Goal: Information Seeking & Learning: Learn about a topic

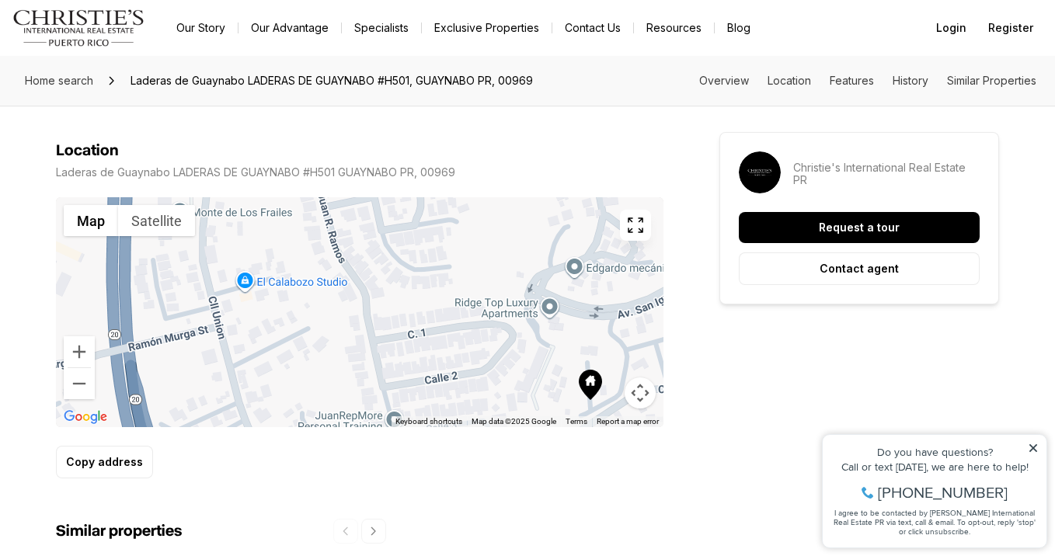
scroll to position [825, 0]
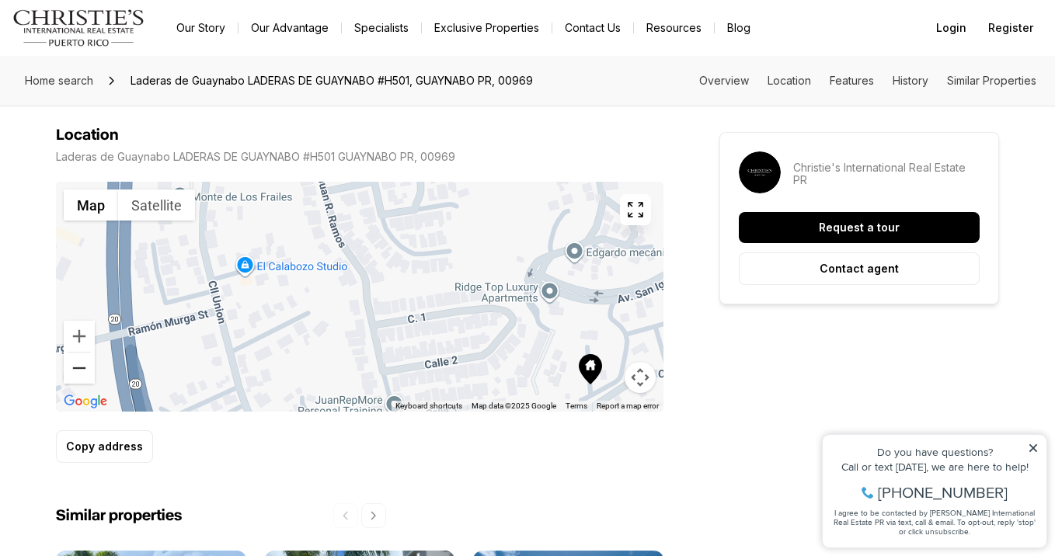
click at [85, 366] on button "Zoom out" at bounding box center [79, 368] width 31 height 31
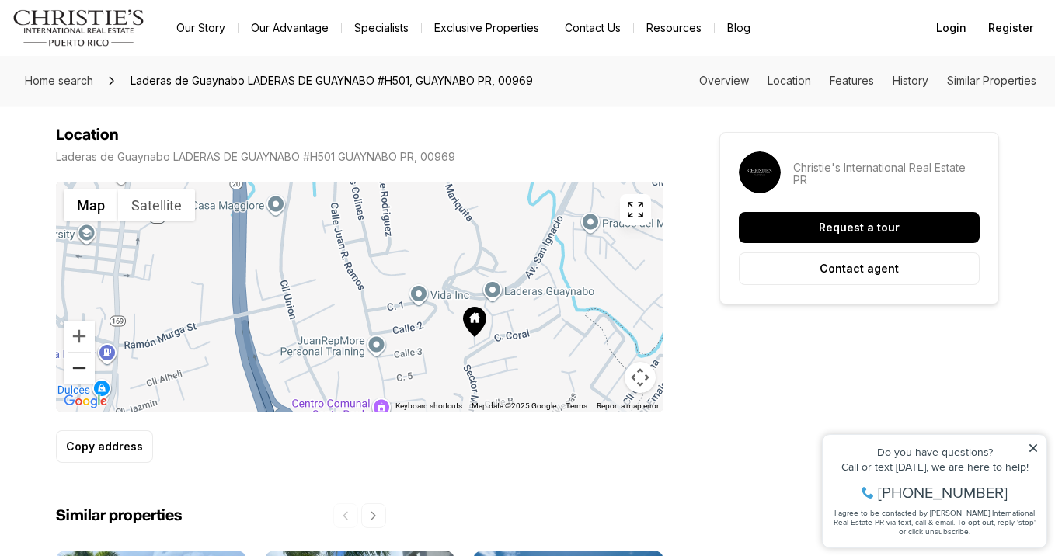
click at [81, 364] on button "Zoom out" at bounding box center [79, 368] width 31 height 31
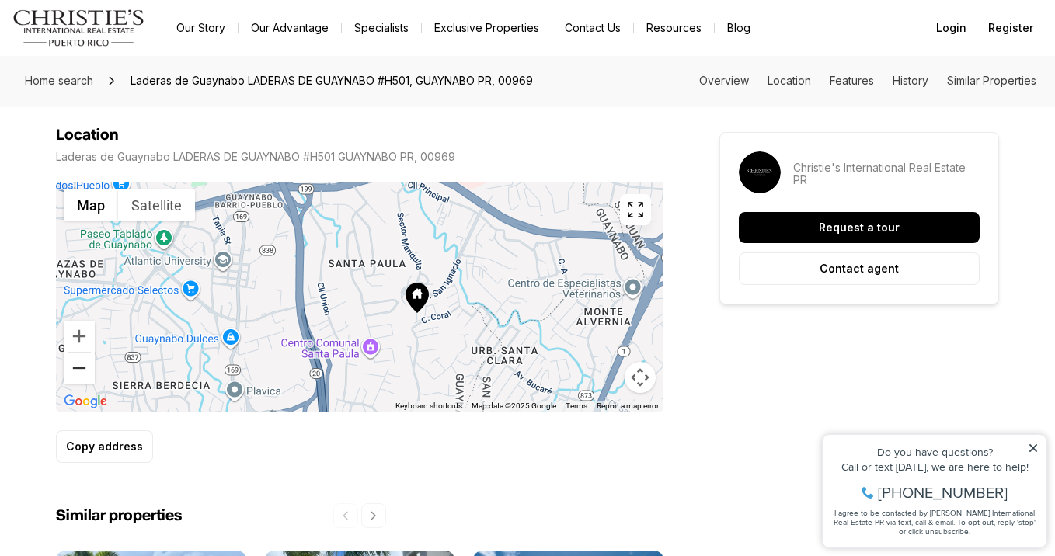
click at [81, 364] on button "Zoom out" at bounding box center [79, 368] width 31 height 31
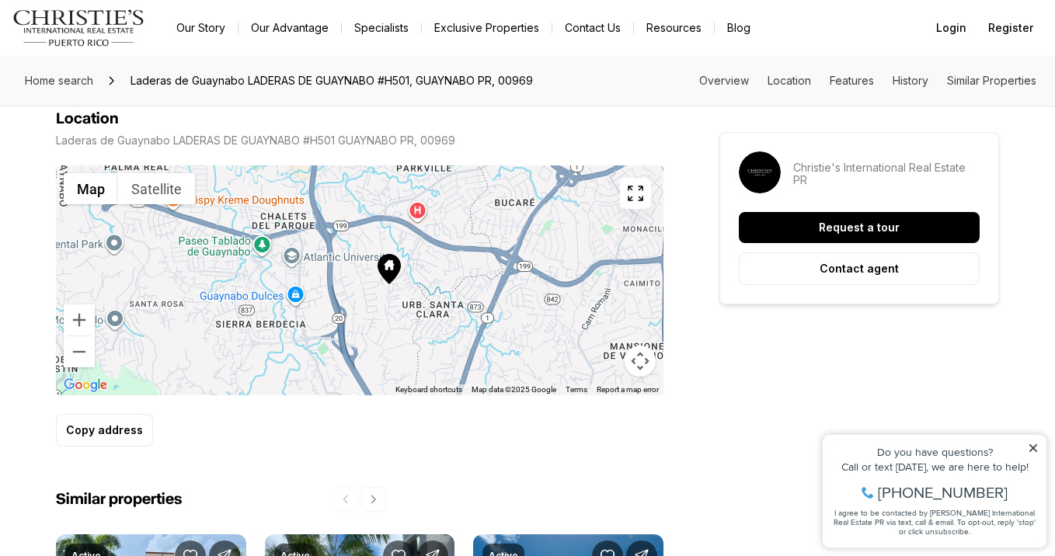
scroll to position [839, 0]
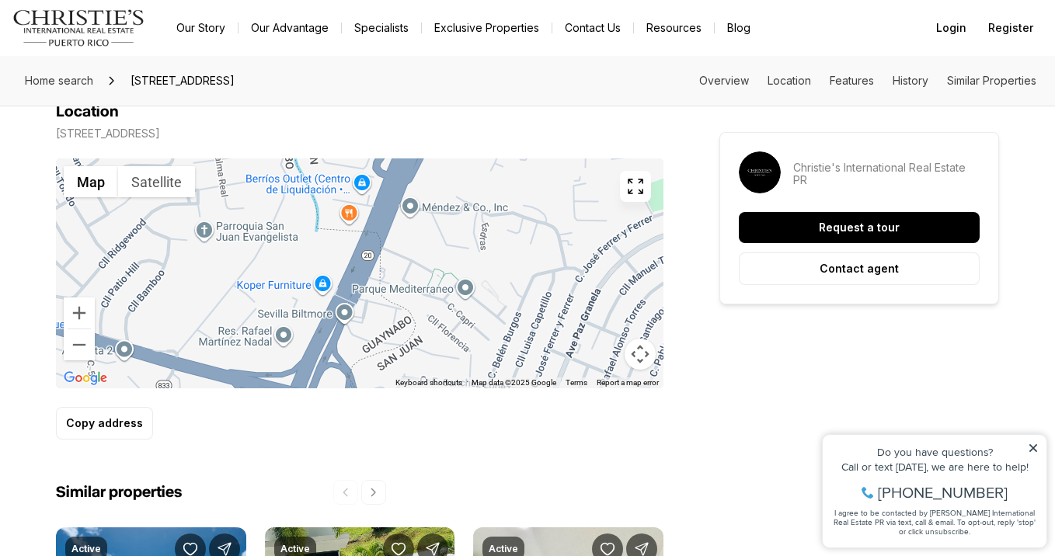
scroll to position [1023, 0]
click at [75, 329] on button "Zoom out" at bounding box center [79, 344] width 31 height 31
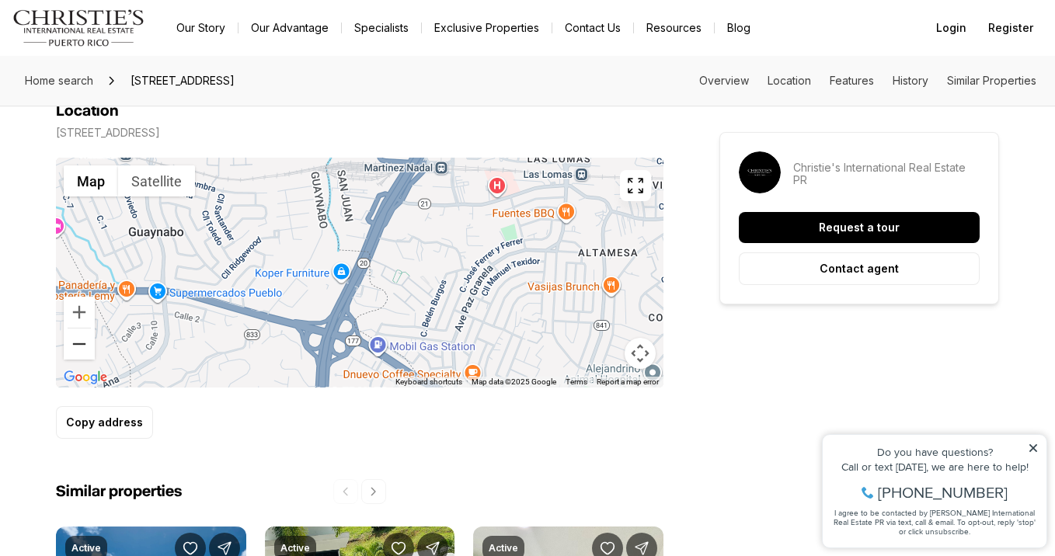
click at [75, 329] on button "Zoom out" at bounding box center [79, 344] width 31 height 31
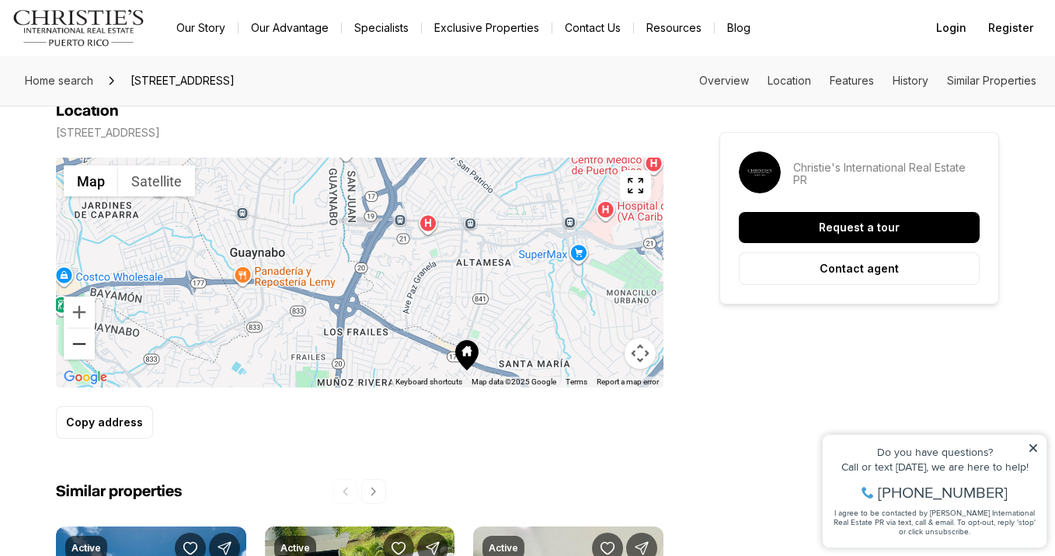
click at [75, 329] on button "Zoom out" at bounding box center [79, 344] width 31 height 31
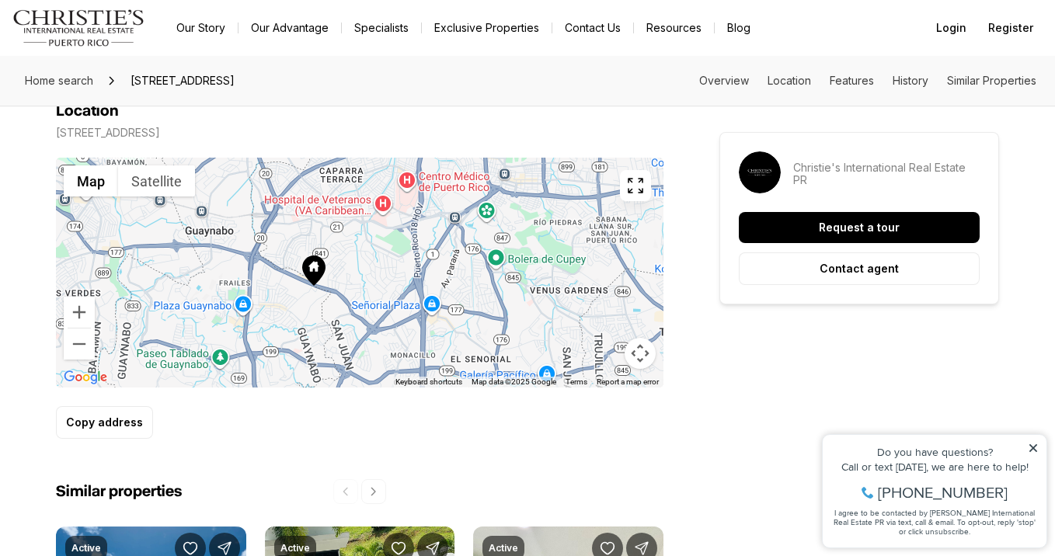
drag, startPoint x: 418, startPoint y: 319, endPoint x: 317, endPoint y: 287, distance: 106.1
click at [317, 287] on div at bounding box center [360, 273] width 608 height 230
click at [82, 297] on button "Zoom in" at bounding box center [79, 312] width 31 height 31
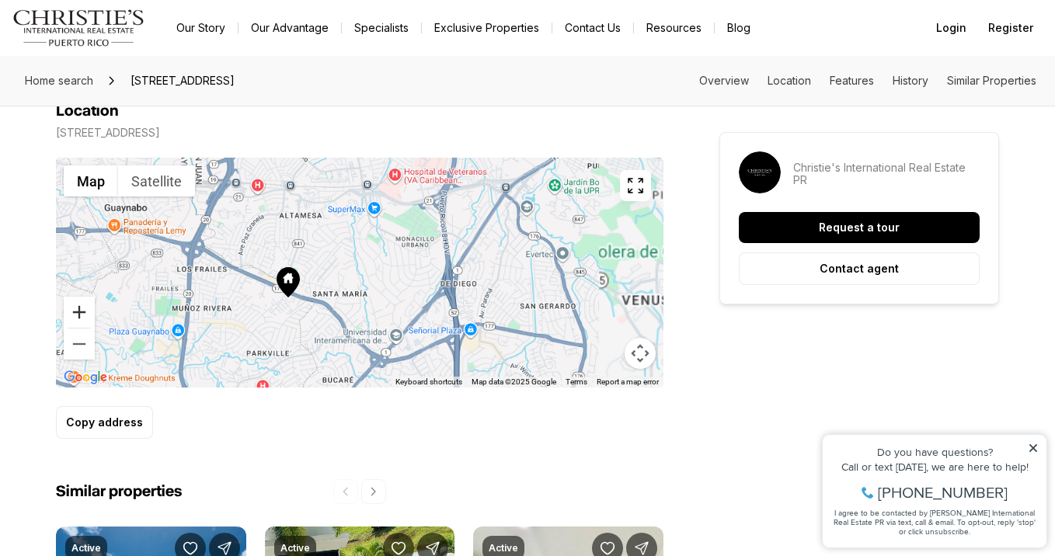
click at [82, 297] on button "Zoom in" at bounding box center [79, 312] width 31 height 31
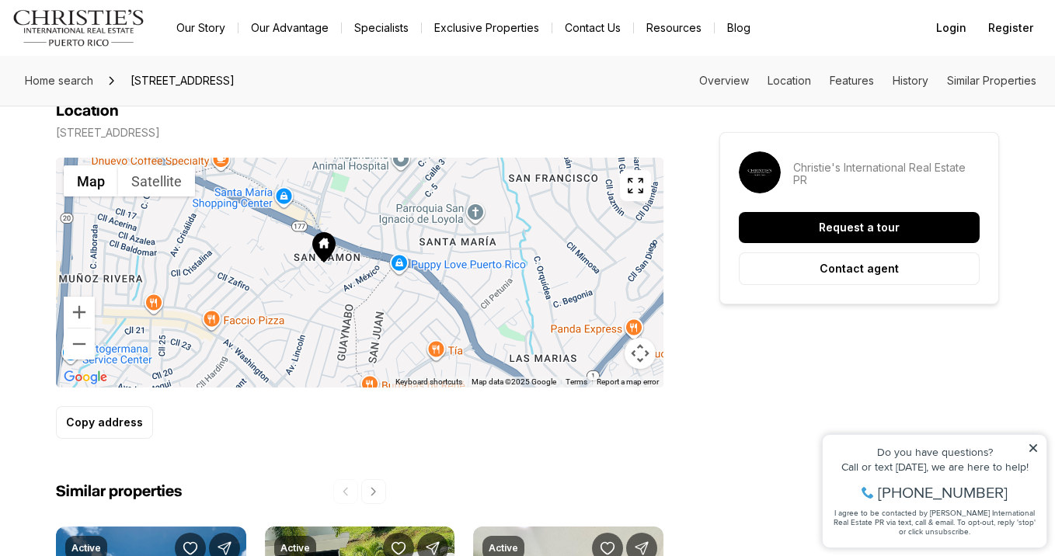
drag, startPoint x: 238, startPoint y: 271, endPoint x: 389, endPoint y: 183, distance: 175.5
click at [389, 183] on div at bounding box center [360, 273] width 608 height 230
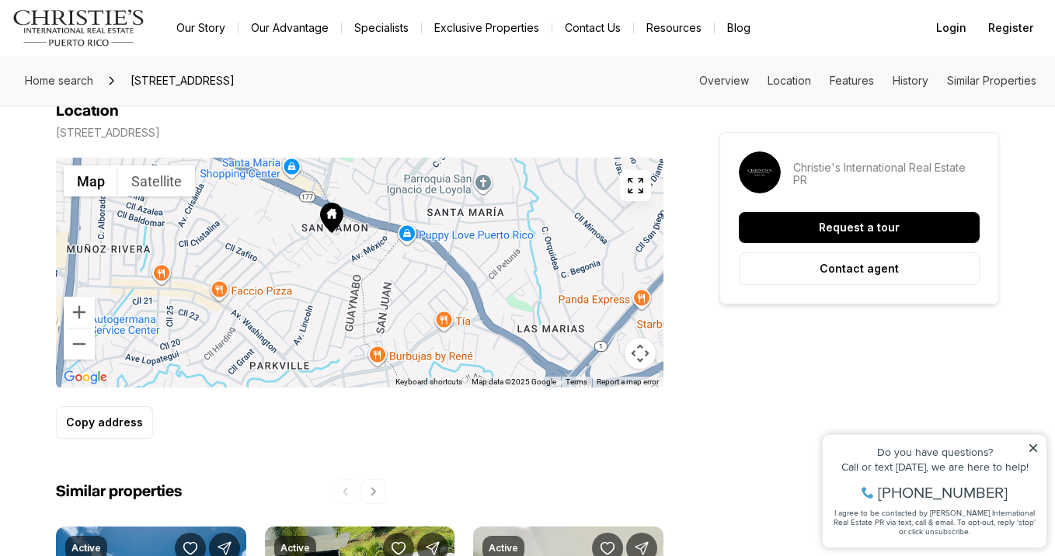
drag, startPoint x: 374, startPoint y: 297, endPoint x: 384, endPoint y: 264, distance: 33.9
click at [384, 264] on div at bounding box center [360, 273] width 608 height 230
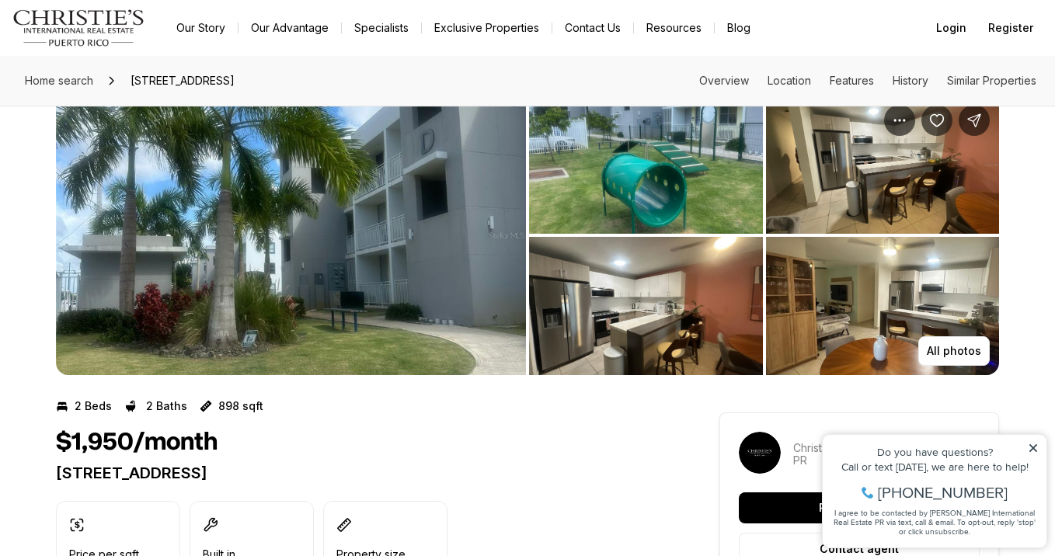
scroll to position [36, 0]
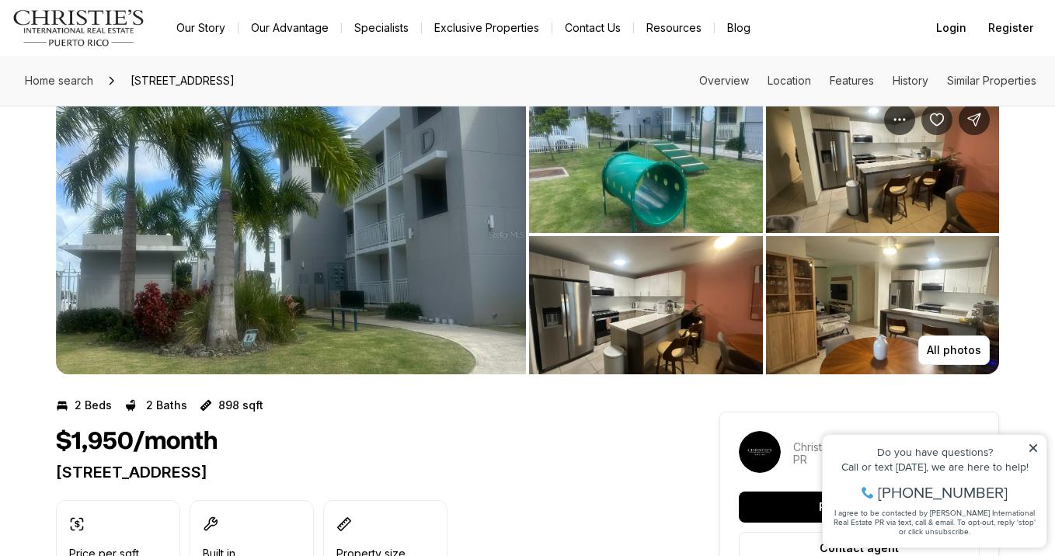
click at [707, 304] on img "View image gallery" at bounding box center [646, 305] width 234 height 138
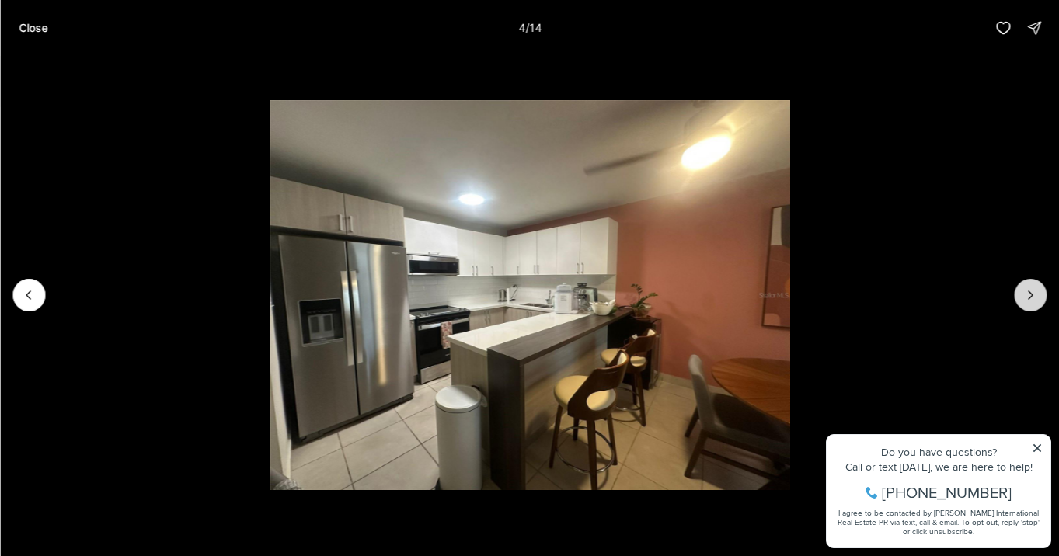
click at [1029, 294] on icon "Next slide" at bounding box center [1030, 295] width 16 height 16
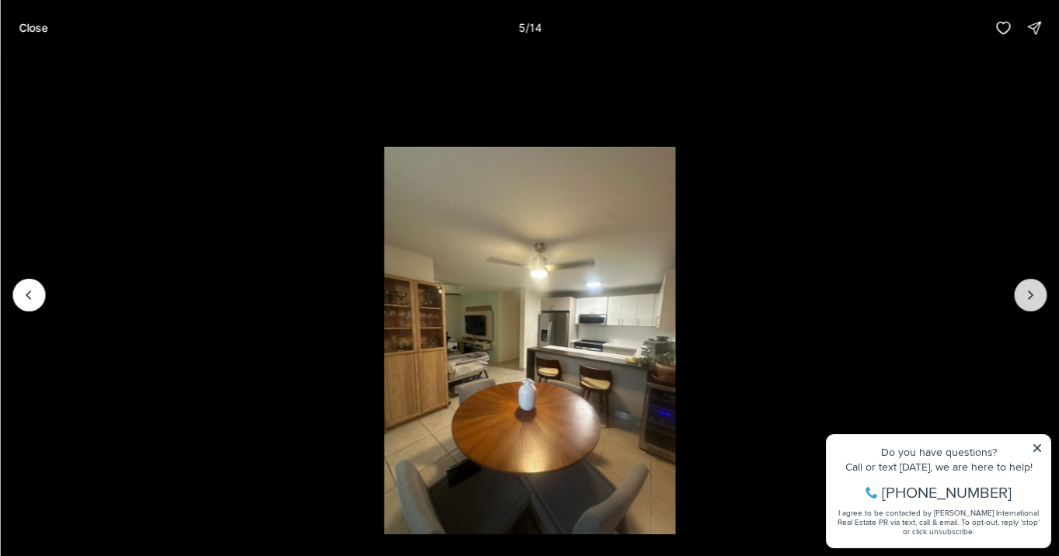
click at [1025, 294] on icon "Next slide" at bounding box center [1030, 295] width 16 height 16
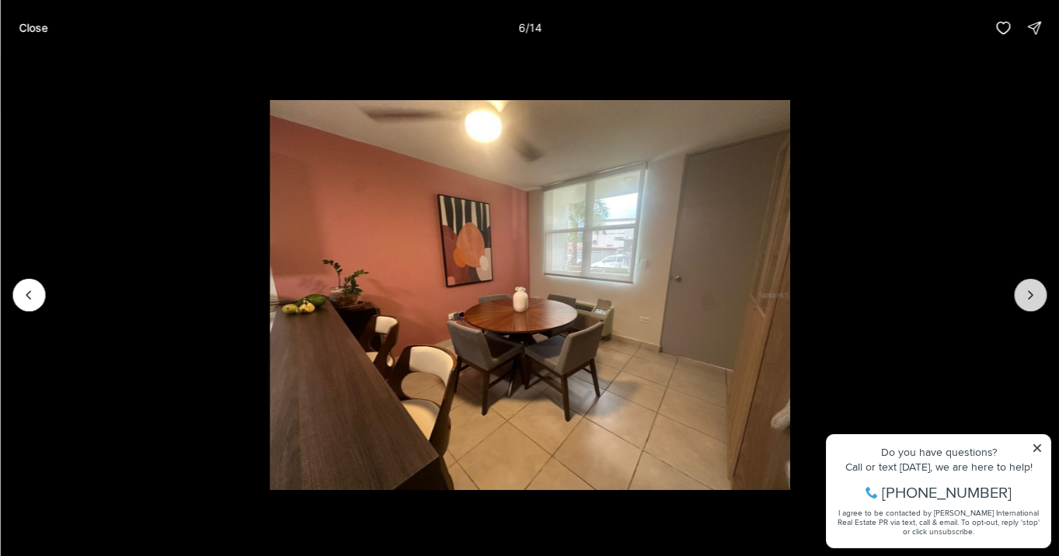
click at [1024, 294] on icon "Next slide" at bounding box center [1030, 295] width 16 height 16
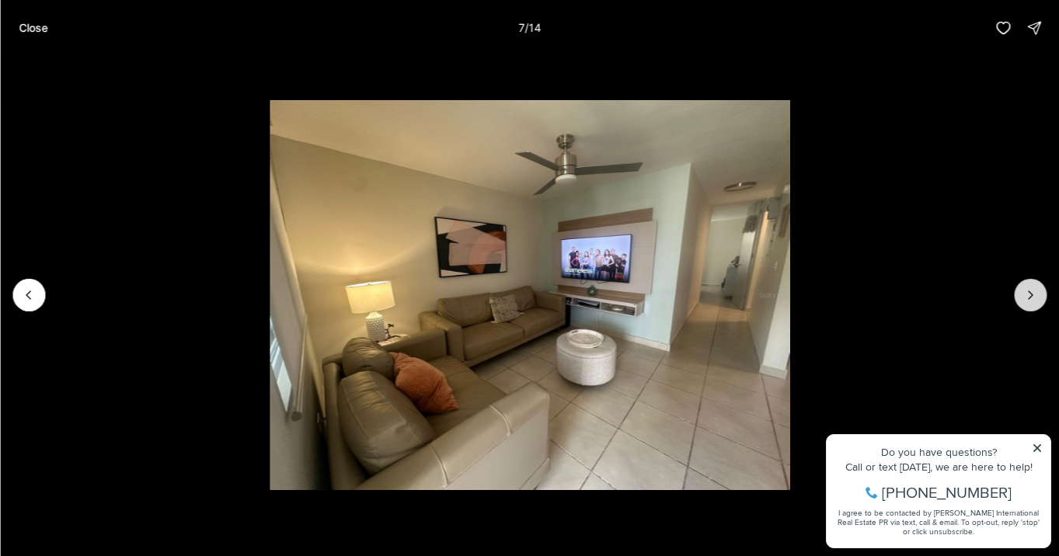
click at [1025, 294] on icon "Next slide" at bounding box center [1030, 295] width 16 height 16
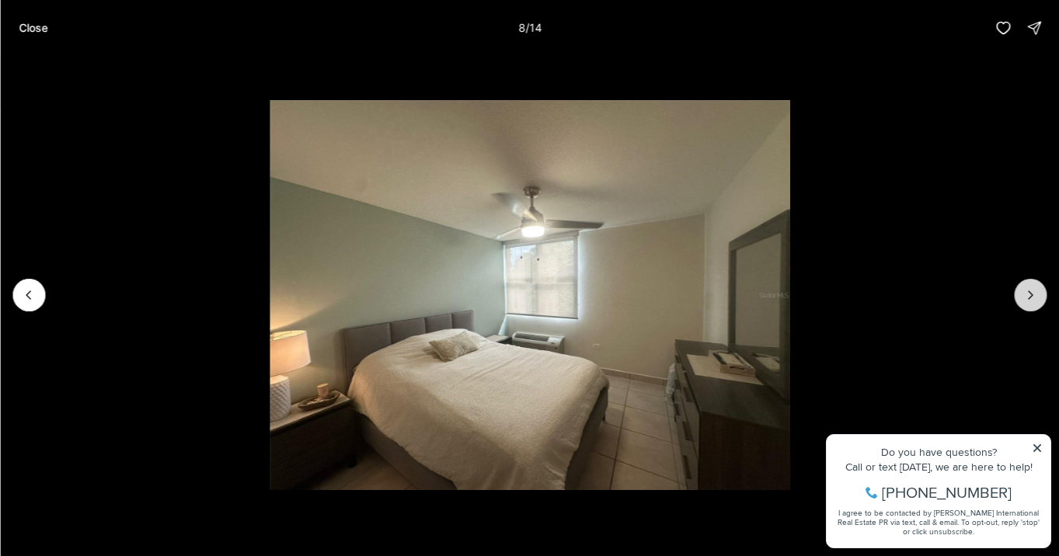
click at [1032, 294] on icon "Next slide" at bounding box center [1030, 295] width 16 height 16
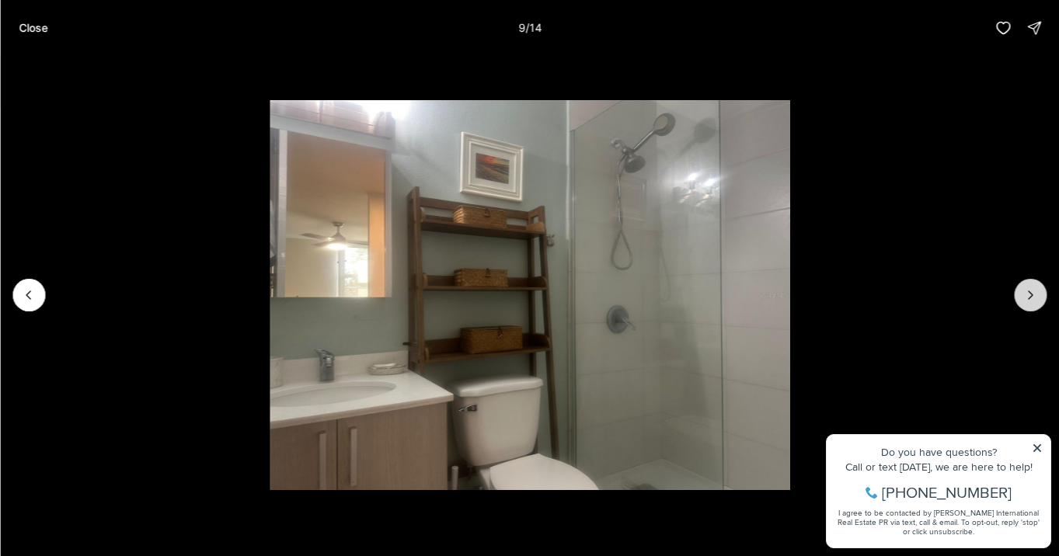
click at [1032, 294] on icon "Next slide" at bounding box center [1030, 295] width 16 height 16
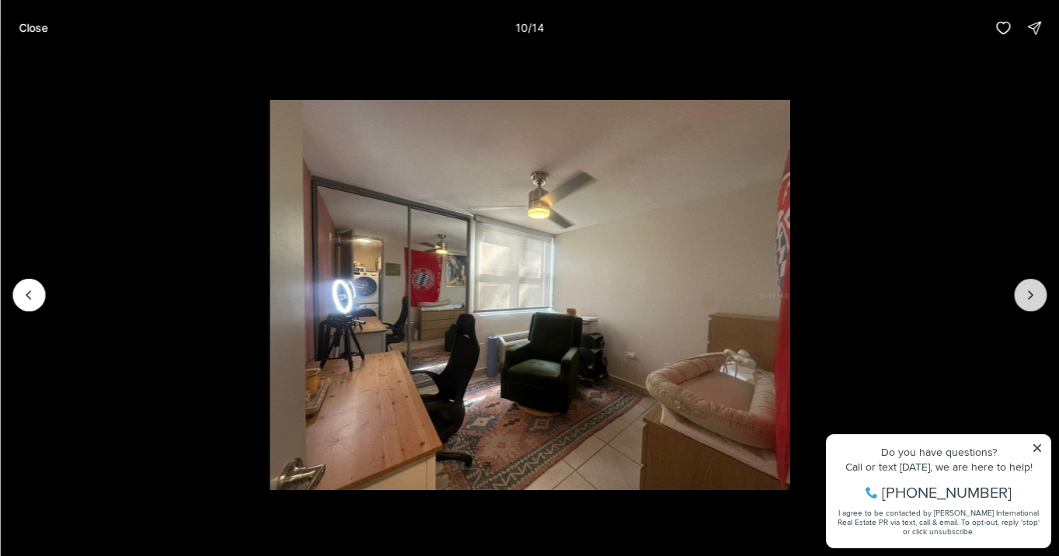
click at [1032, 294] on icon "Next slide" at bounding box center [1030, 295] width 16 height 16
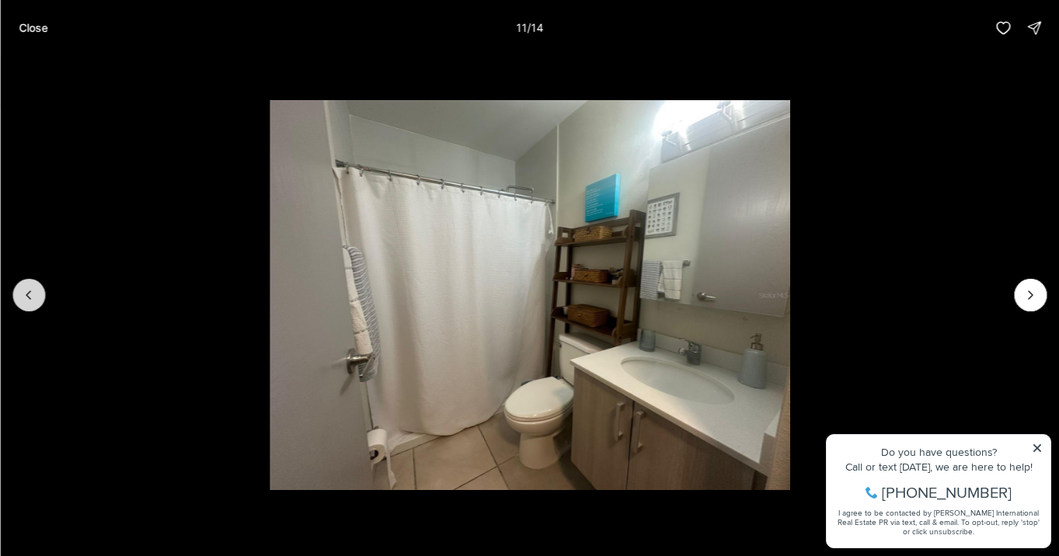
click at [33, 298] on icon "Previous slide" at bounding box center [29, 295] width 16 height 16
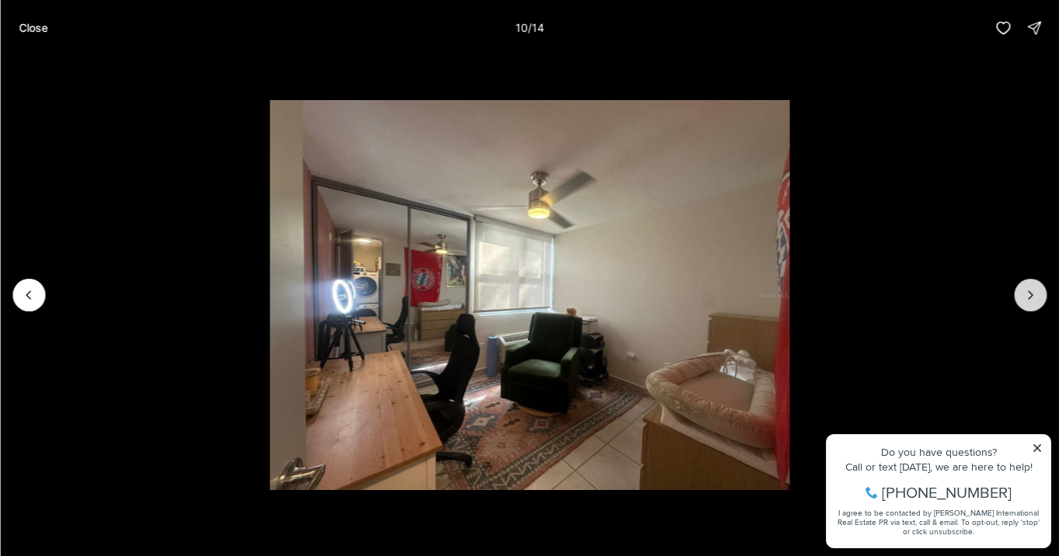
click at [1029, 300] on icon "Next slide" at bounding box center [1030, 295] width 16 height 16
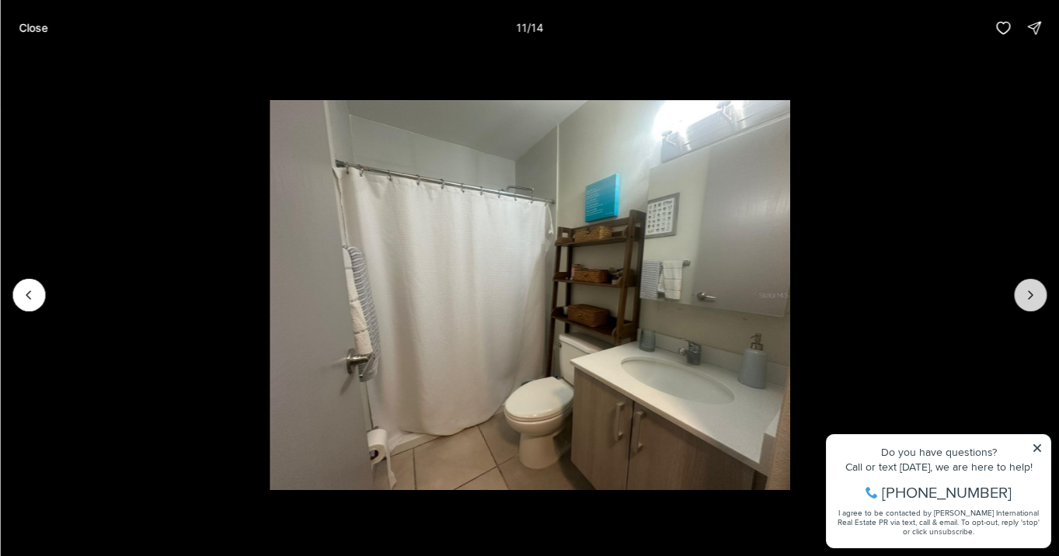
click at [1029, 300] on icon "Next slide" at bounding box center [1030, 295] width 16 height 16
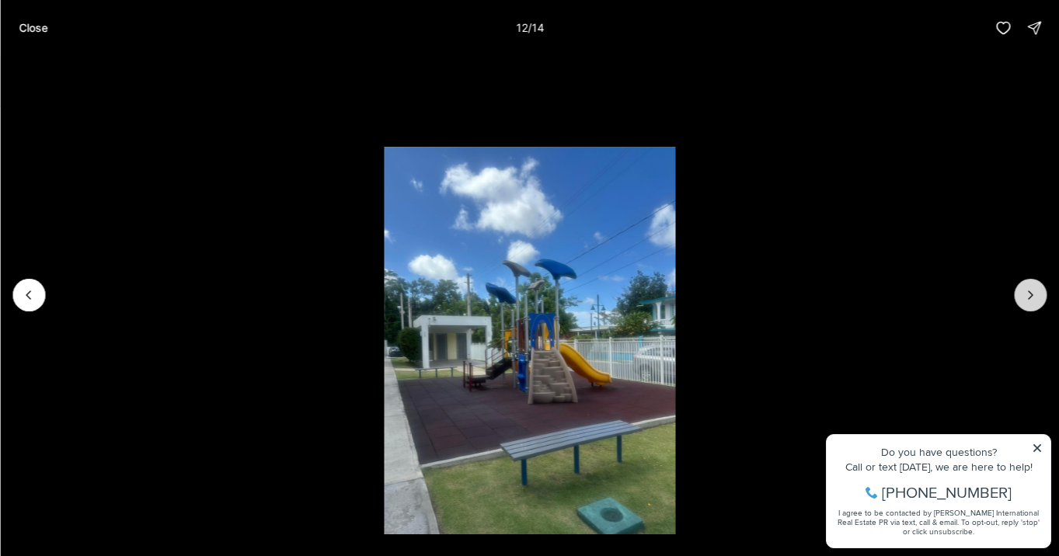
click at [1029, 300] on icon "Next slide" at bounding box center [1030, 295] width 16 height 16
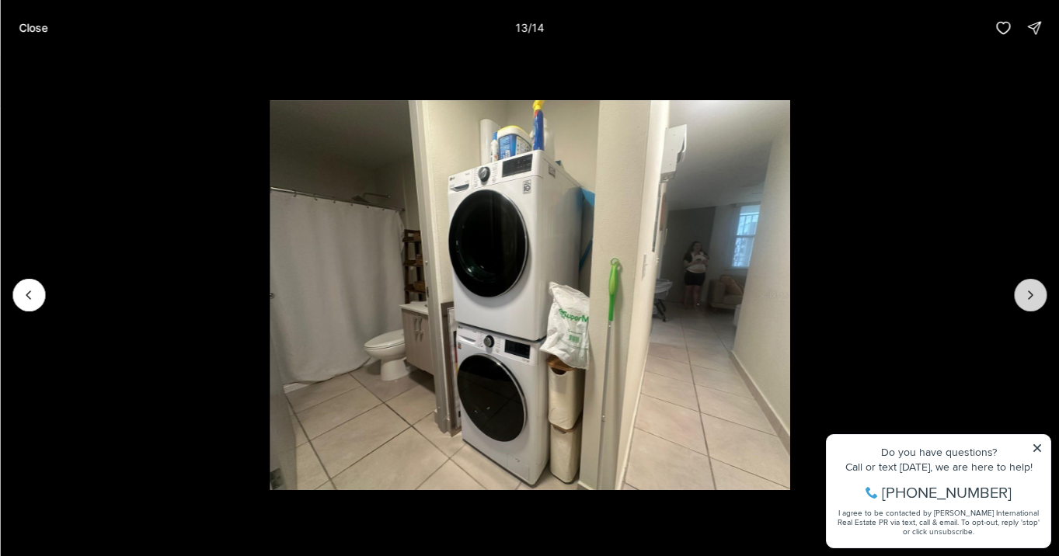
click at [1029, 300] on icon "Next slide" at bounding box center [1030, 295] width 16 height 16
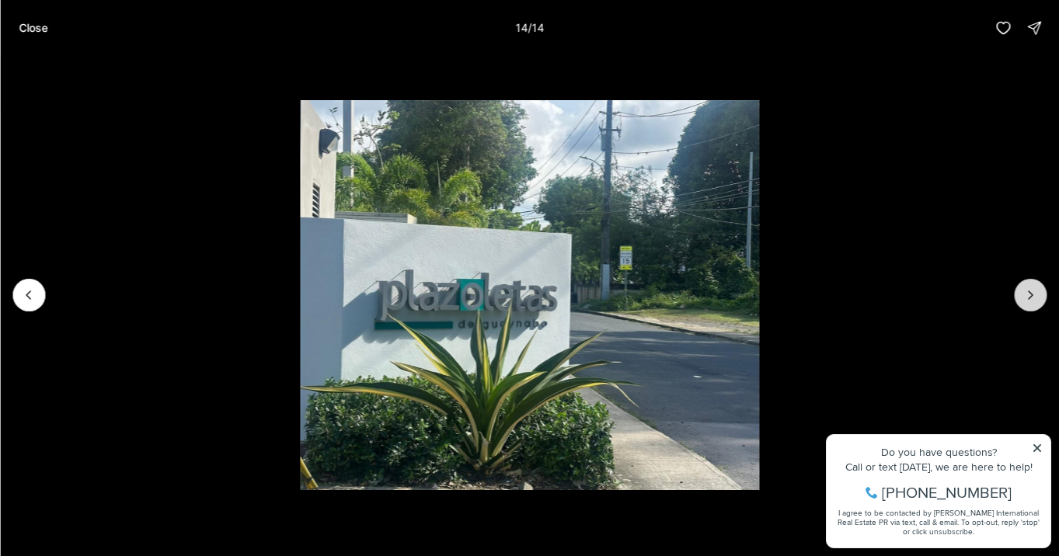
click at [1029, 300] on div at bounding box center [1030, 295] width 33 height 33
click at [37, 28] on p "Close" at bounding box center [33, 28] width 29 height 12
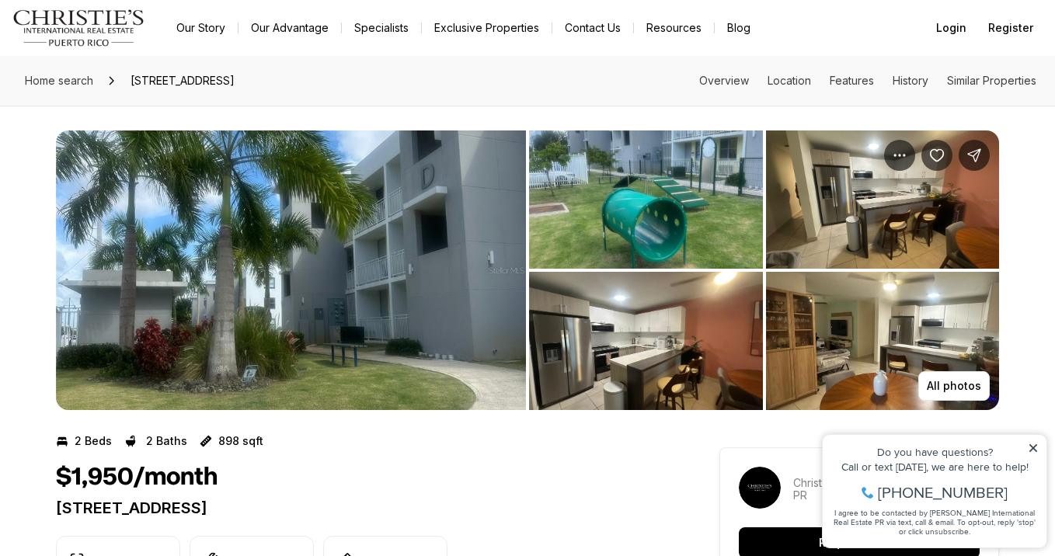
scroll to position [0, 0]
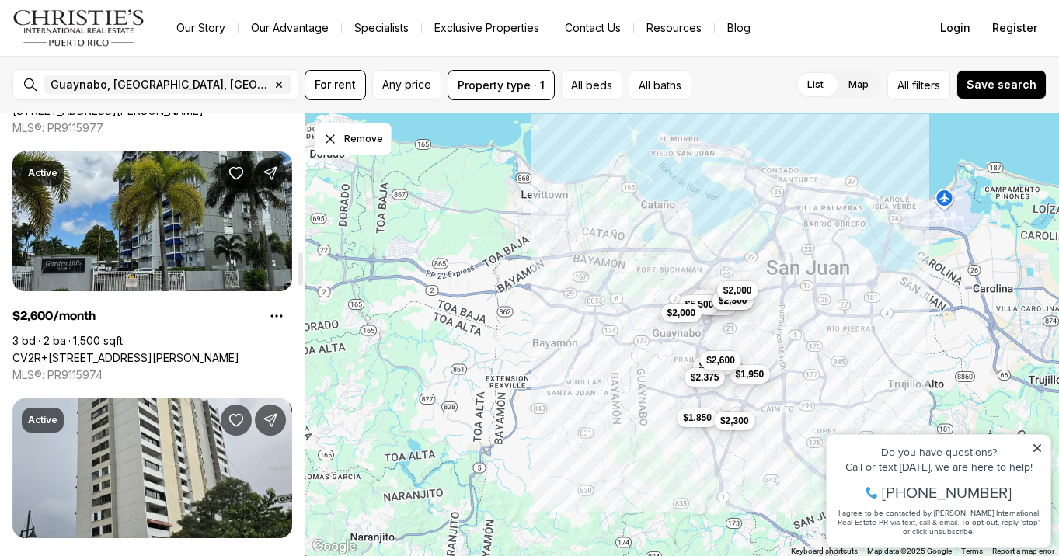
scroll to position [1419, 0]
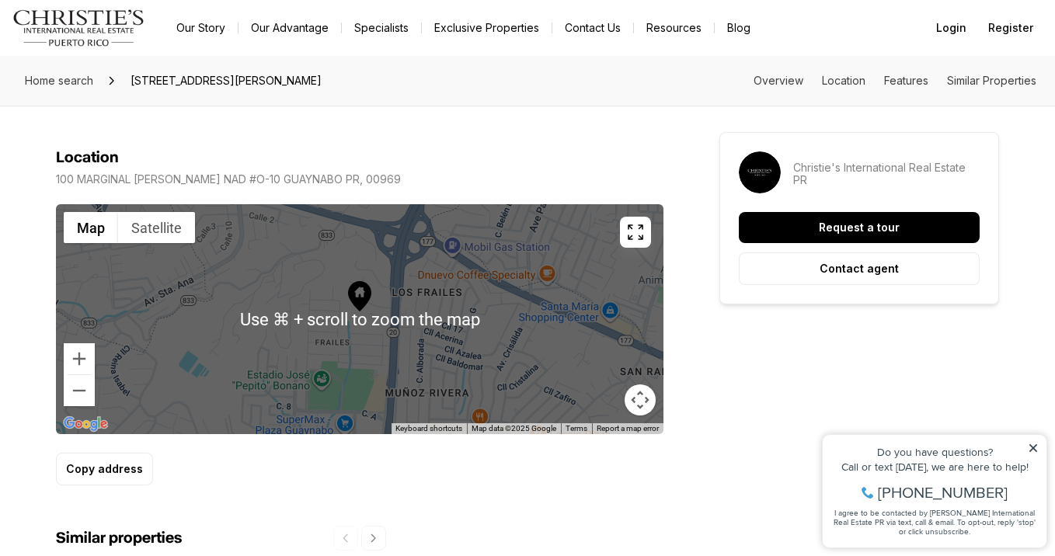
scroll to position [842, 0]
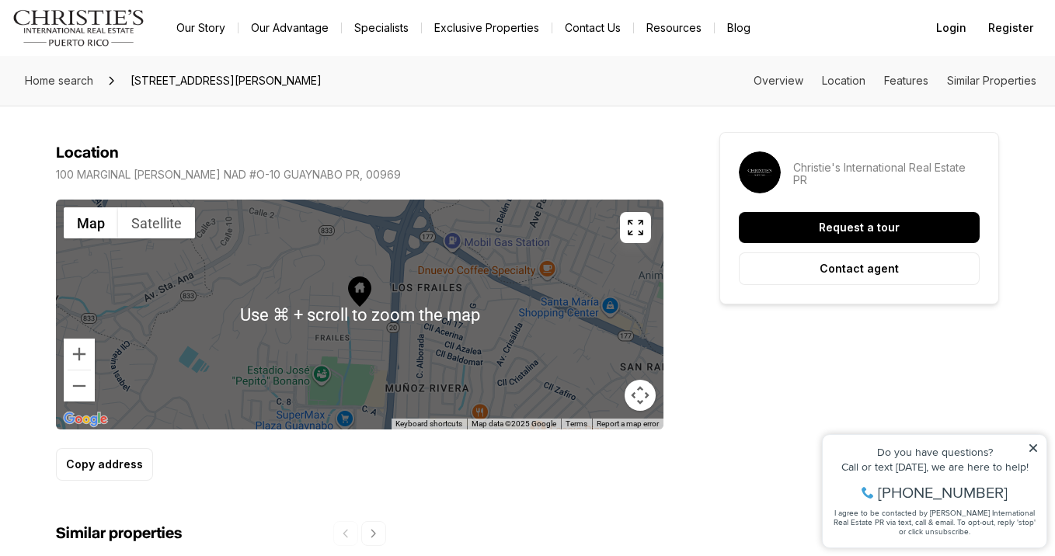
click at [117, 339] on div at bounding box center [360, 315] width 608 height 230
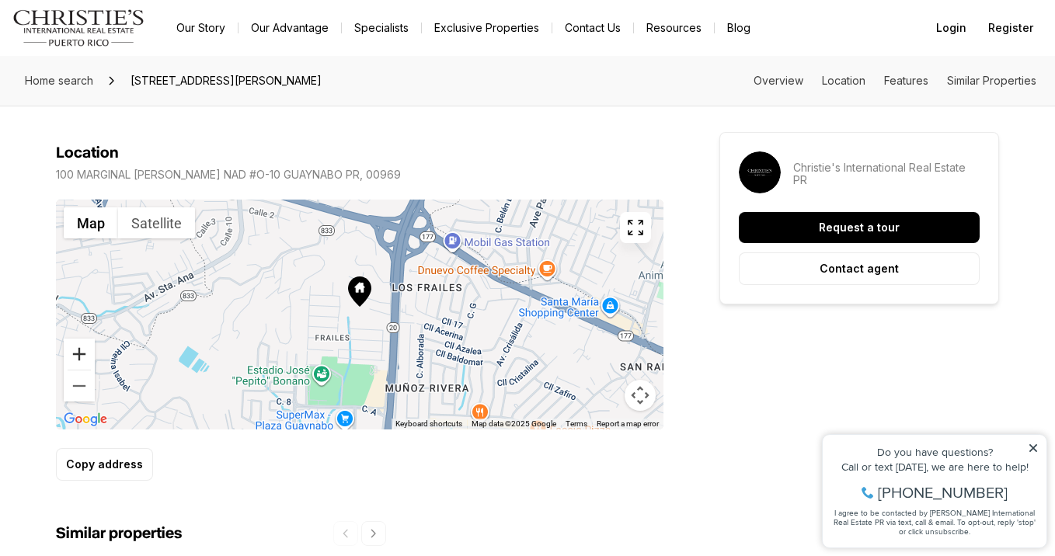
click at [76, 350] on button "Zoom in" at bounding box center [79, 354] width 31 height 31
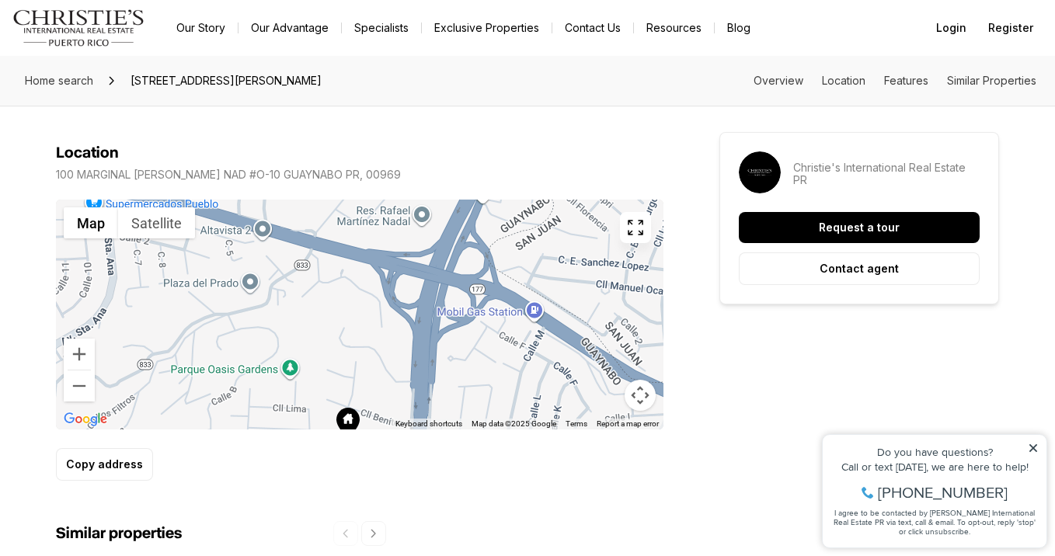
drag, startPoint x: 388, startPoint y: 270, endPoint x: 377, endPoint y: 424, distance: 155.0
click at [377, 424] on div at bounding box center [360, 315] width 608 height 230
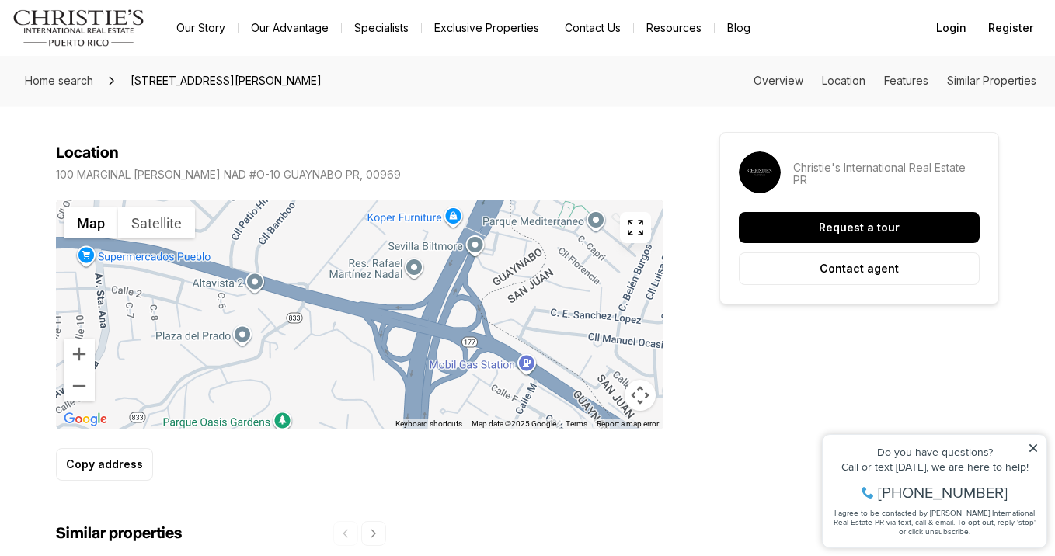
drag, startPoint x: 423, startPoint y: 298, endPoint x: 415, endPoint y: 268, distance: 31.5
click at [415, 268] on div at bounding box center [360, 315] width 608 height 230
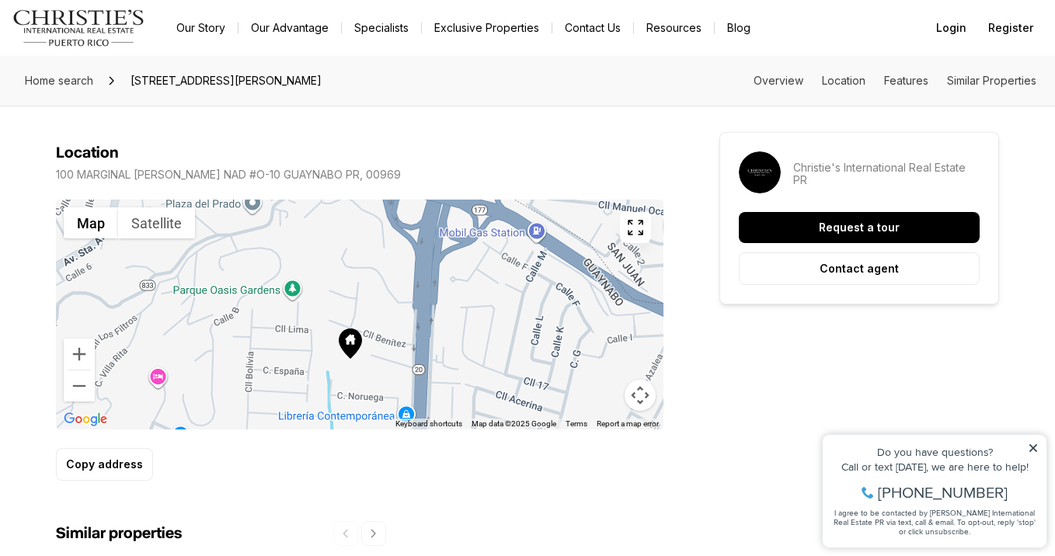
drag, startPoint x: 376, startPoint y: 382, endPoint x: 392, endPoint y: 260, distance: 123.0
click at [392, 260] on div at bounding box center [360, 315] width 608 height 230
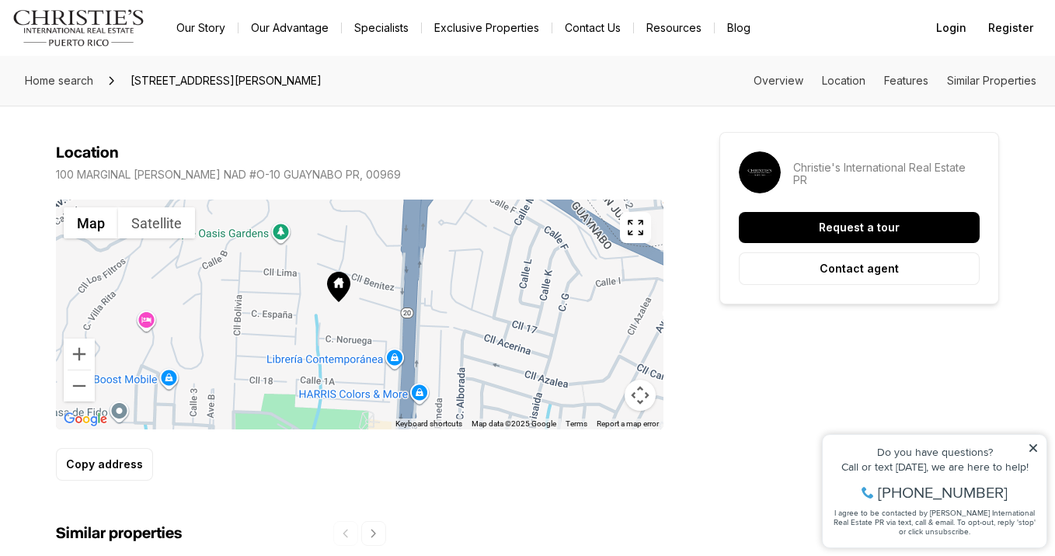
drag, startPoint x: 400, startPoint y: 327, endPoint x: 377, endPoint y: 291, distance: 43.3
click at [377, 291] on div at bounding box center [360, 315] width 608 height 230
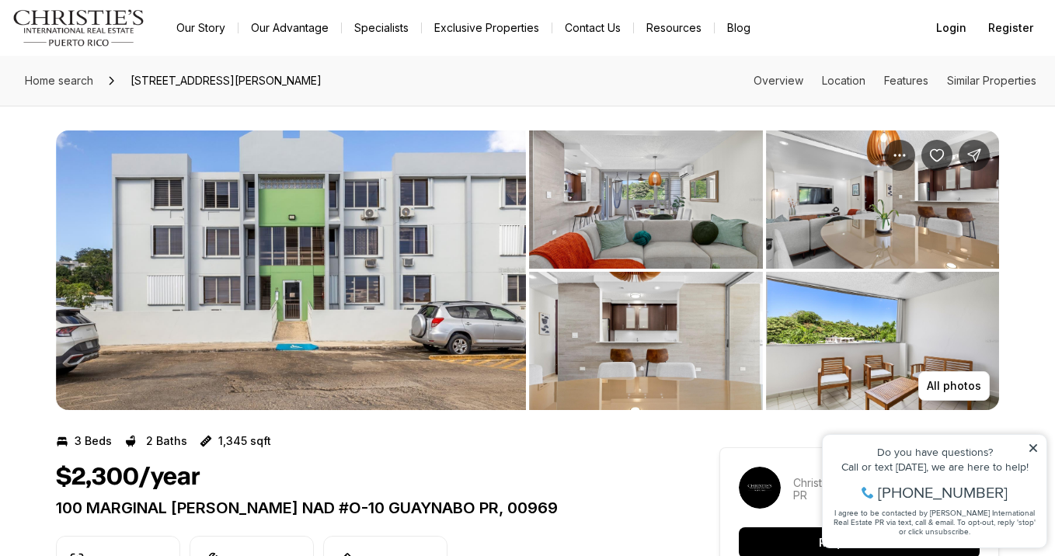
scroll to position [0, 0]
click at [674, 202] on img "View image gallery" at bounding box center [646, 200] width 234 height 138
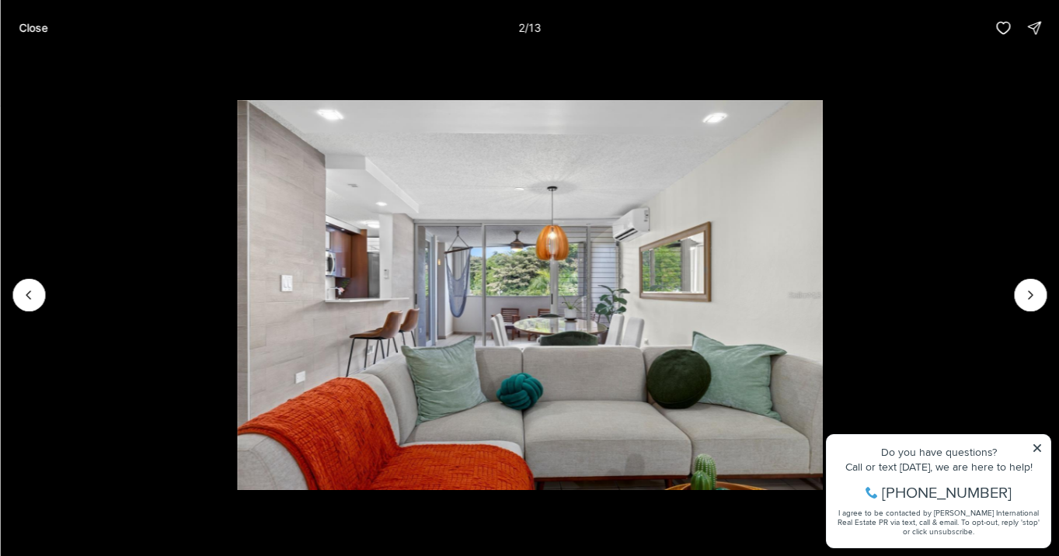
click at [821, 446] on img "2 of 13" at bounding box center [529, 294] width 584 height 389
click at [821, 333] on img "2 of 13" at bounding box center [529, 294] width 584 height 389
click at [1026, 295] on icon "Next slide" at bounding box center [1030, 295] width 16 height 16
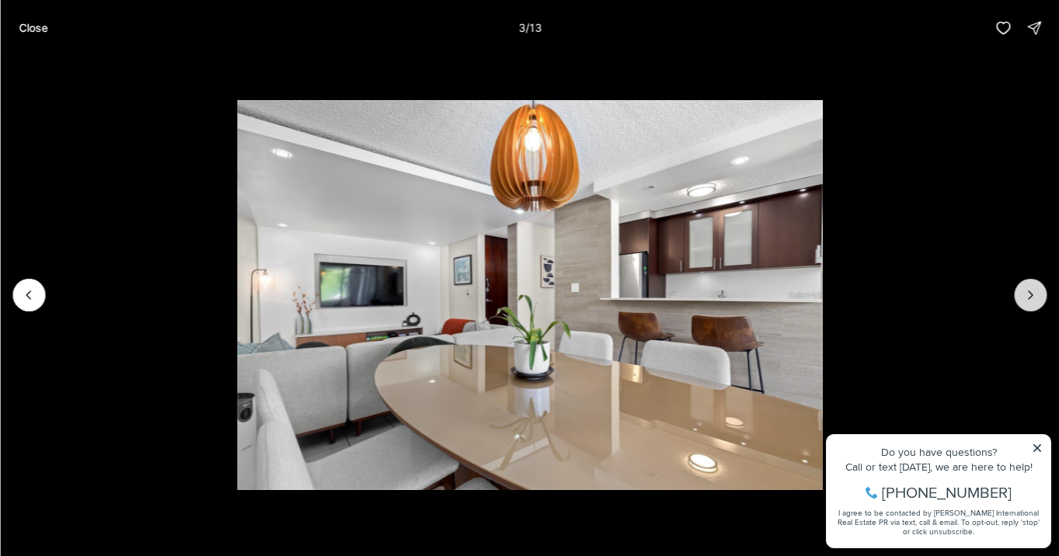
click at [1032, 298] on icon "Next slide" at bounding box center [1030, 295] width 16 height 16
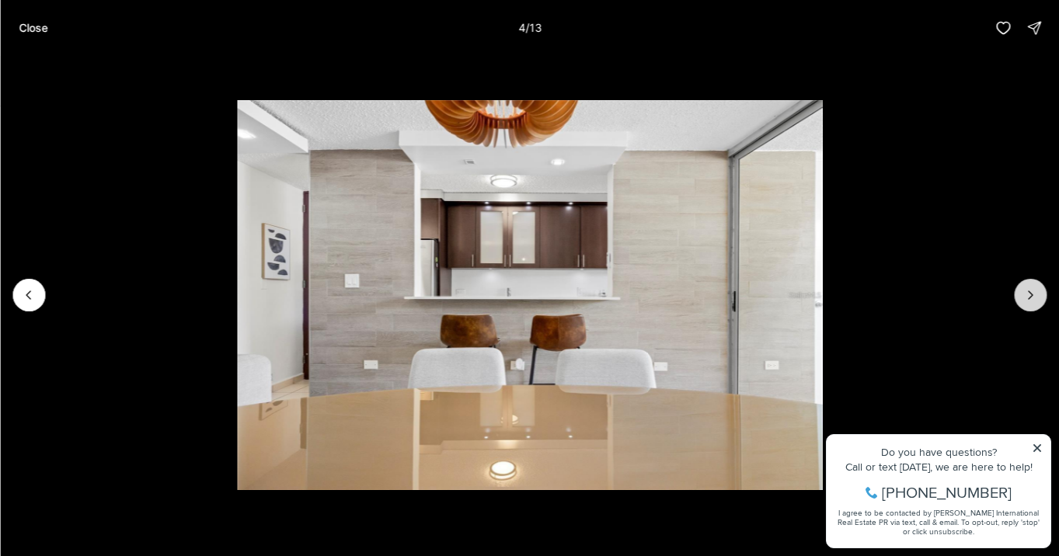
click at [1032, 298] on icon "Next slide" at bounding box center [1030, 295] width 16 height 16
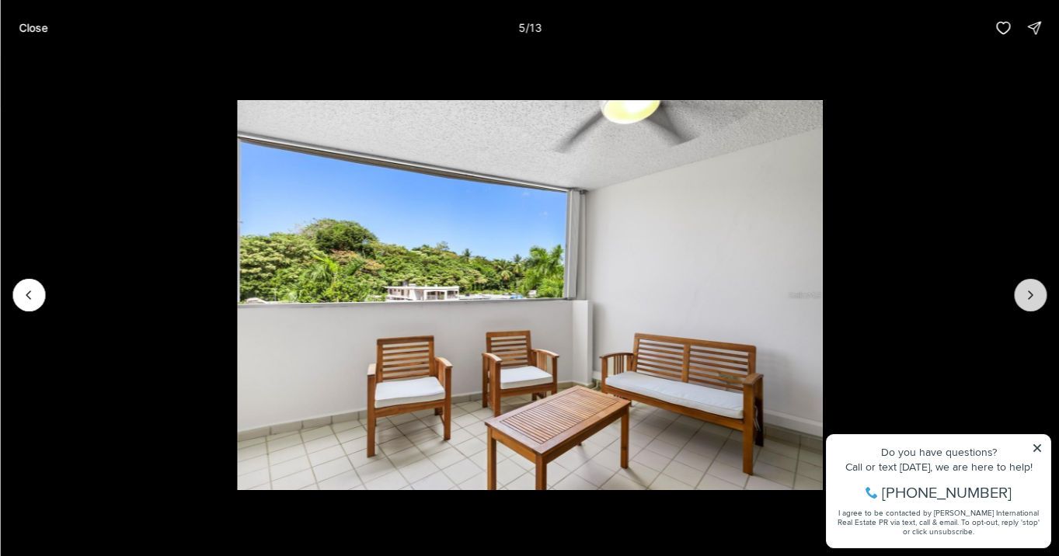
click at [1025, 298] on icon "Next slide" at bounding box center [1030, 295] width 16 height 16
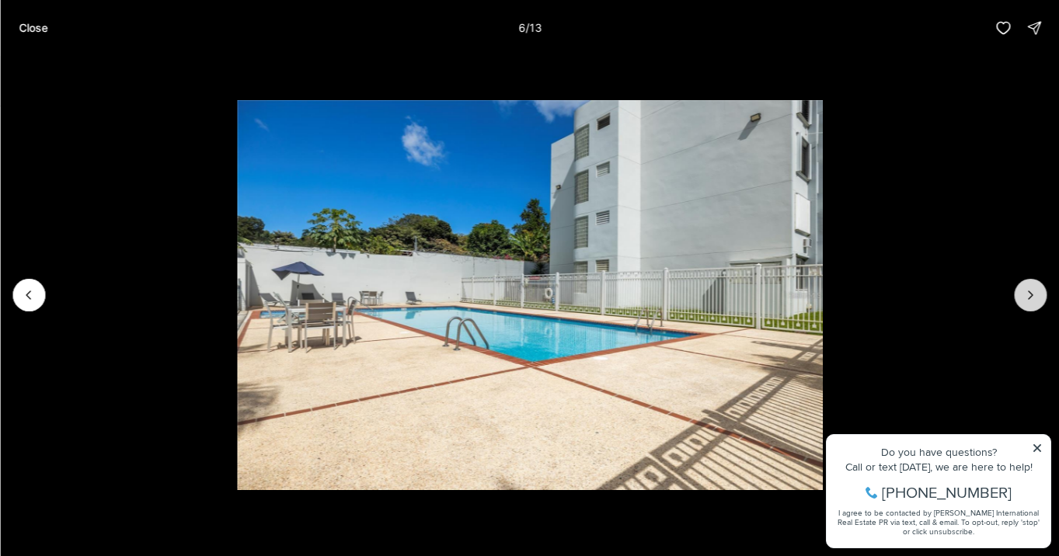
click at [1025, 298] on icon "Next slide" at bounding box center [1030, 295] width 16 height 16
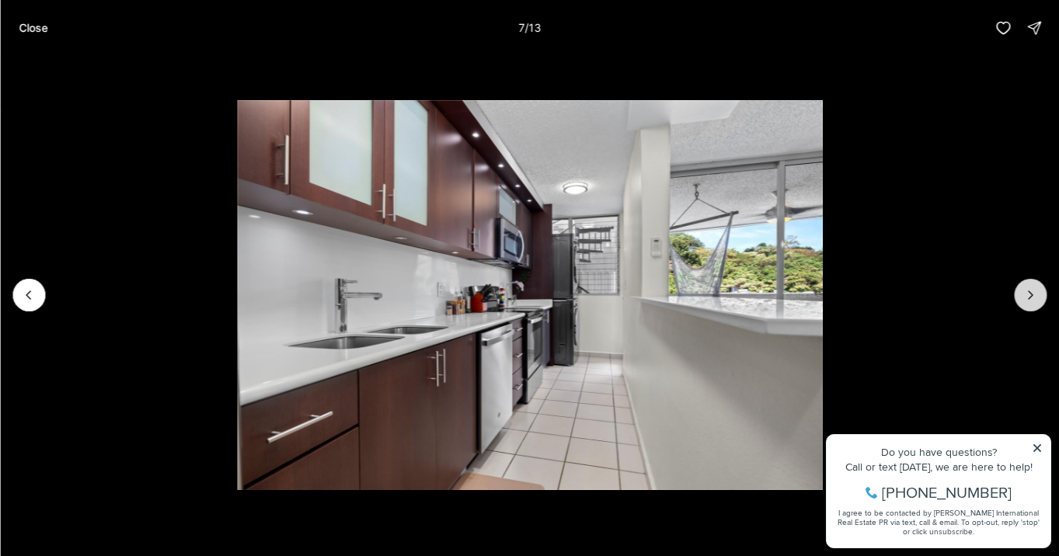
click at [1025, 298] on icon "Next slide" at bounding box center [1030, 295] width 16 height 16
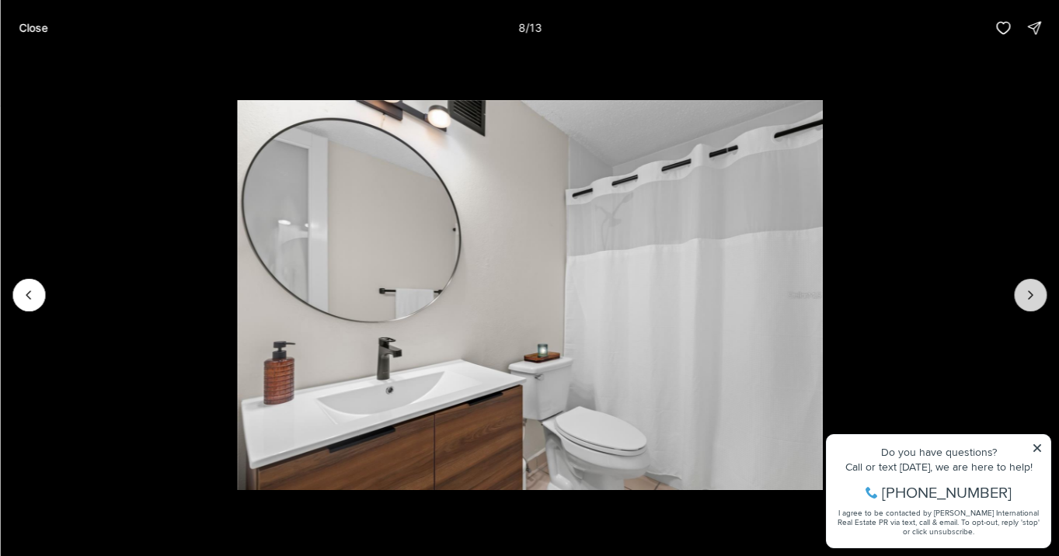
click at [1025, 298] on icon "Next slide" at bounding box center [1030, 295] width 16 height 16
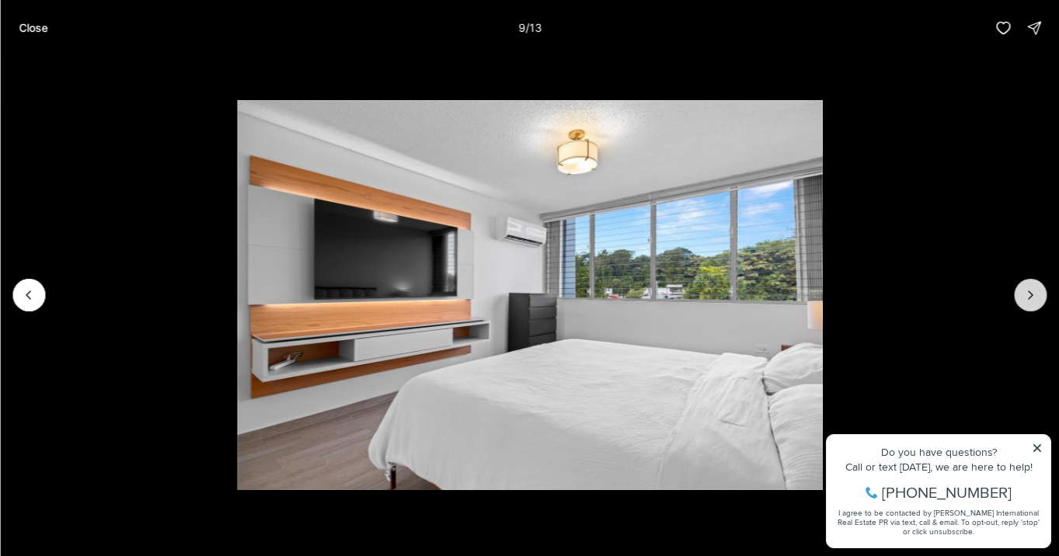
click at [1025, 298] on icon "Next slide" at bounding box center [1030, 295] width 16 height 16
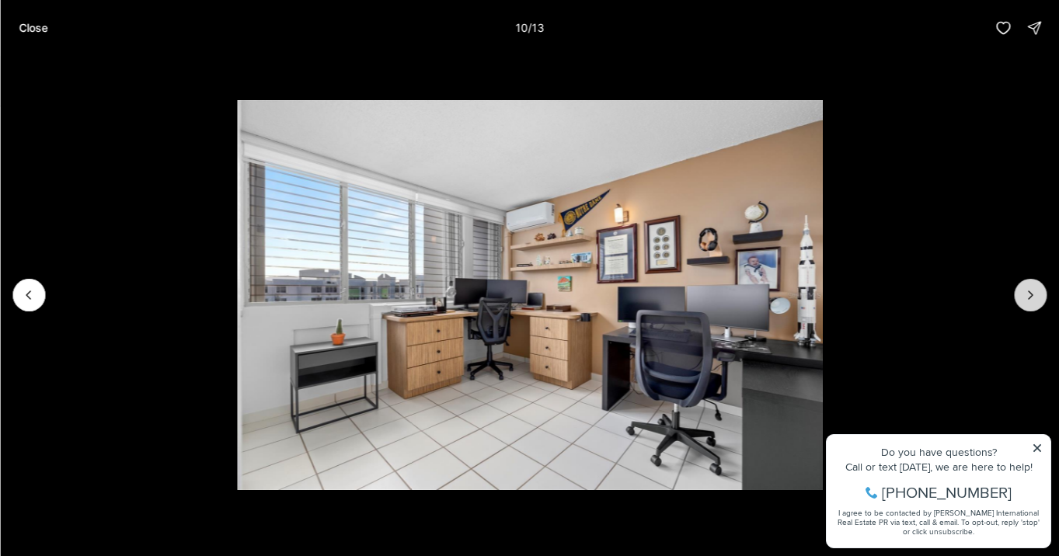
click at [1025, 298] on icon "Next slide" at bounding box center [1030, 295] width 16 height 16
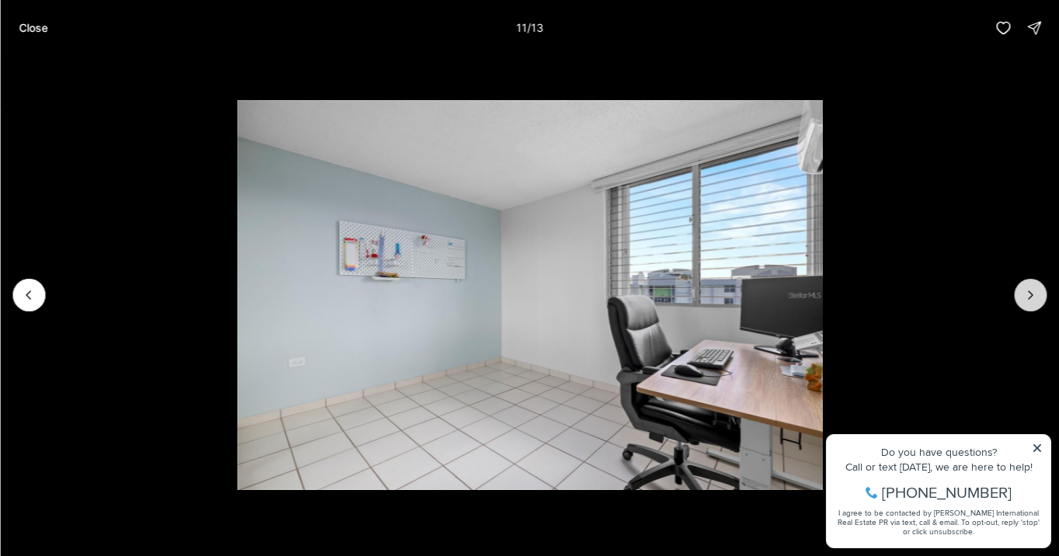
click at [1025, 298] on icon "Next slide" at bounding box center [1030, 295] width 16 height 16
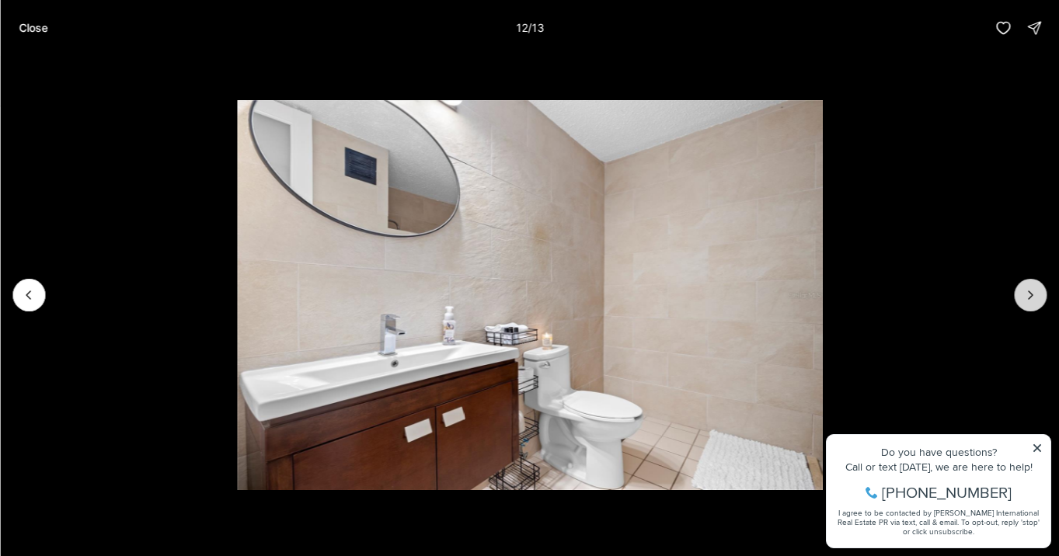
click at [1025, 298] on icon "Next slide" at bounding box center [1030, 295] width 16 height 16
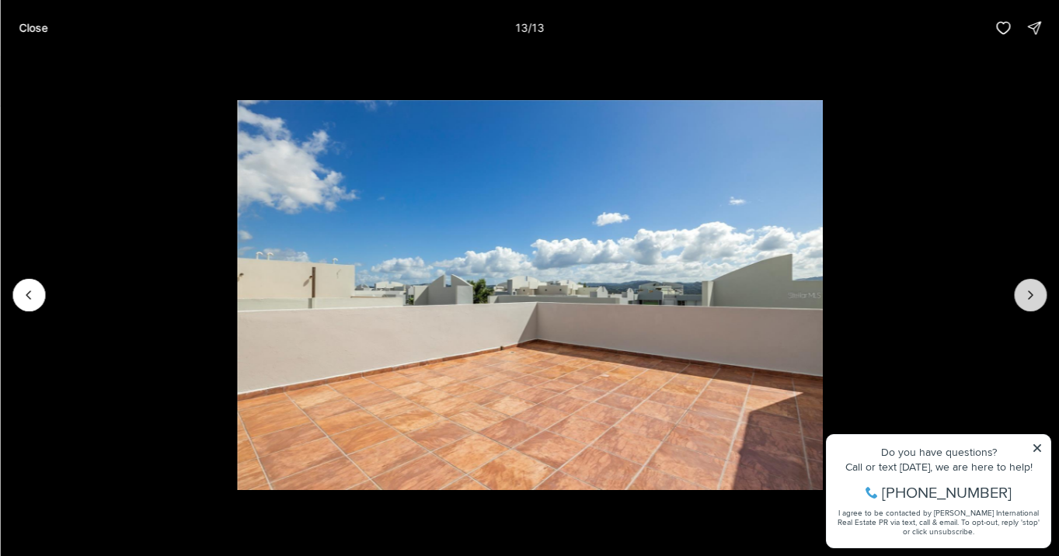
click at [1025, 298] on div at bounding box center [1030, 295] width 33 height 33
click at [1023, 304] on div at bounding box center [1030, 295] width 33 height 33
click at [44, 30] on p "Close" at bounding box center [33, 28] width 29 height 12
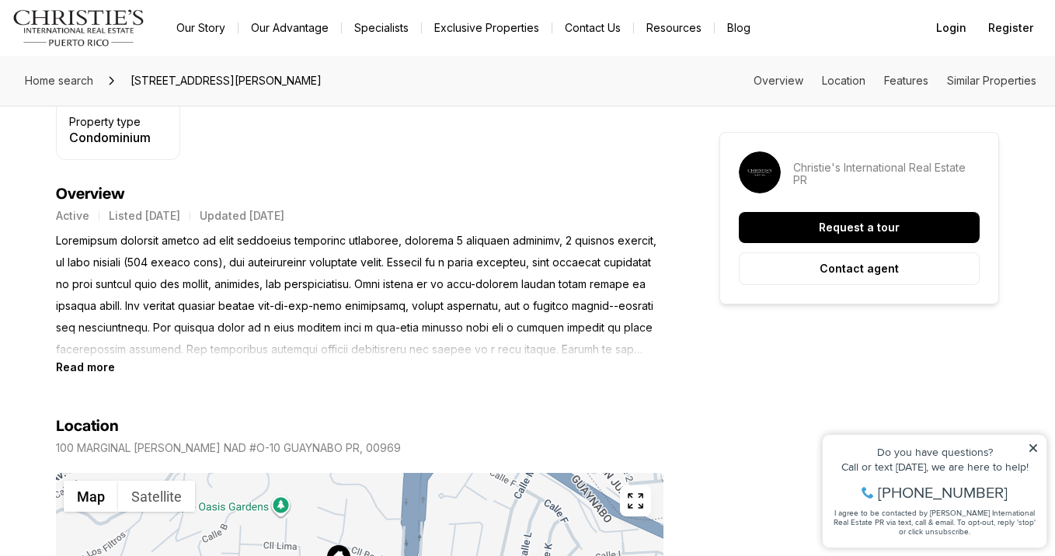
scroll to position [572, 0]
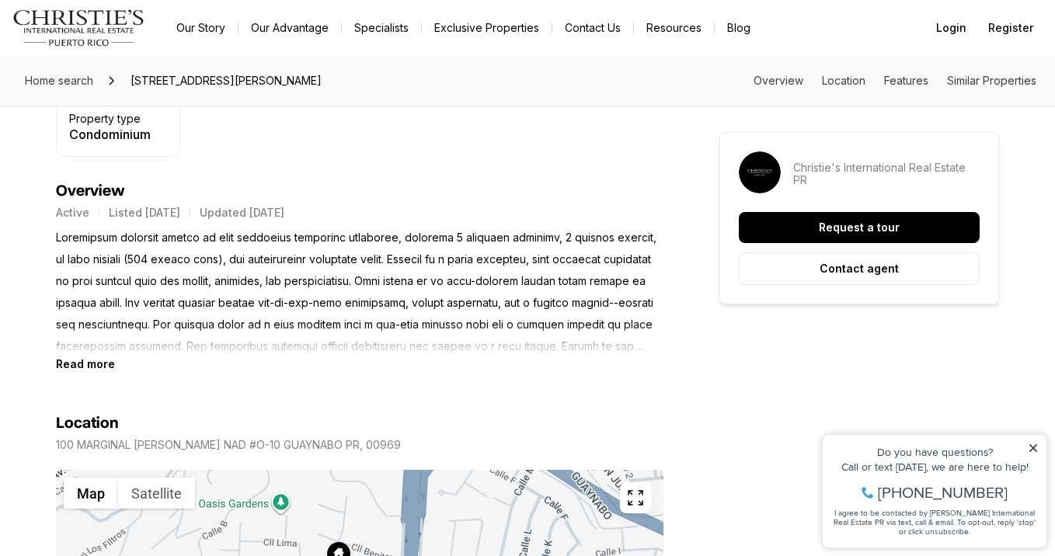
click at [89, 362] on b "Read more" at bounding box center [85, 363] width 59 height 13
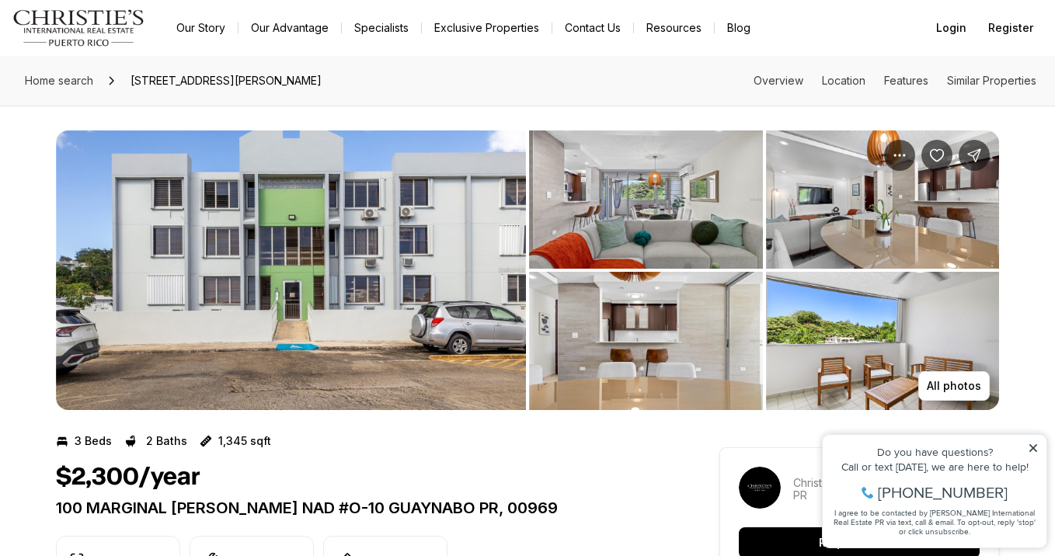
scroll to position [0, 0]
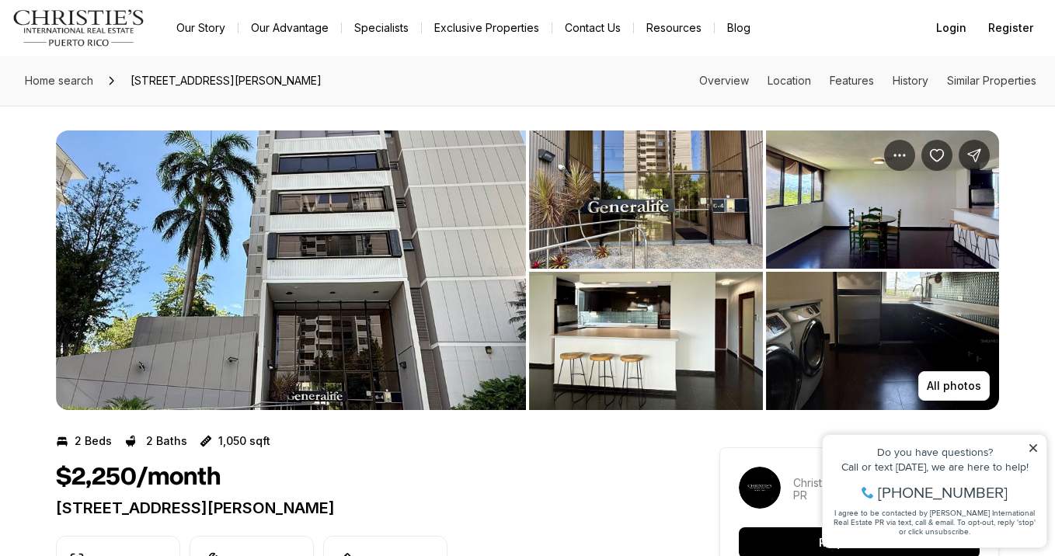
click at [653, 225] on img "View image gallery" at bounding box center [646, 200] width 234 height 138
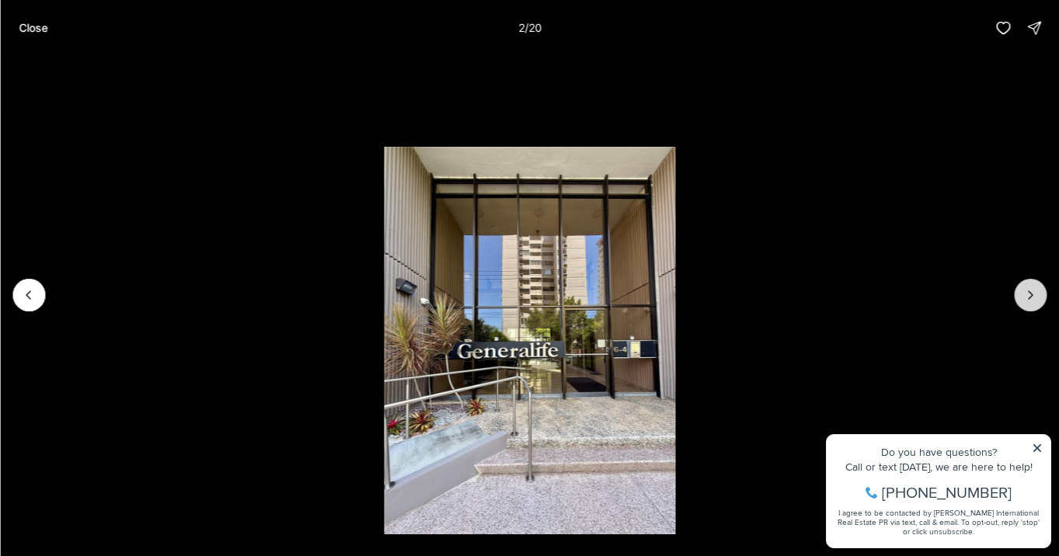
click at [1029, 290] on icon "Next slide" at bounding box center [1030, 295] width 16 height 16
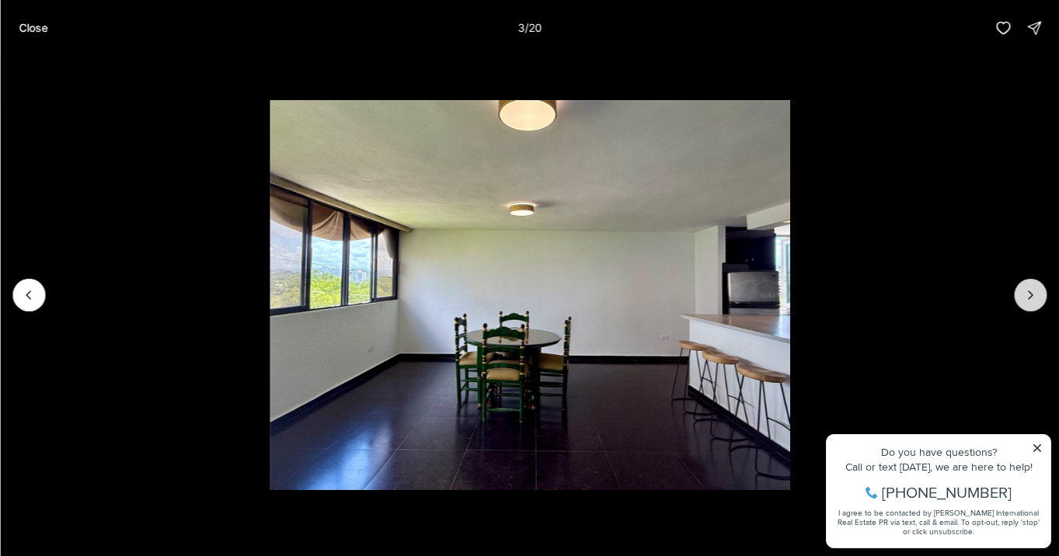
click at [1029, 290] on icon "Next slide" at bounding box center [1030, 295] width 16 height 16
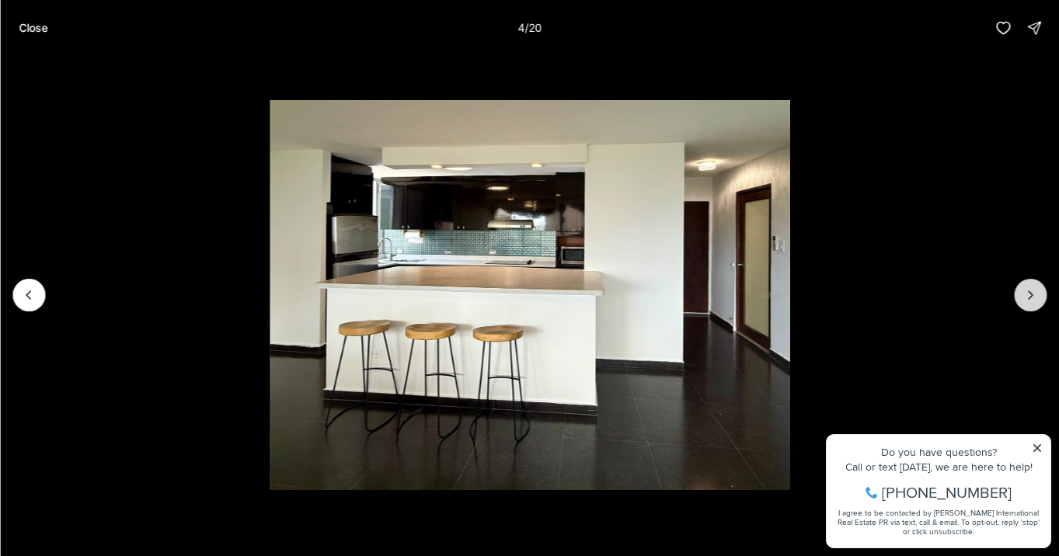
click at [1029, 290] on icon "Next slide" at bounding box center [1030, 295] width 16 height 16
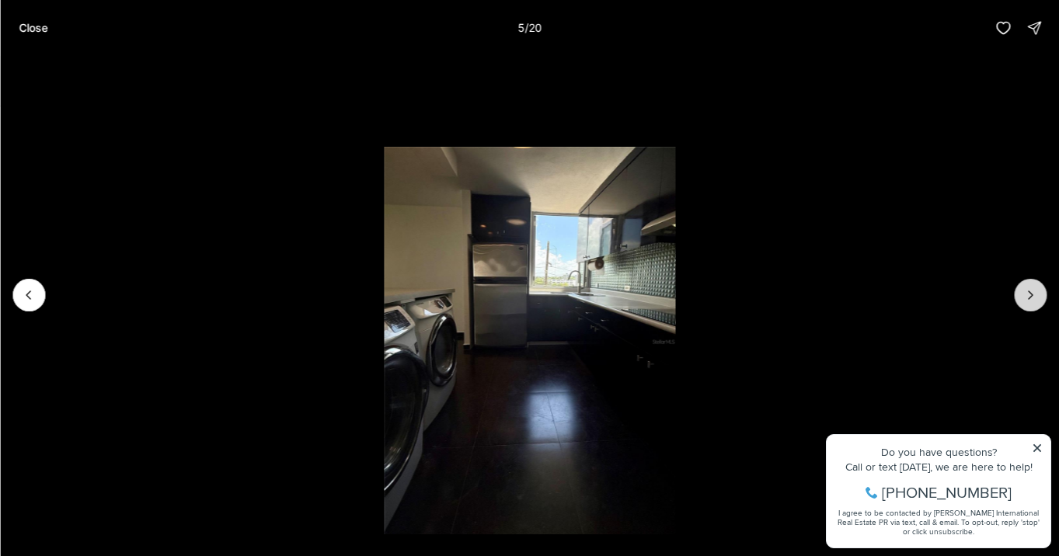
click at [1029, 290] on icon "Next slide" at bounding box center [1030, 295] width 16 height 16
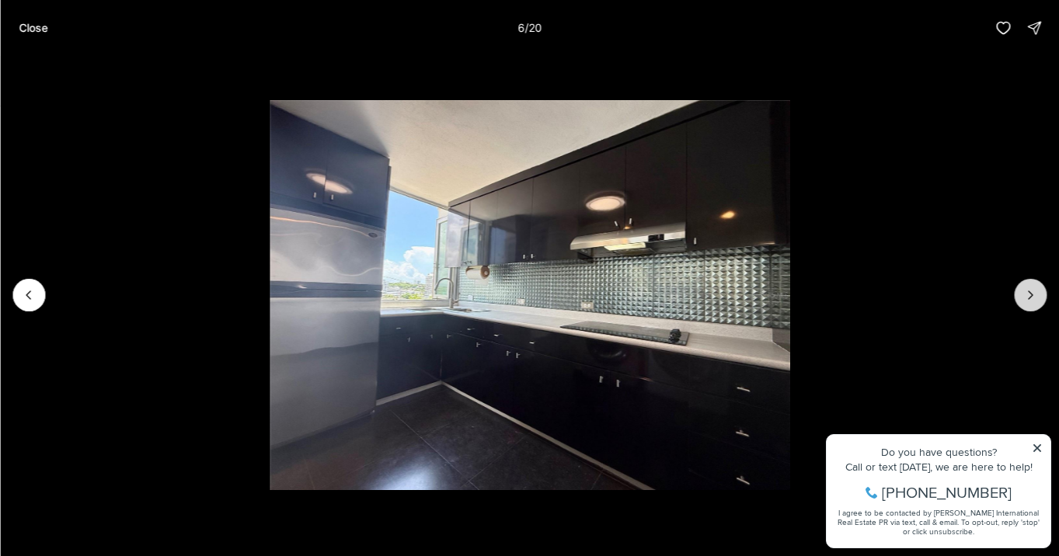
click at [1029, 290] on icon "Next slide" at bounding box center [1030, 295] width 16 height 16
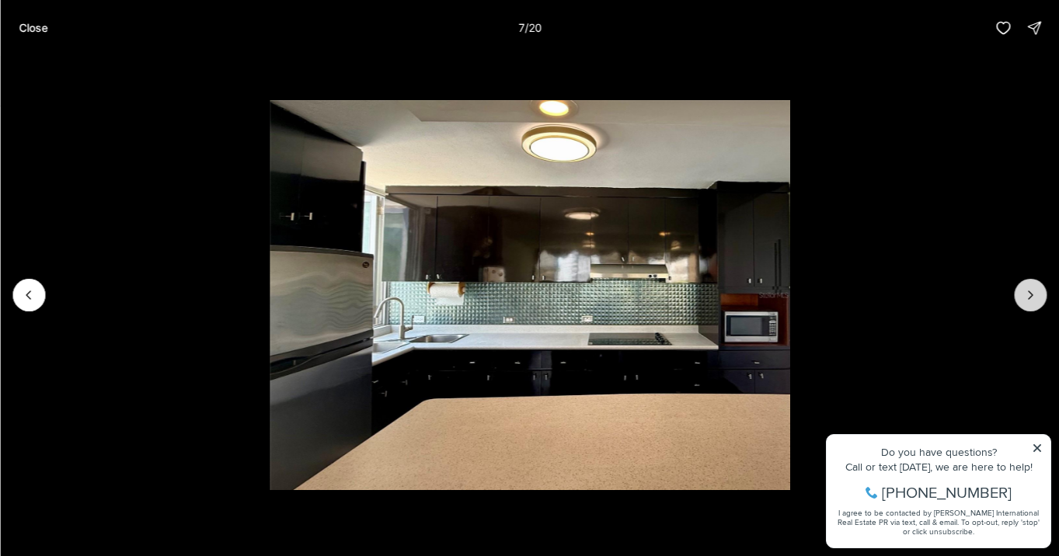
click at [1029, 290] on icon "Next slide" at bounding box center [1030, 295] width 16 height 16
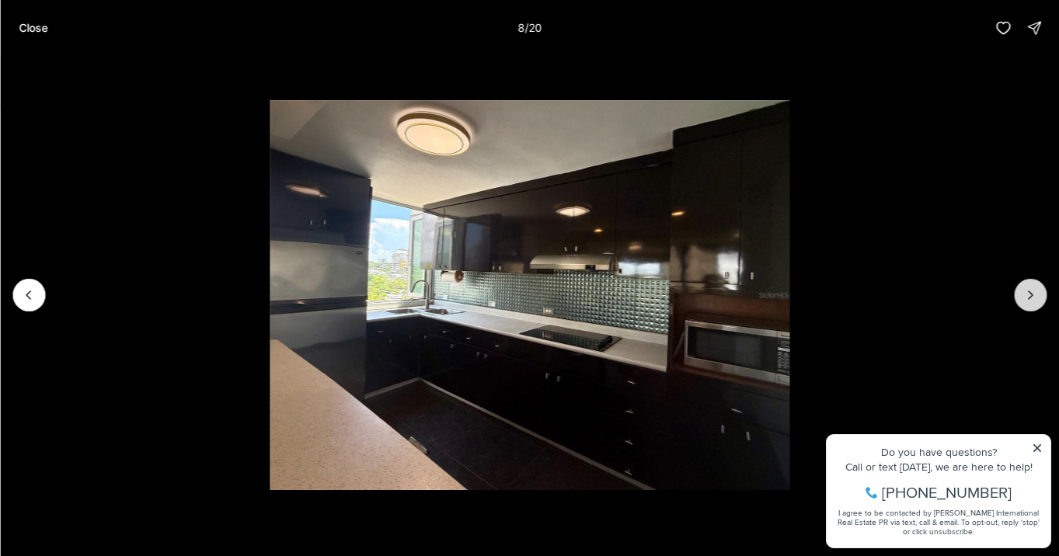
click at [1029, 290] on icon "Next slide" at bounding box center [1030, 295] width 16 height 16
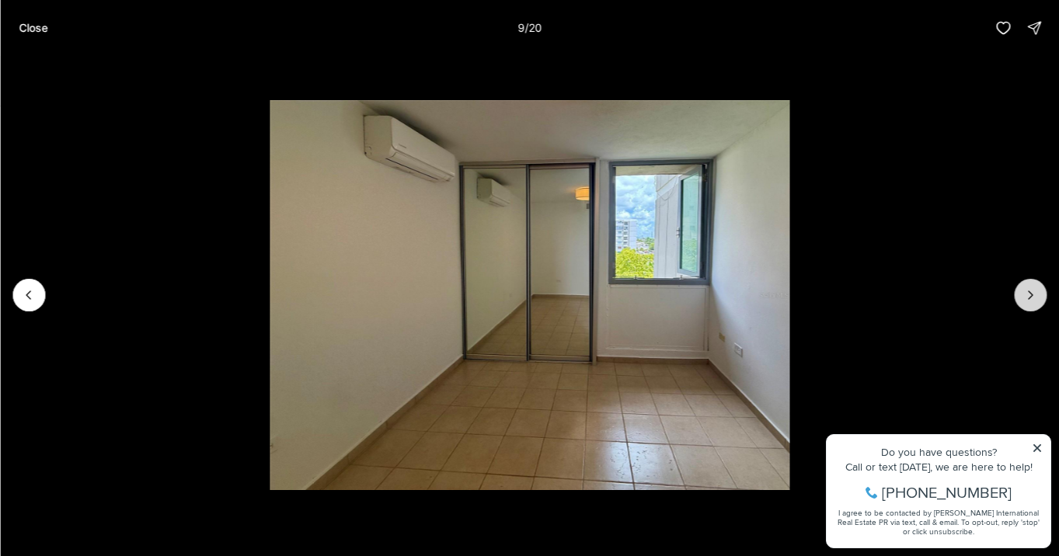
click at [1029, 290] on icon "Next slide" at bounding box center [1030, 295] width 16 height 16
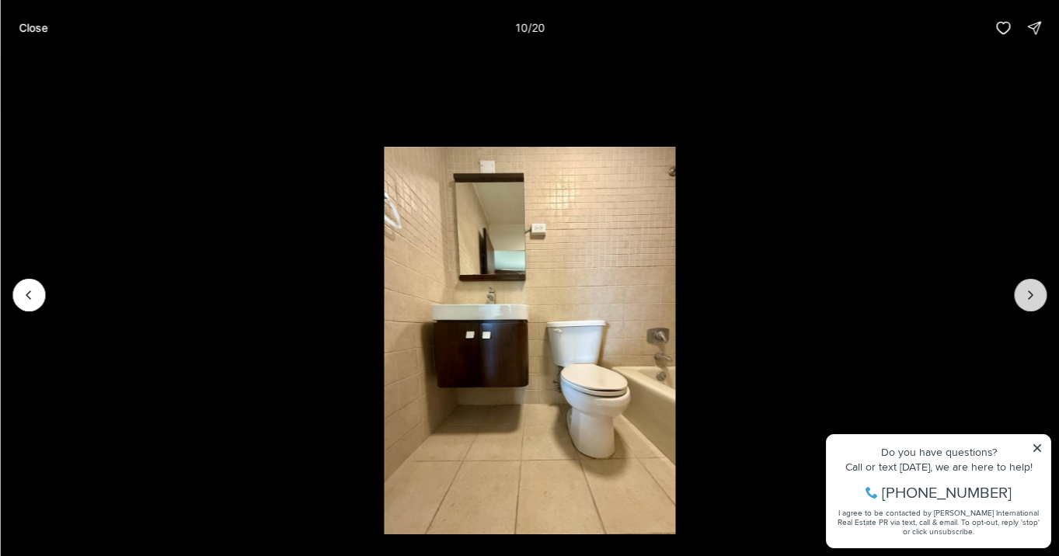
click at [1029, 290] on icon "Next slide" at bounding box center [1030, 295] width 16 height 16
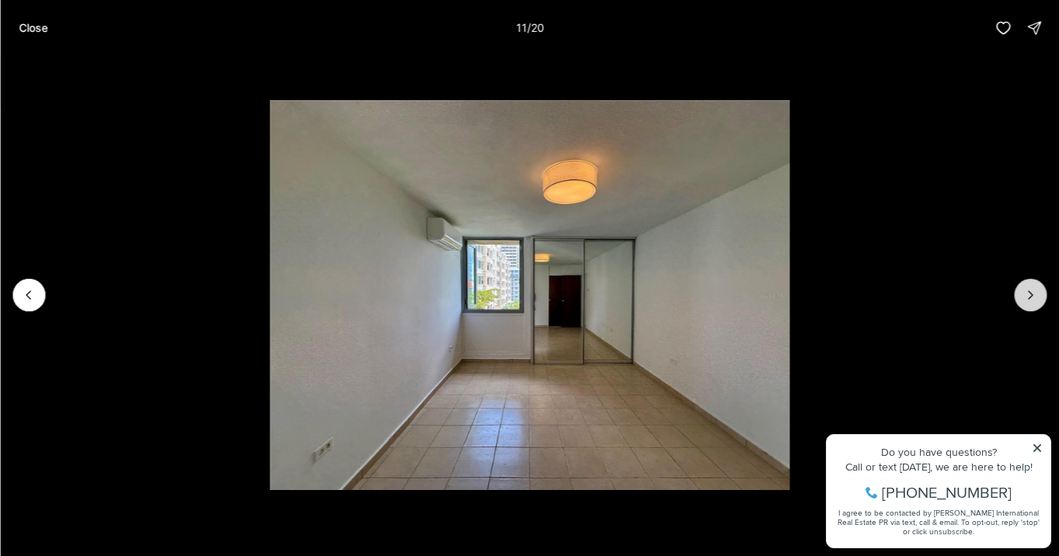
click at [1022, 294] on button "Next slide" at bounding box center [1030, 295] width 33 height 33
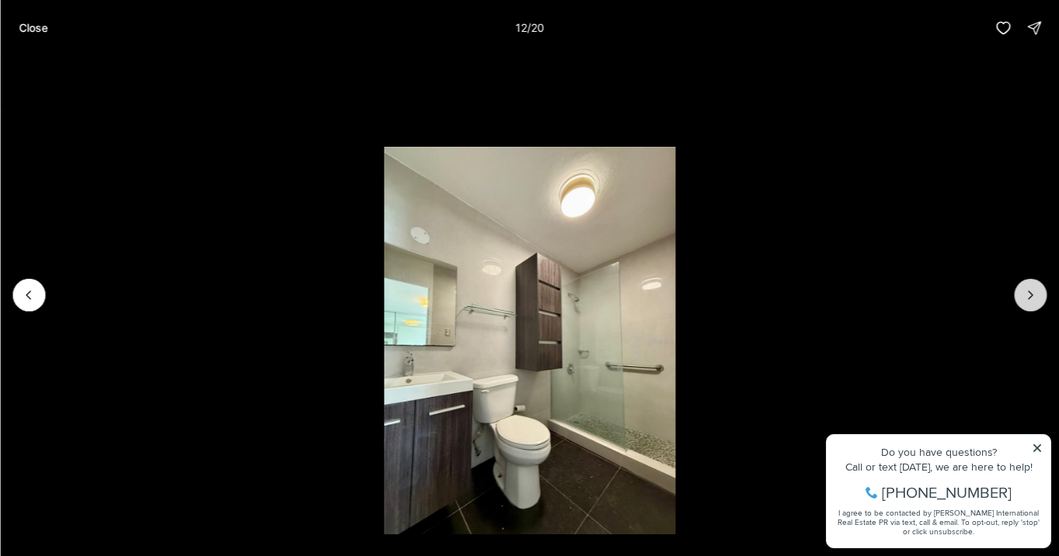
click at [1022, 294] on button "Next slide" at bounding box center [1030, 295] width 33 height 33
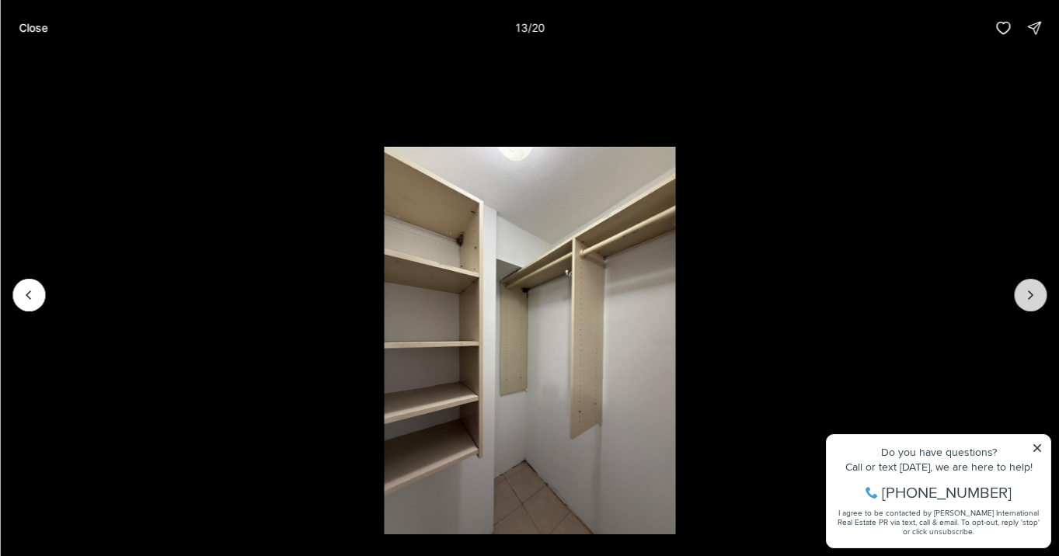
click at [1022, 294] on button "Next slide" at bounding box center [1030, 295] width 33 height 33
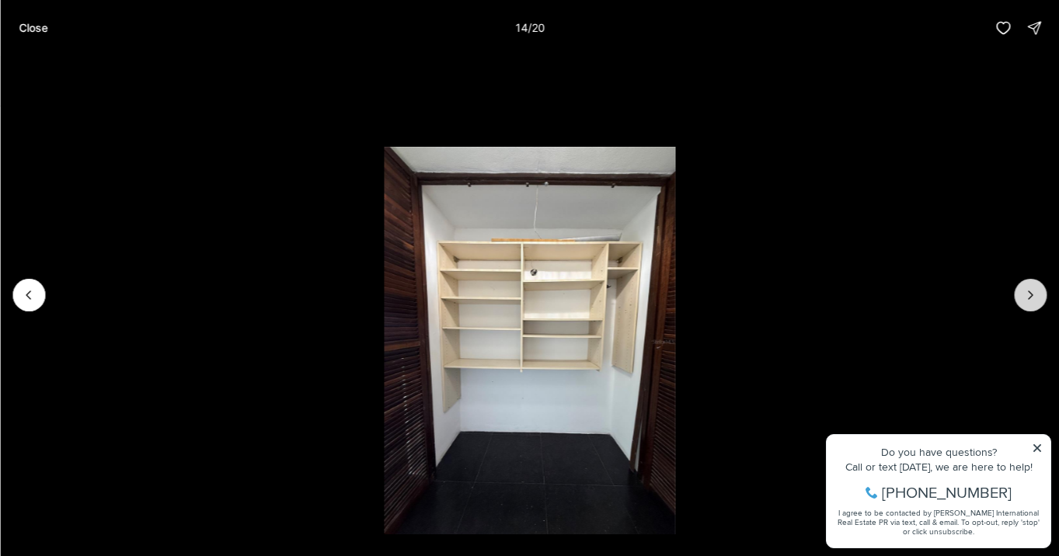
click at [1022, 294] on button "Next slide" at bounding box center [1030, 295] width 33 height 33
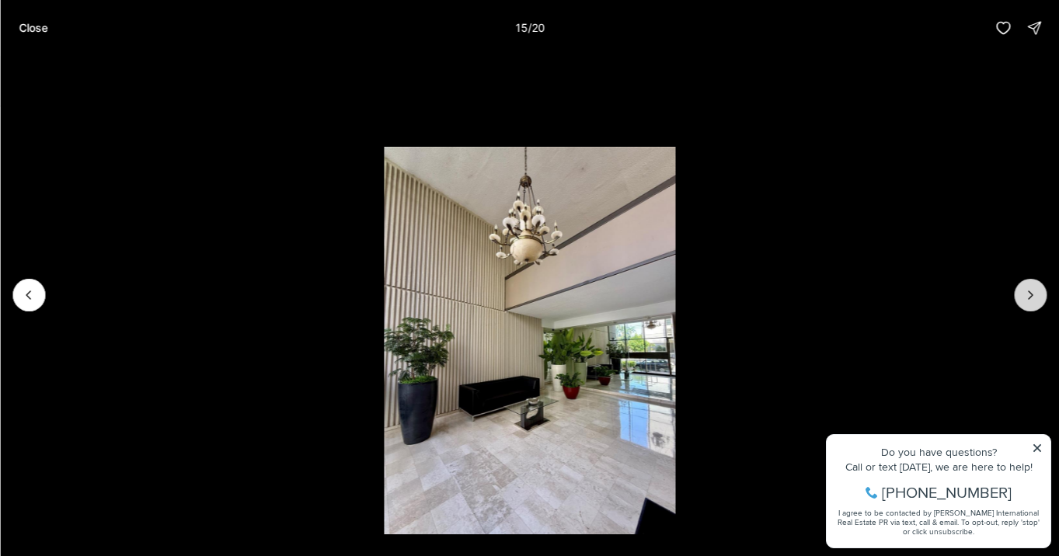
click at [1022, 294] on button "Next slide" at bounding box center [1030, 295] width 33 height 33
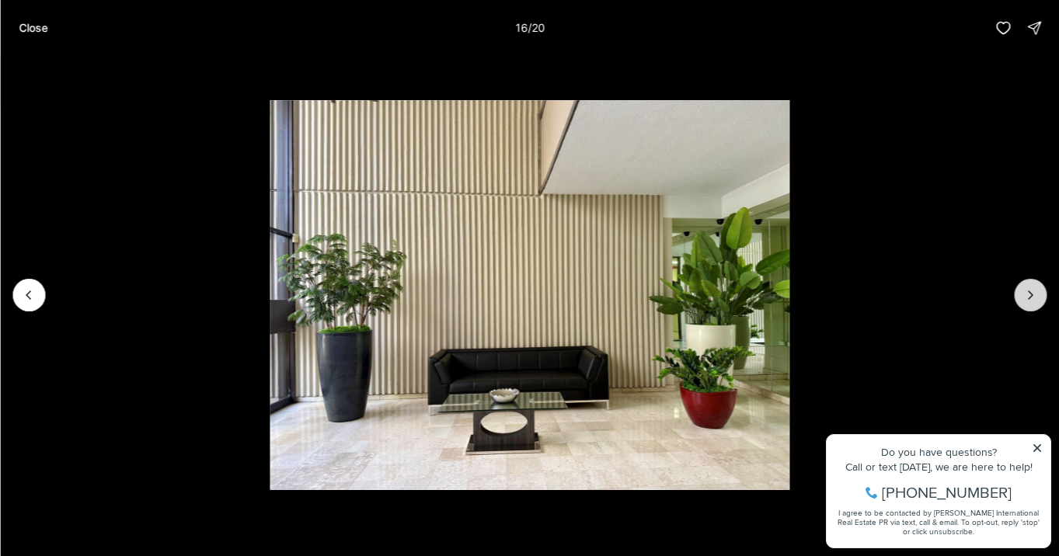
click at [1022, 294] on button "Next slide" at bounding box center [1030, 295] width 33 height 33
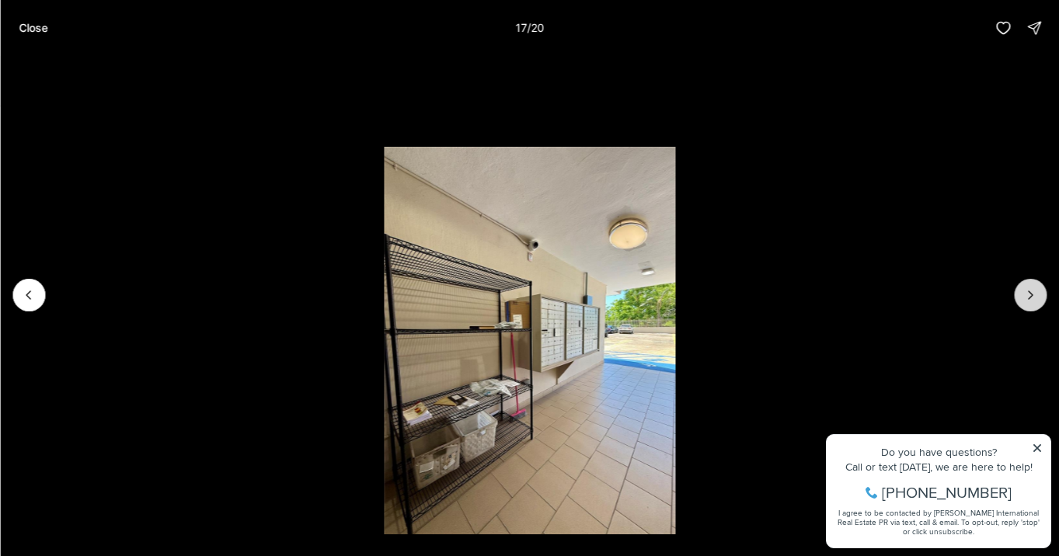
click at [1022, 294] on button "Next slide" at bounding box center [1030, 295] width 33 height 33
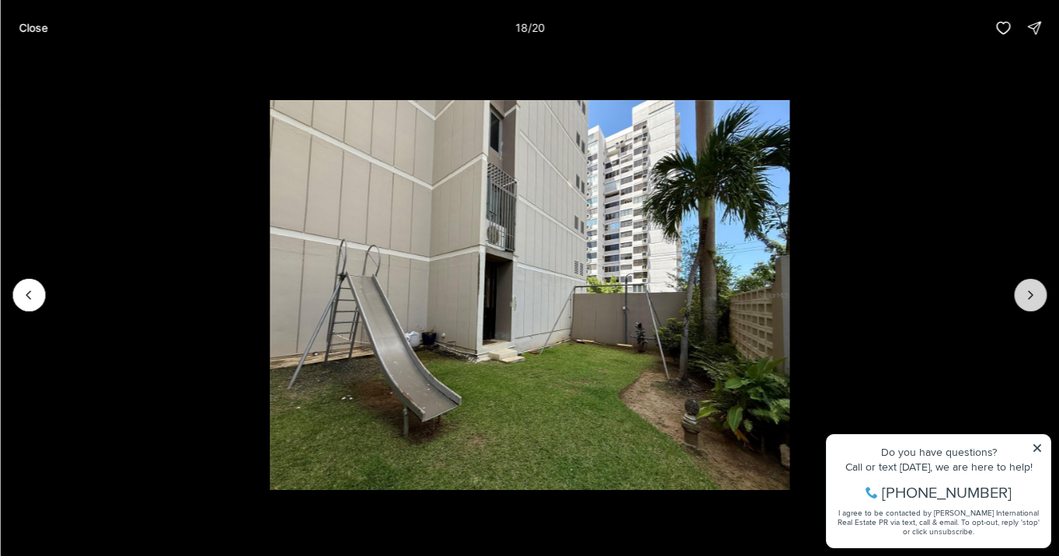
click at [1021, 294] on button "Next slide" at bounding box center [1030, 295] width 33 height 33
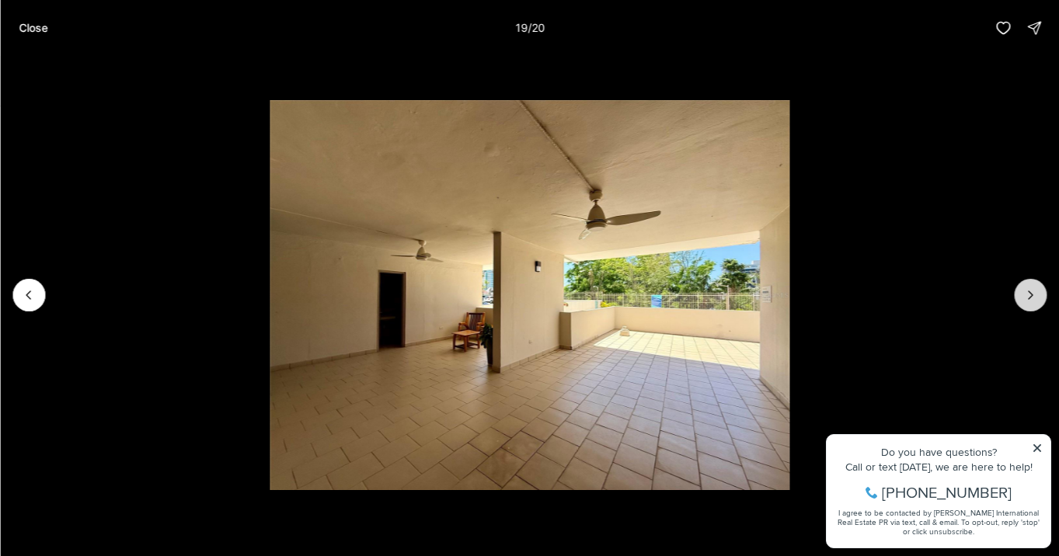
click at [1021, 294] on button "Next slide" at bounding box center [1030, 295] width 33 height 33
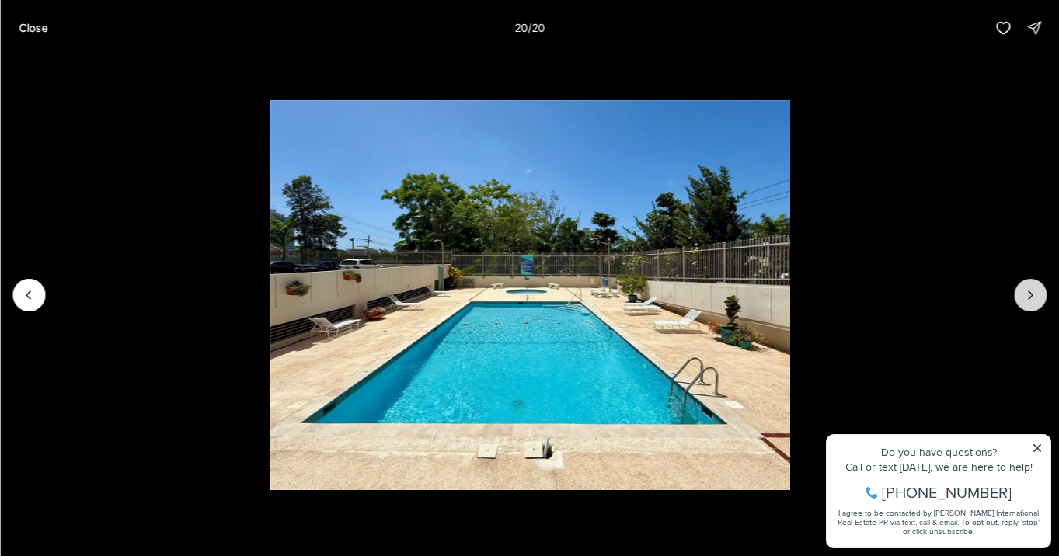
click at [1021, 294] on div at bounding box center [1030, 295] width 33 height 33
click at [44, 27] on p "Close" at bounding box center [33, 28] width 29 height 12
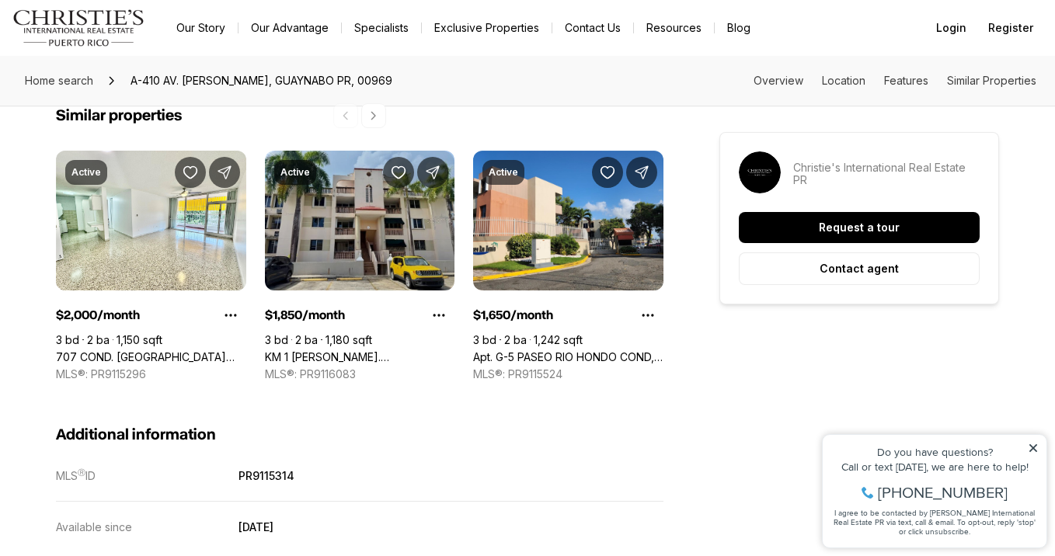
scroll to position [1509, 0]
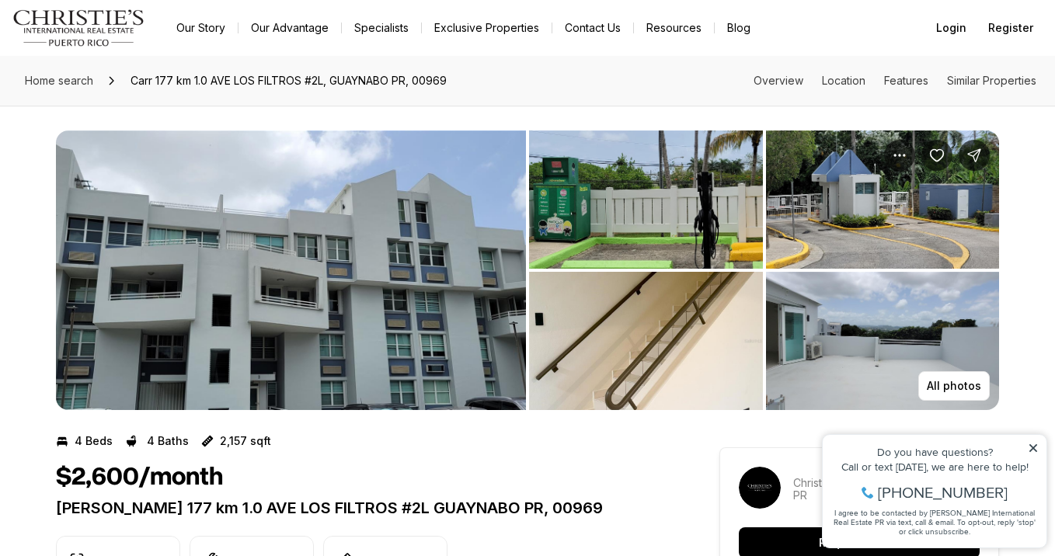
click at [677, 323] on img "View image gallery" at bounding box center [646, 341] width 234 height 138
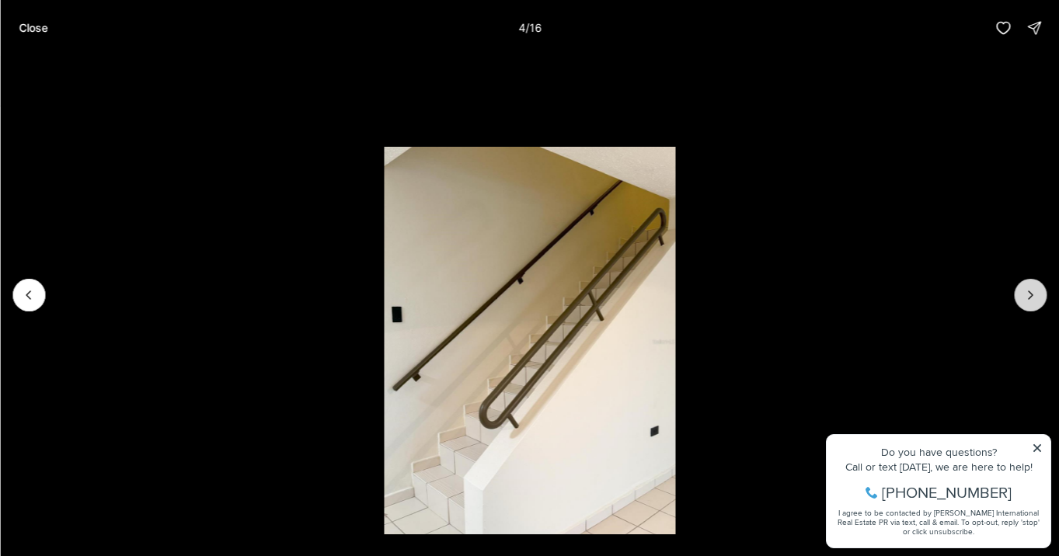
click at [1025, 294] on icon "Next slide" at bounding box center [1030, 295] width 16 height 16
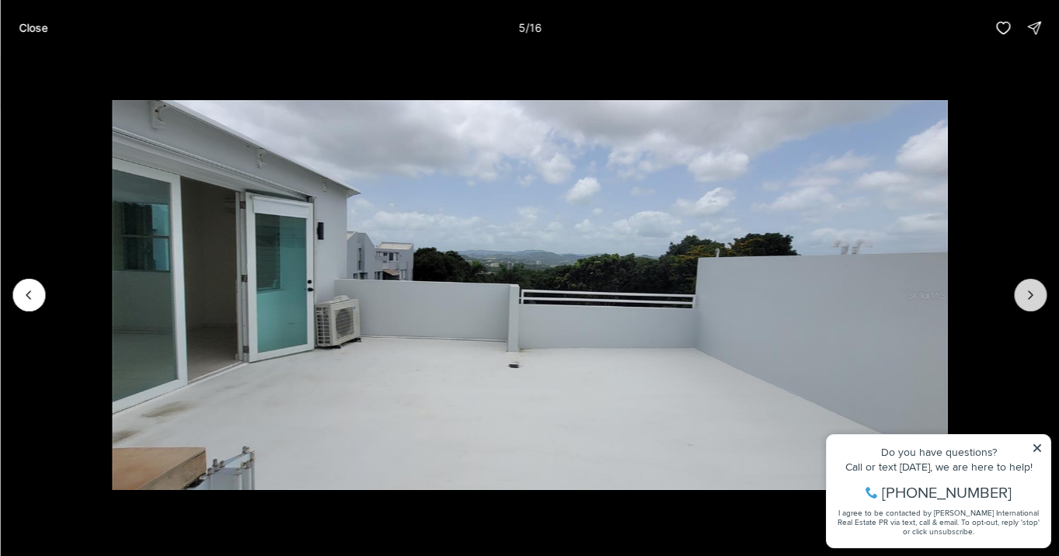
click at [1025, 294] on icon "Next slide" at bounding box center [1030, 295] width 16 height 16
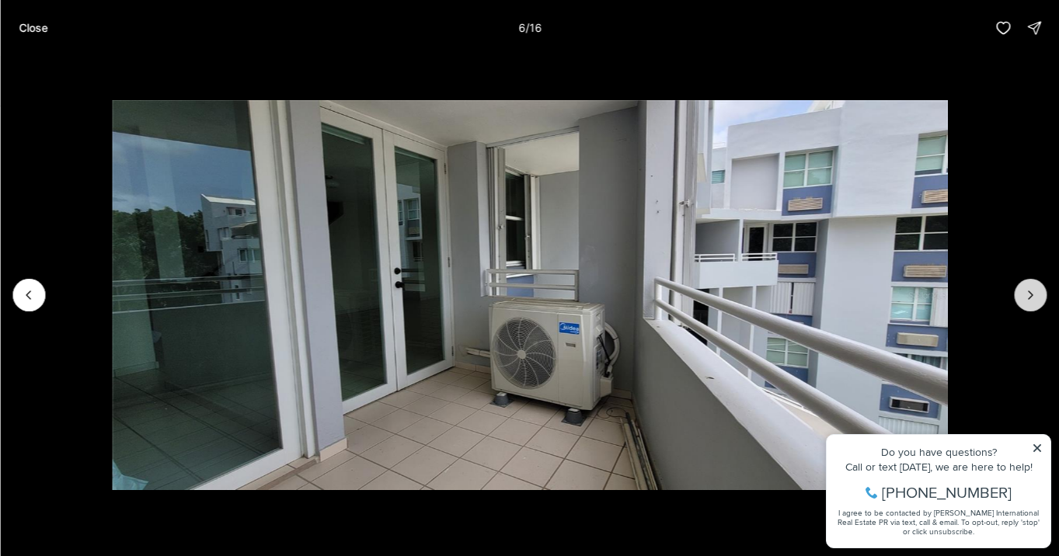
click at [1025, 294] on icon "Next slide" at bounding box center [1030, 295] width 16 height 16
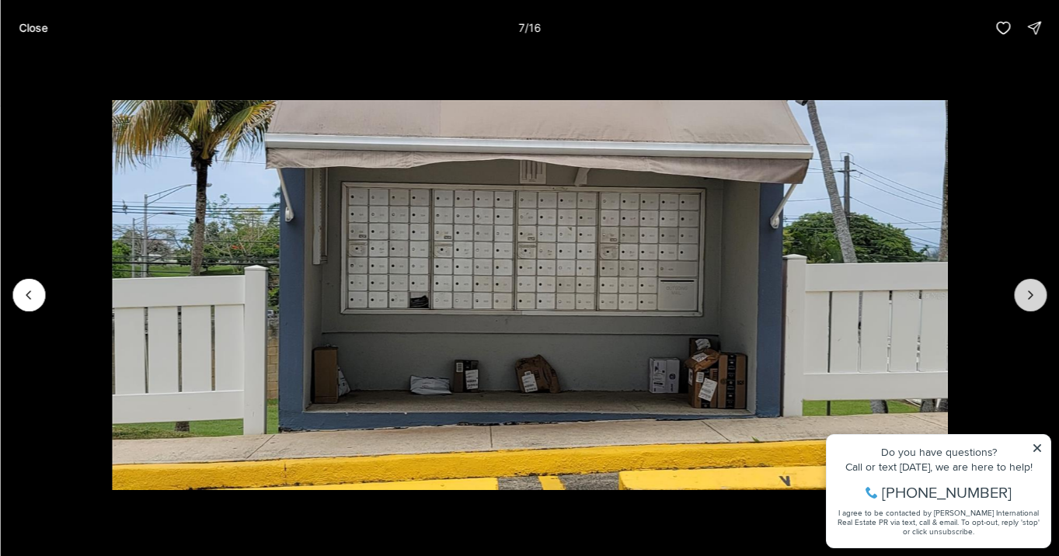
click at [1025, 294] on icon "Next slide" at bounding box center [1030, 295] width 16 height 16
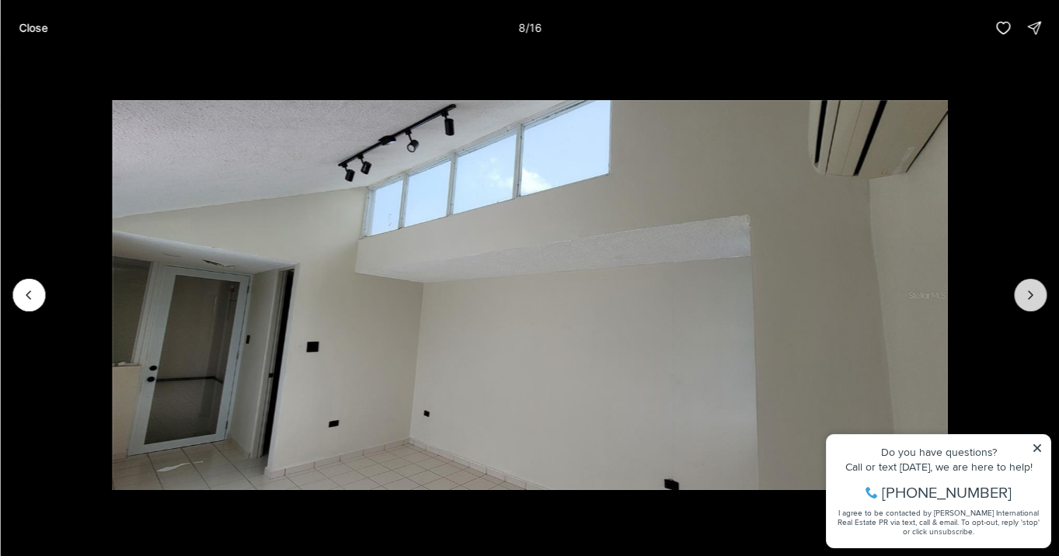
click at [1025, 294] on icon "Next slide" at bounding box center [1030, 295] width 16 height 16
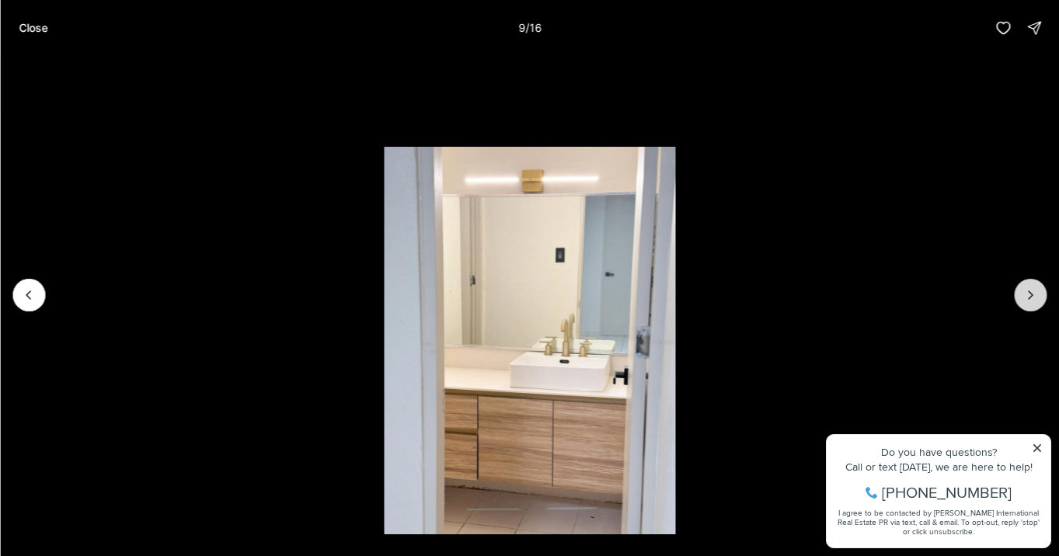
click at [1025, 294] on icon "Next slide" at bounding box center [1030, 295] width 16 height 16
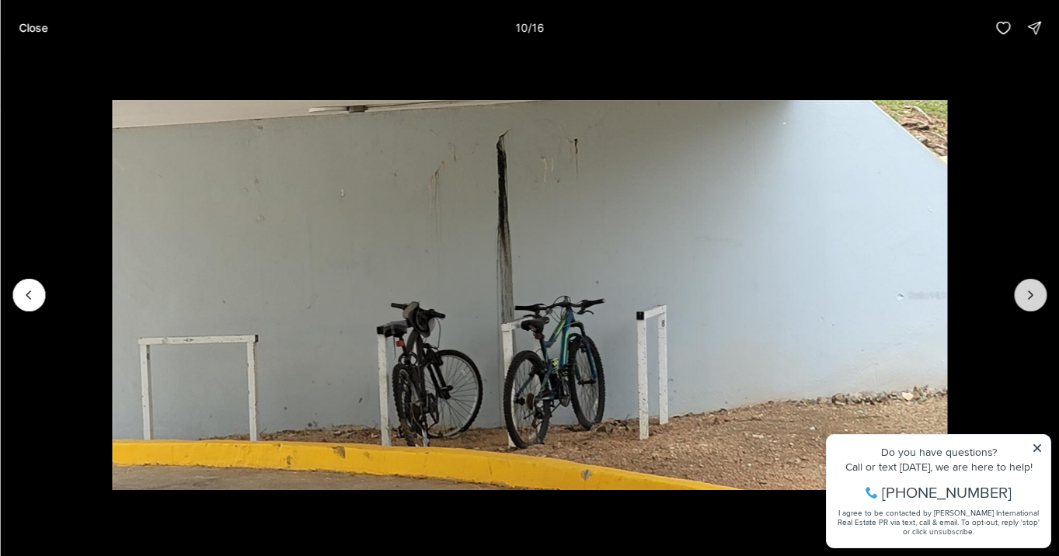
click at [1025, 294] on icon "Next slide" at bounding box center [1030, 295] width 16 height 16
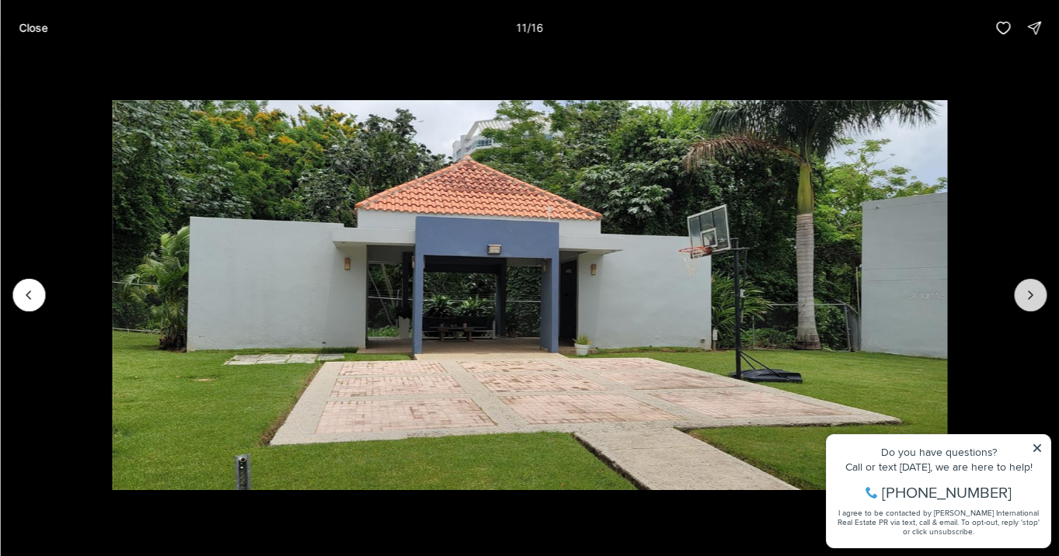
click at [1025, 294] on icon "Next slide" at bounding box center [1030, 295] width 16 height 16
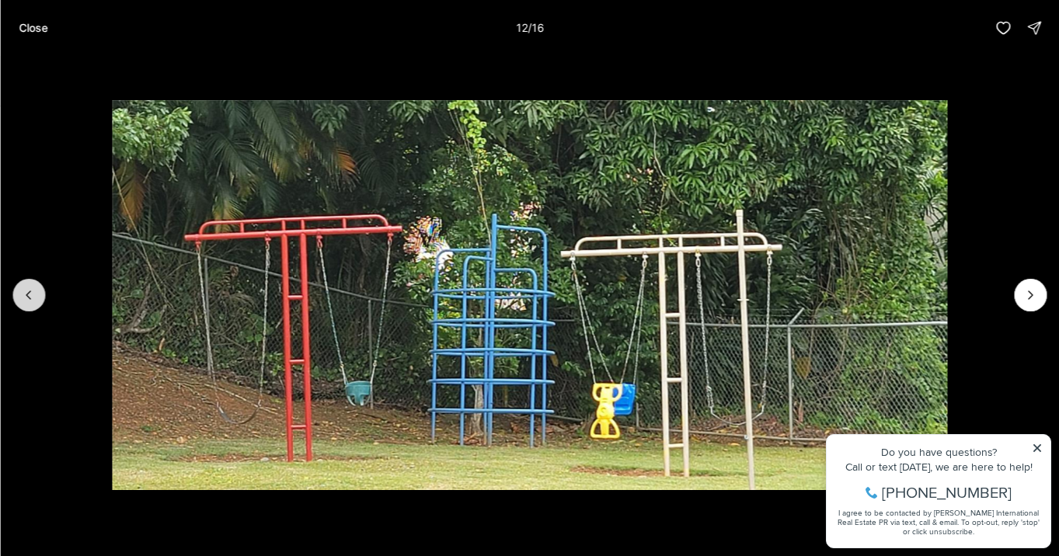
click at [27, 297] on icon "Previous slide" at bounding box center [28, 295] width 4 height 8
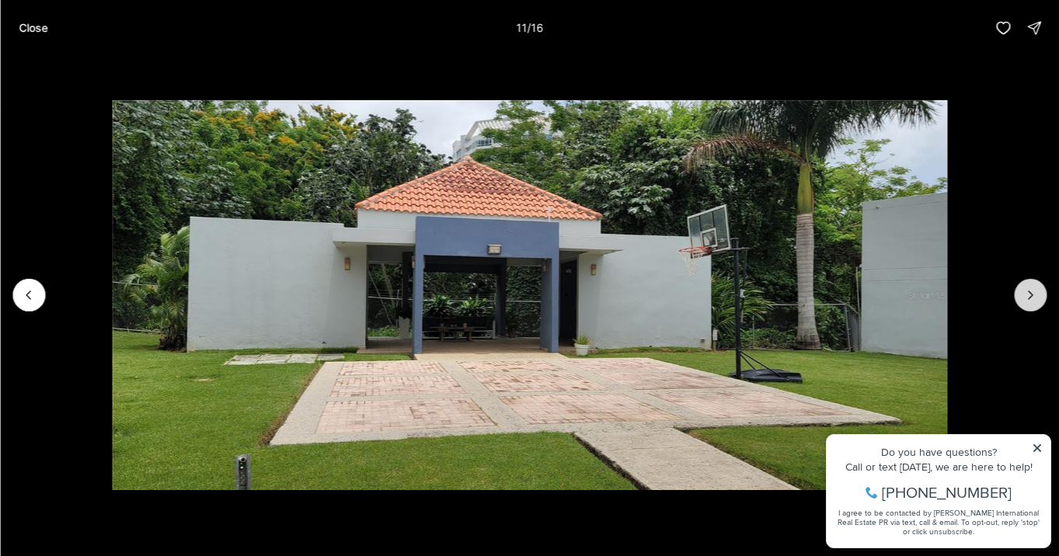
click at [1029, 299] on icon "Next slide" at bounding box center [1031, 295] width 4 height 8
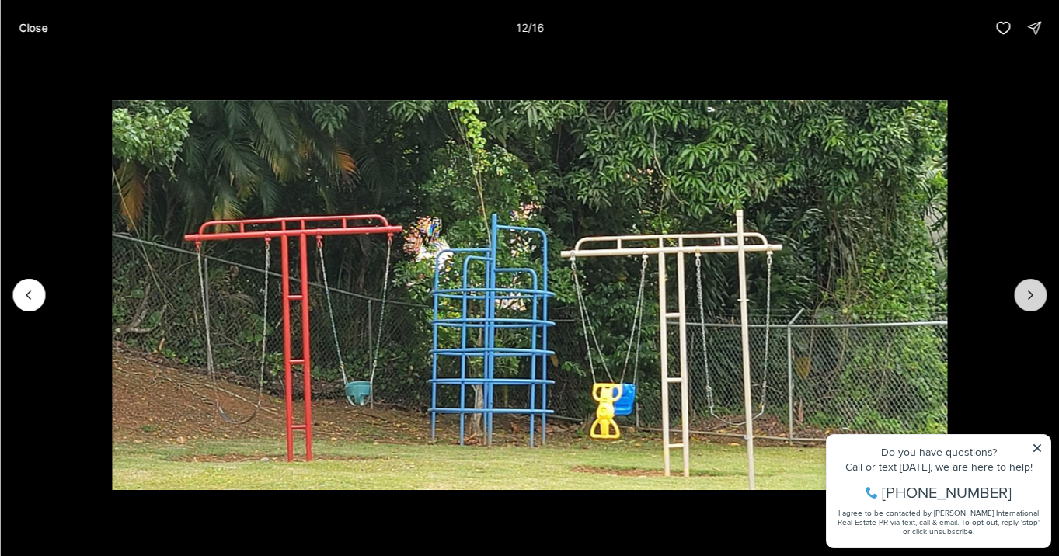
click at [1029, 299] on icon "Next slide" at bounding box center [1031, 295] width 4 height 8
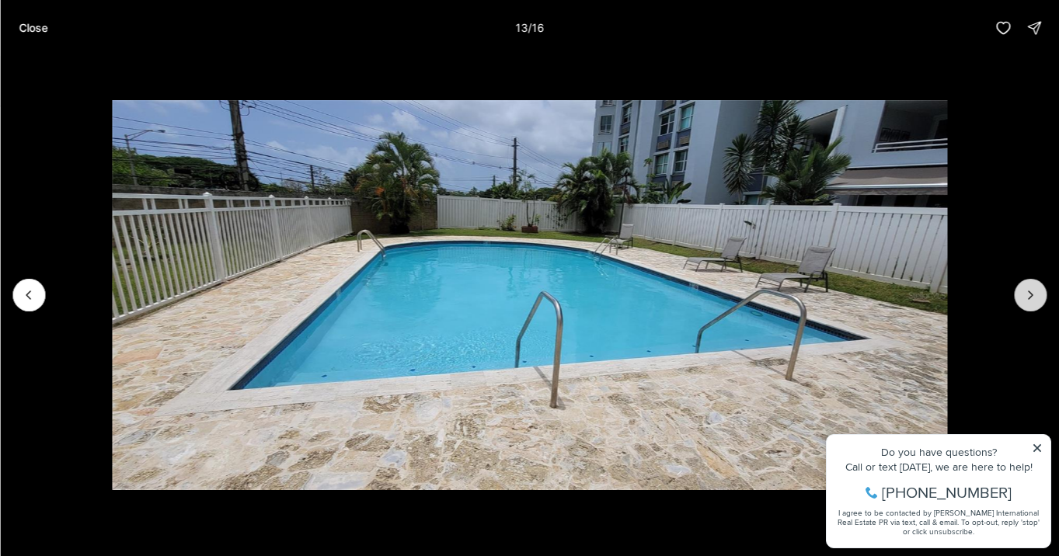
click at [1029, 299] on icon "Next slide" at bounding box center [1031, 295] width 4 height 8
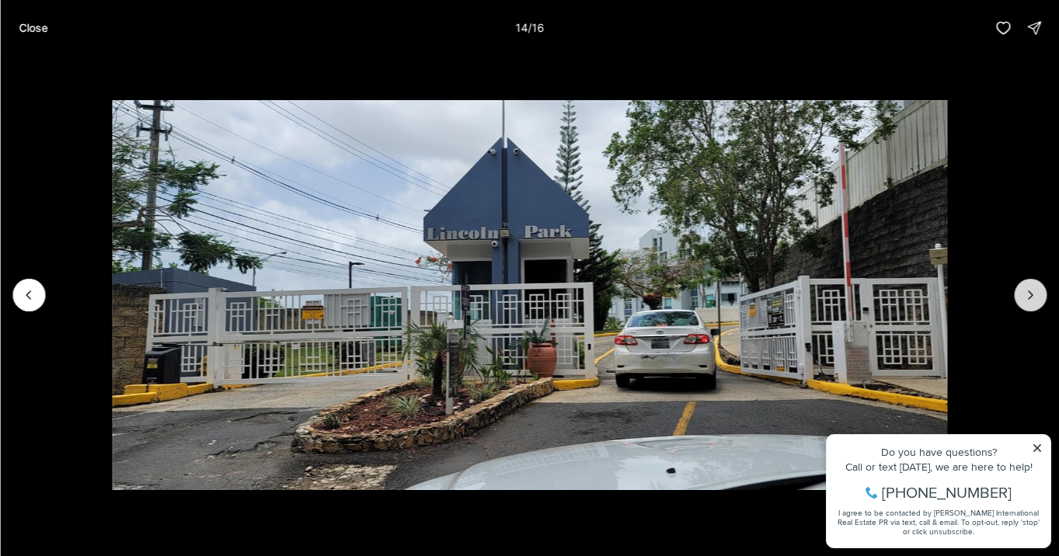
click at [1029, 299] on icon "Next slide" at bounding box center [1031, 295] width 4 height 8
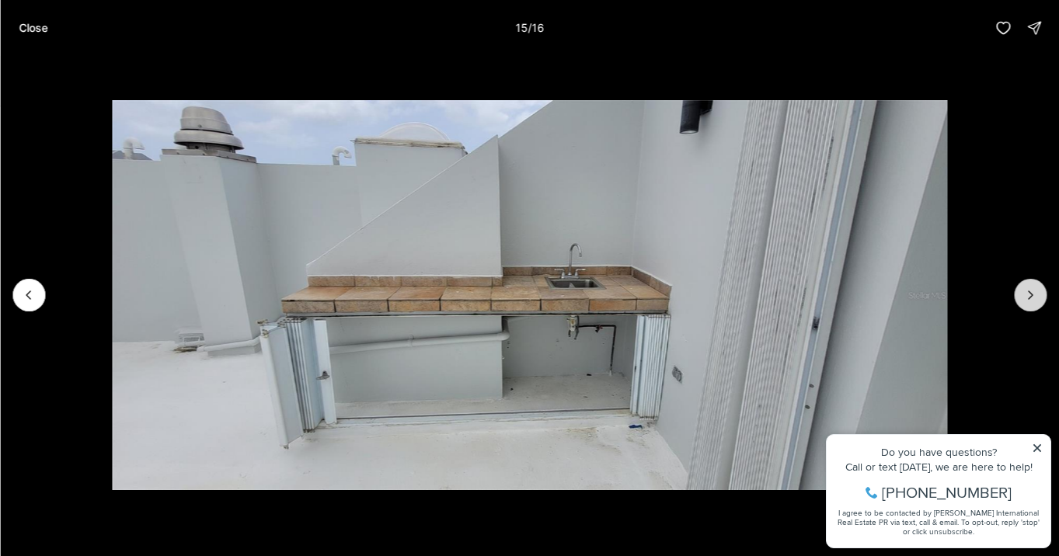
click at [1028, 300] on icon "Next slide" at bounding box center [1030, 295] width 16 height 16
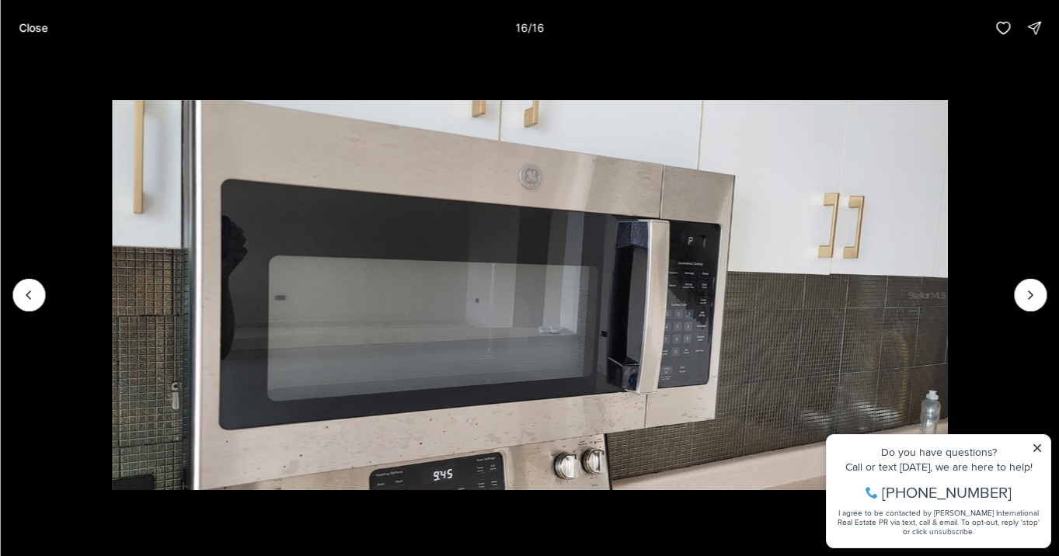
click at [1027, 301] on div at bounding box center [1030, 295] width 33 height 33
click at [22, 29] on p "Close" at bounding box center [33, 28] width 29 height 12
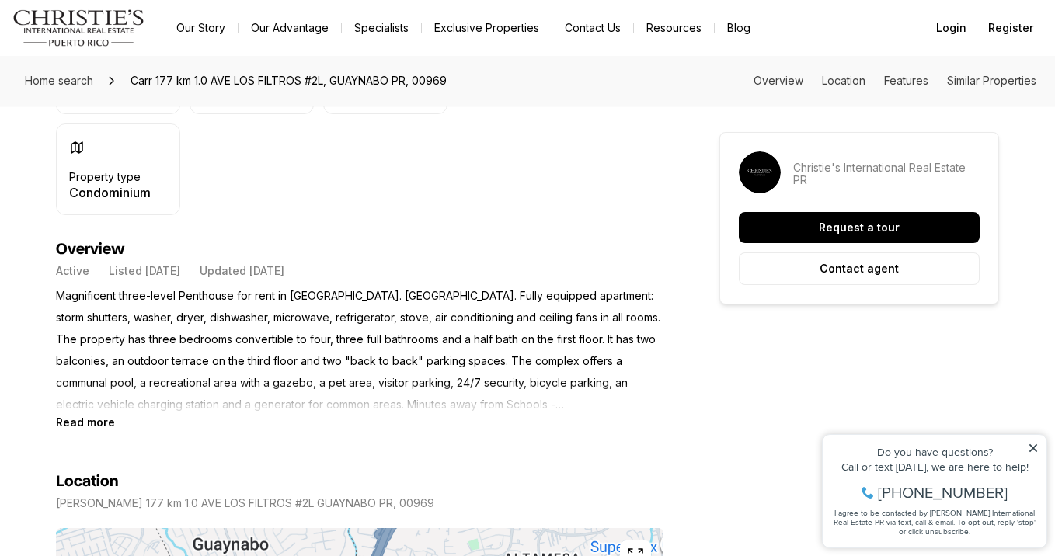
scroll to position [515, 0]
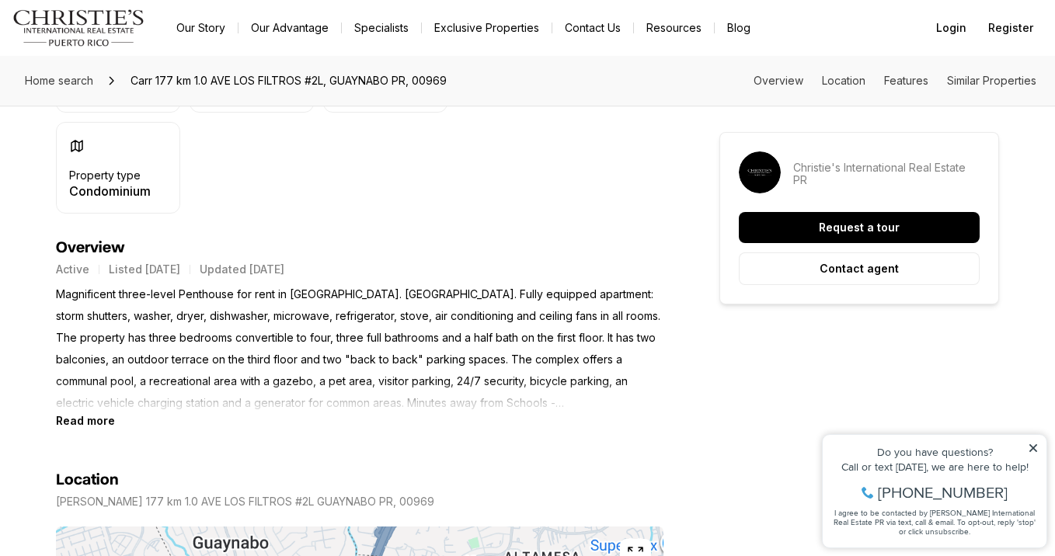
click at [87, 417] on b "Read more" at bounding box center [85, 420] width 59 height 13
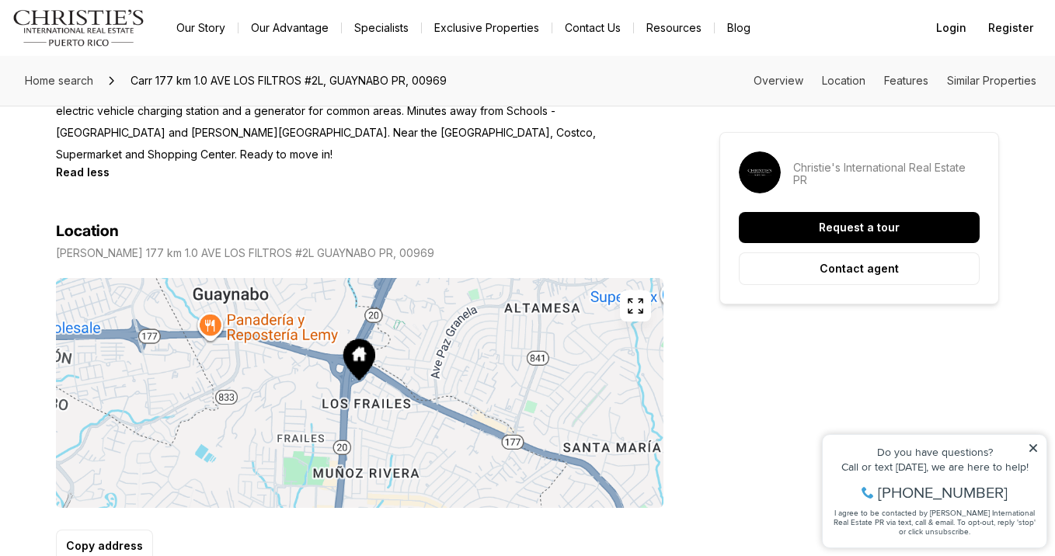
scroll to position [811, 0]
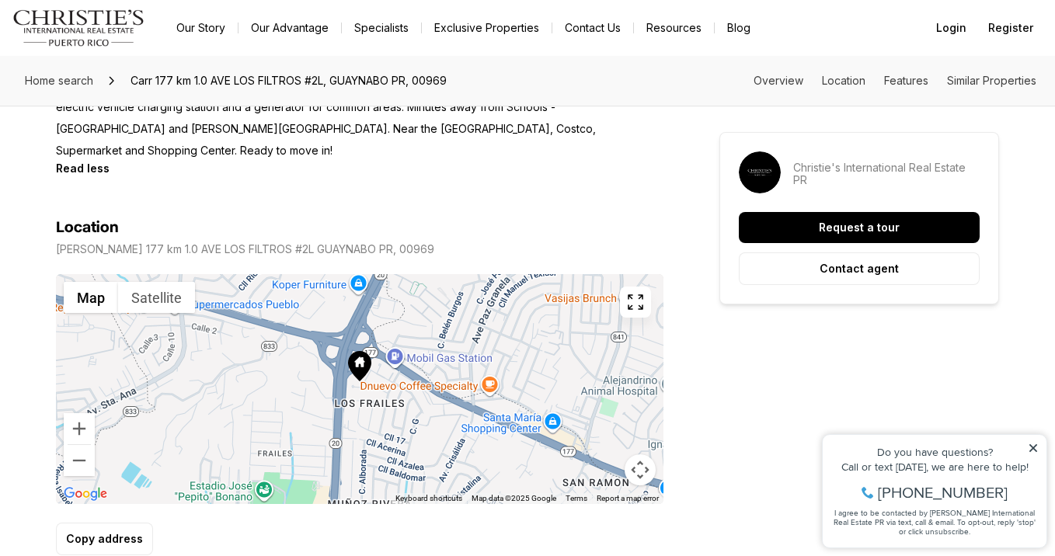
click at [362, 351] on icon at bounding box center [359, 366] width 23 height 30
click at [78, 413] on button "Zoom in" at bounding box center [79, 428] width 31 height 31
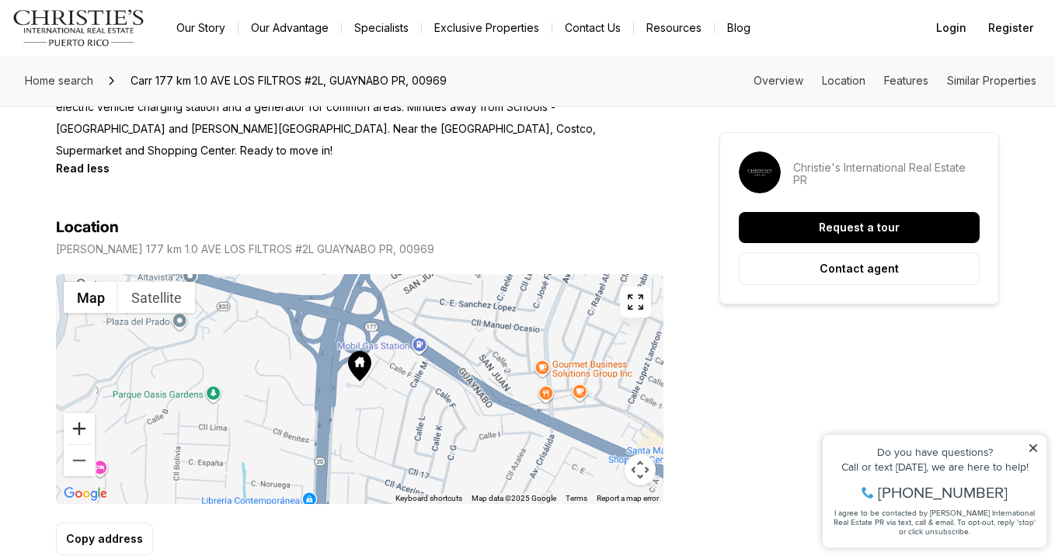
click at [78, 413] on button "Zoom in" at bounding box center [79, 428] width 31 height 31
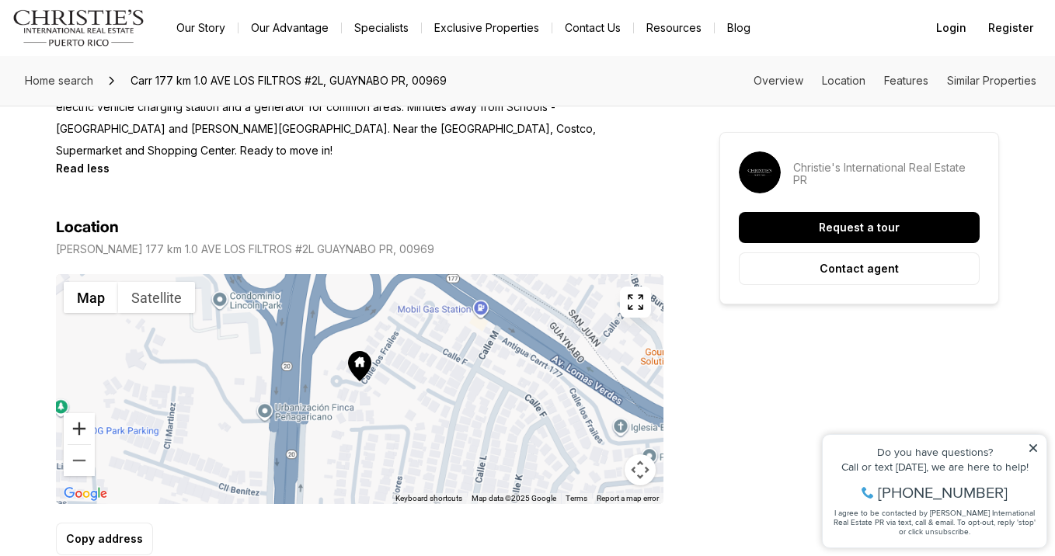
click at [78, 413] on button "Zoom in" at bounding box center [79, 428] width 31 height 31
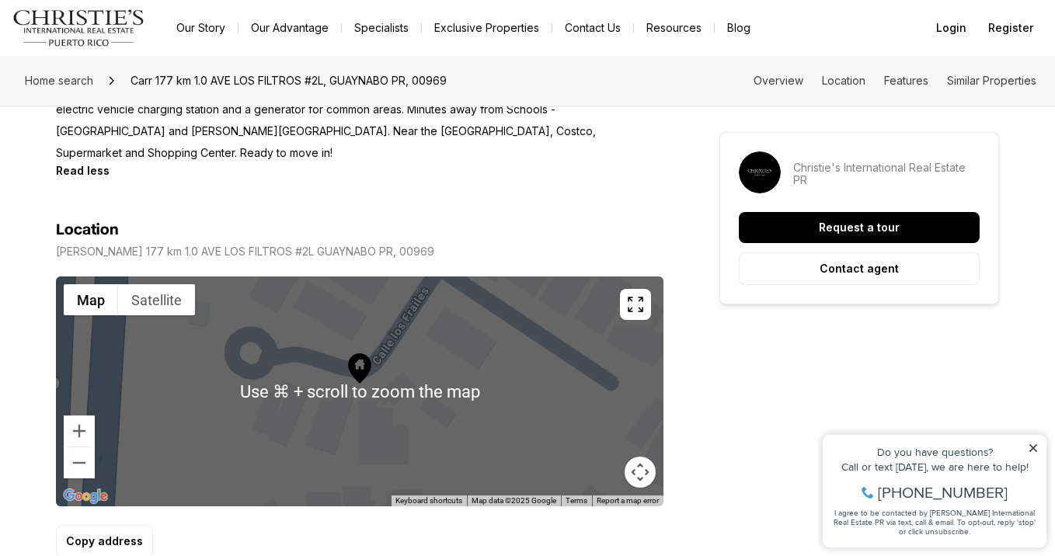
scroll to position [806, 0]
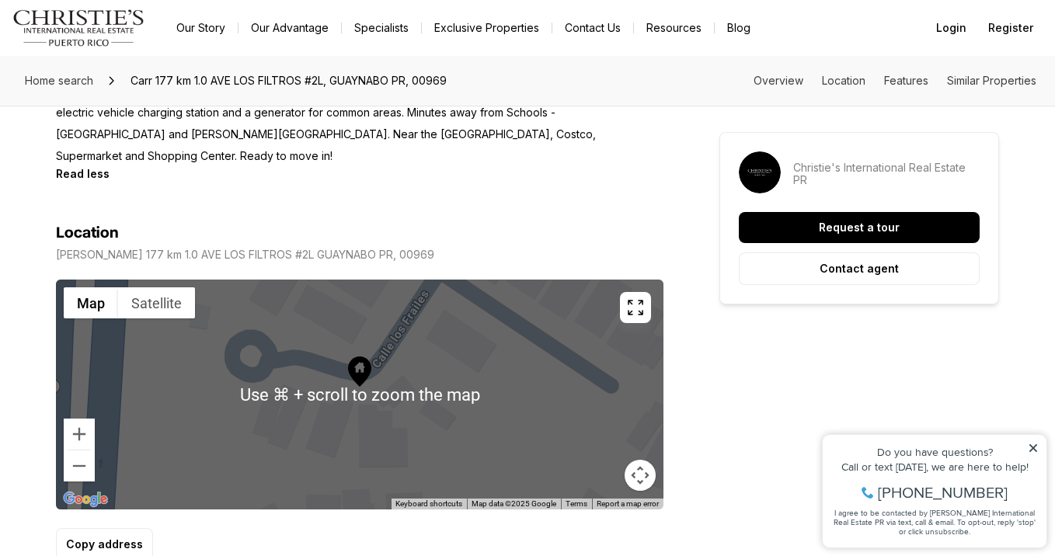
click at [416, 357] on div at bounding box center [360, 395] width 608 height 230
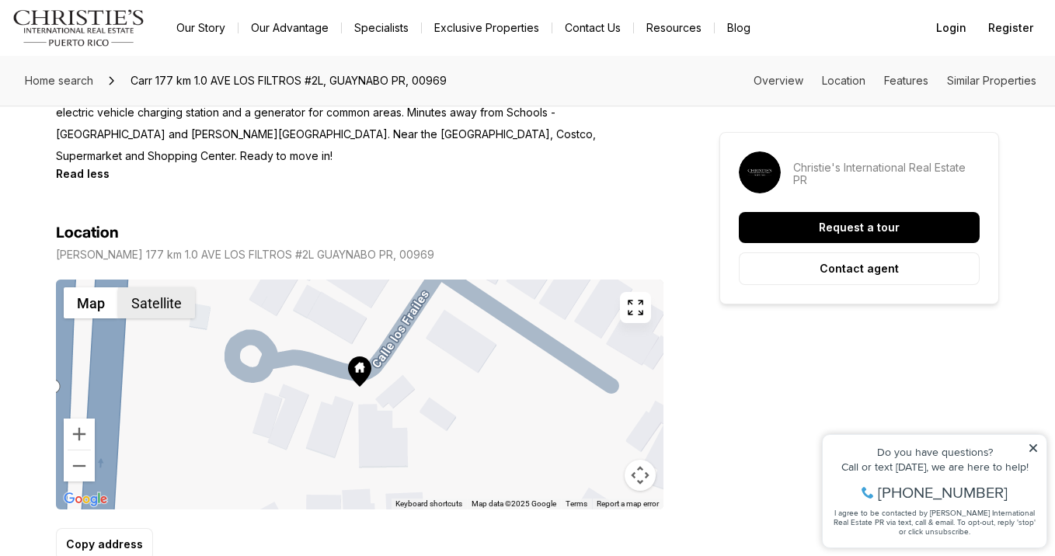
click at [162, 294] on button "Satellite" at bounding box center [156, 302] width 77 height 31
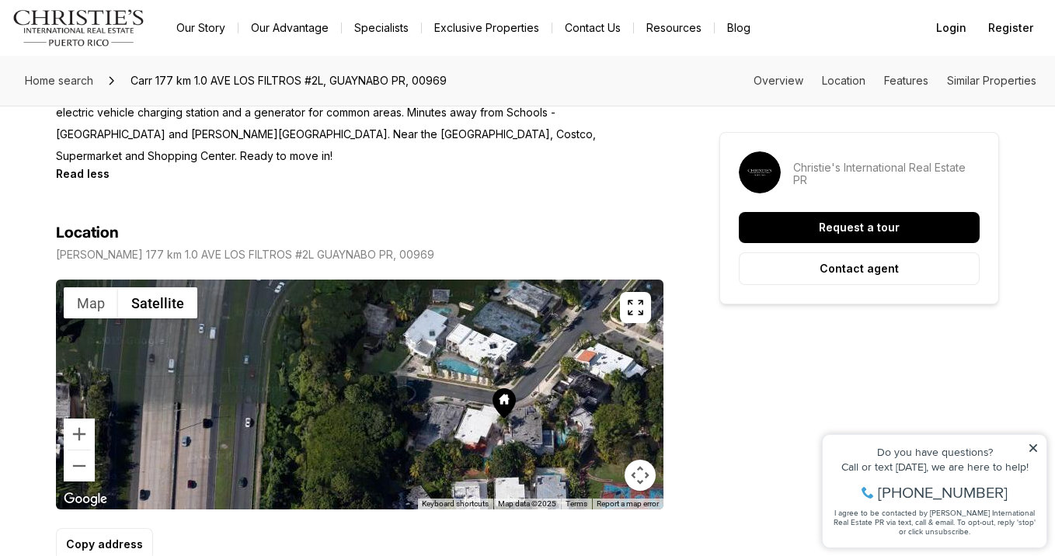
drag, startPoint x: 221, startPoint y: 389, endPoint x: 366, endPoint y: 419, distance: 147.5
click at [366, 419] on div at bounding box center [360, 395] width 608 height 230
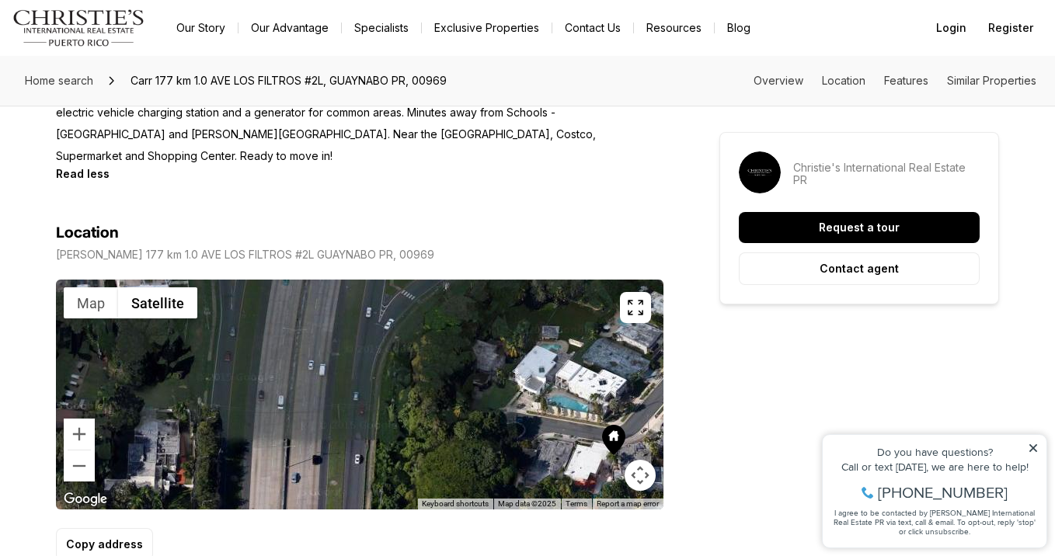
drag, startPoint x: 300, startPoint y: 361, endPoint x: 392, endPoint y: 388, distance: 95.6
click at [392, 388] on div at bounding box center [360, 395] width 608 height 230
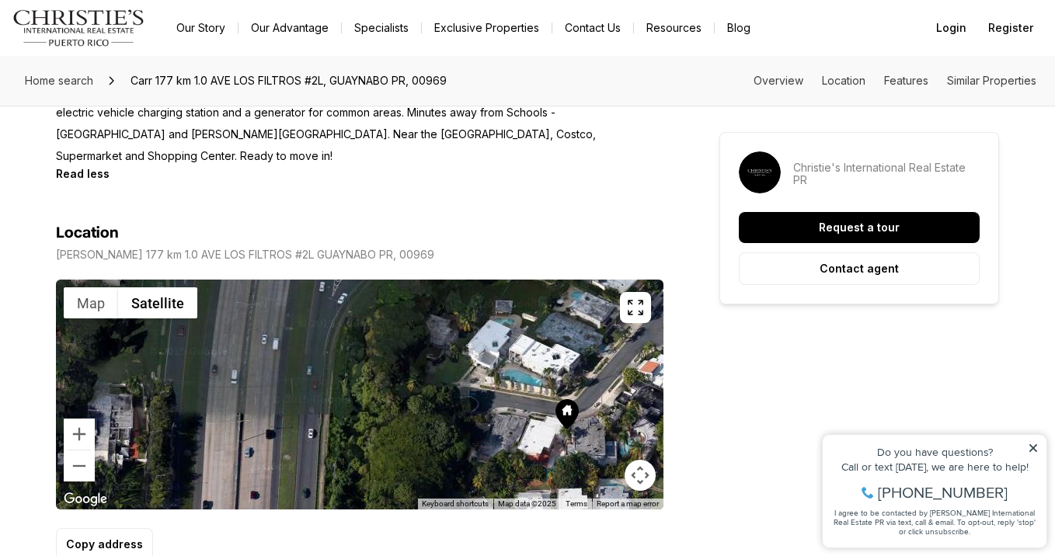
drag, startPoint x: 418, startPoint y: 416, endPoint x: 336, endPoint y: 365, distance: 96.3
click at [336, 365] on div at bounding box center [360, 395] width 608 height 230
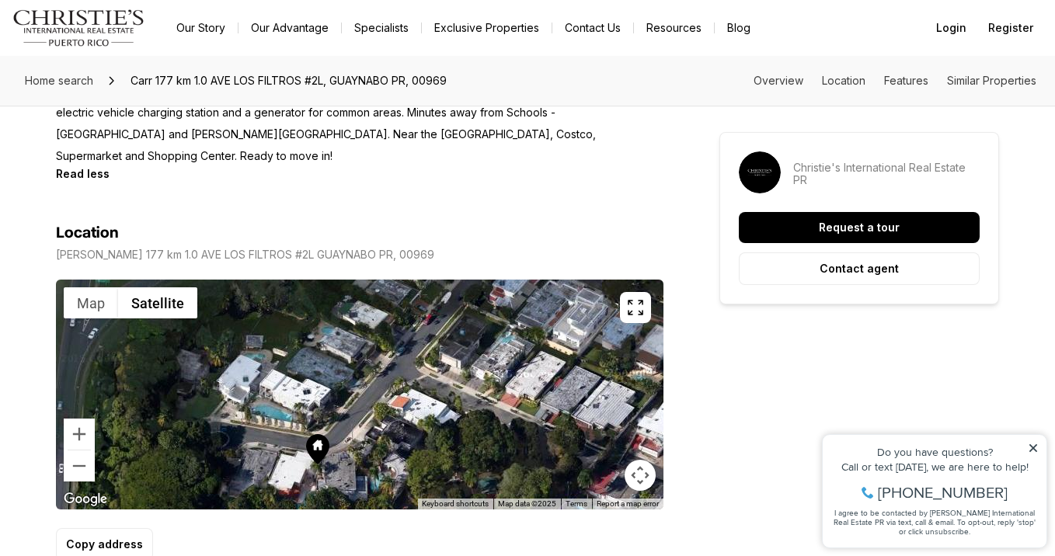
drag, startPoint x: 329, startPoint y: 374, endPoint x: 173, endPoint y: 454, distance: 175.1
click at [173, 454] on div at bounding box center [360, 395] width 608 height 230
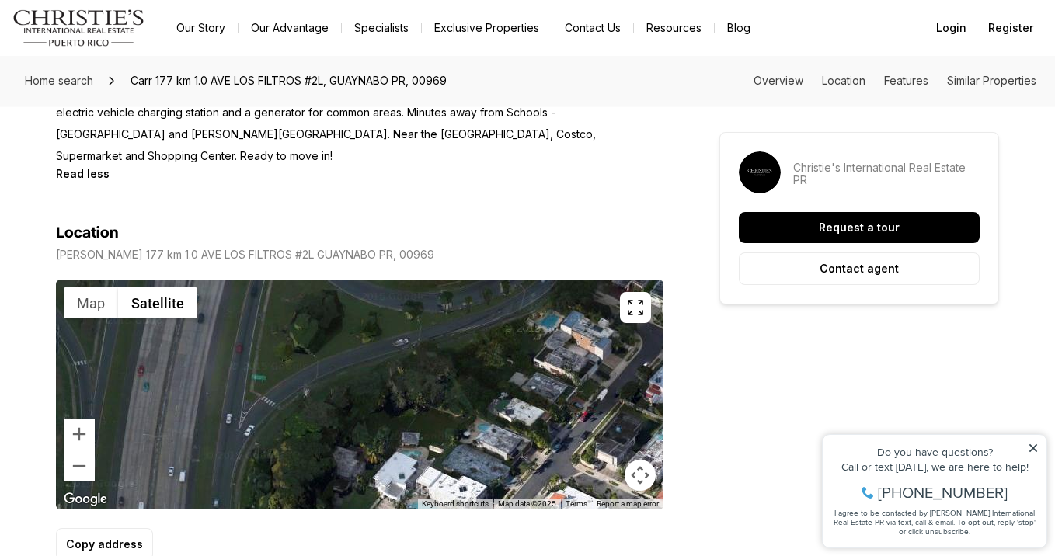
drag, startPoint x: 245, startPoint y: 343, endPoint x: 403, endPoint y: 440, distance: 185.9
click at [403, 440] on div at bounding box center [360, 395] width 608 height 230
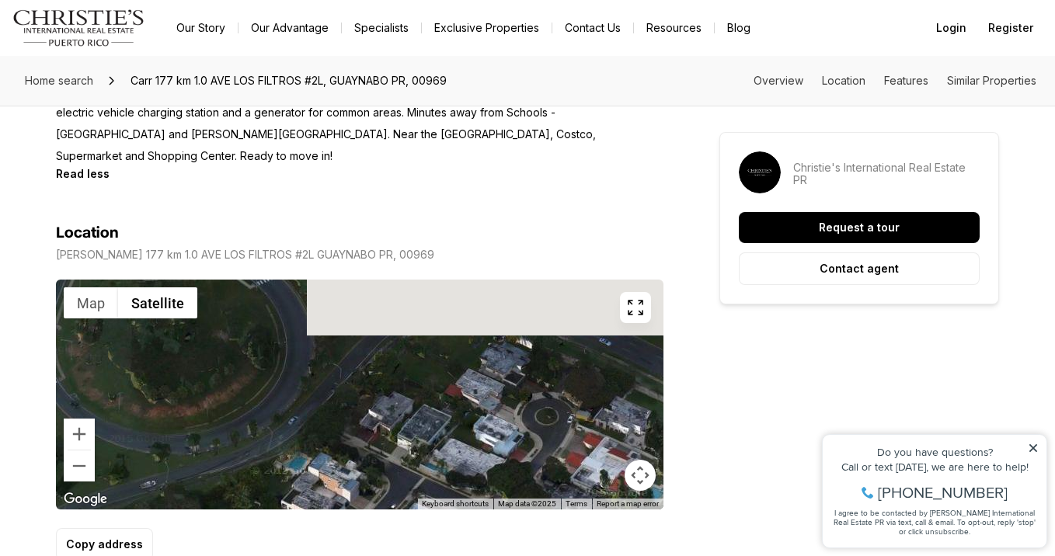
drag, startPoint x: 514, startPoint y: 330, endPoint x: 259, endPoint y: 472, distance: 292.5
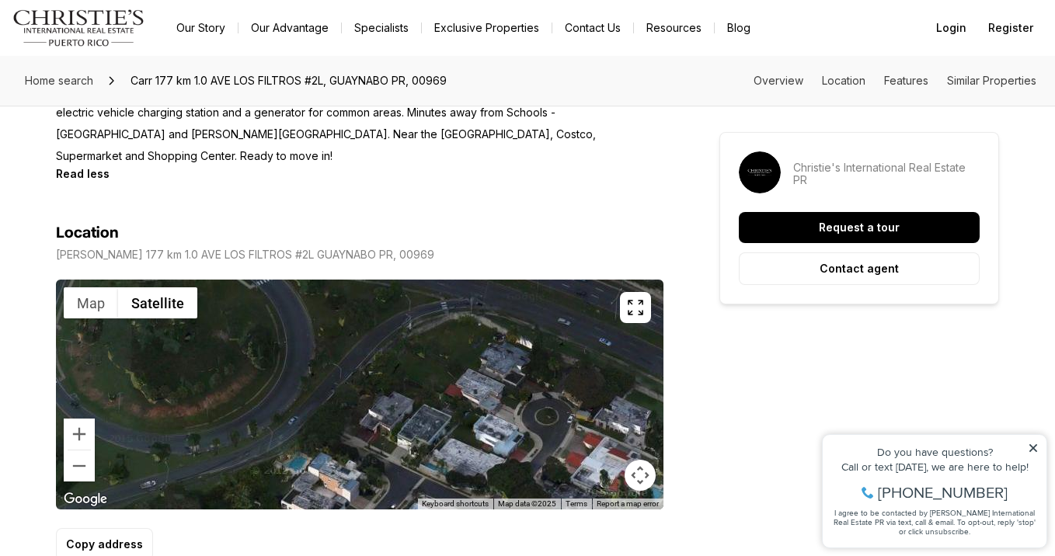
click at [259, 472] on div at bounding box center [360, 395] width 608 height 230
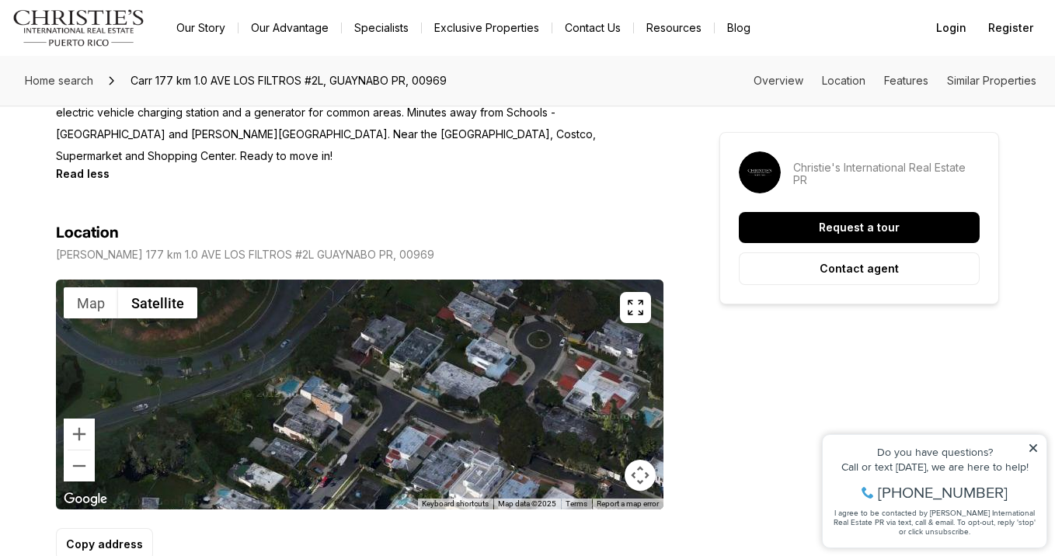
drag, startPoint x: 555, startPoint y: 368, endPoint x: 548, endPoint y: 291, distance: 78.0
click at [548, 291] on div at bounding box center [360, 395] width 608 height 230
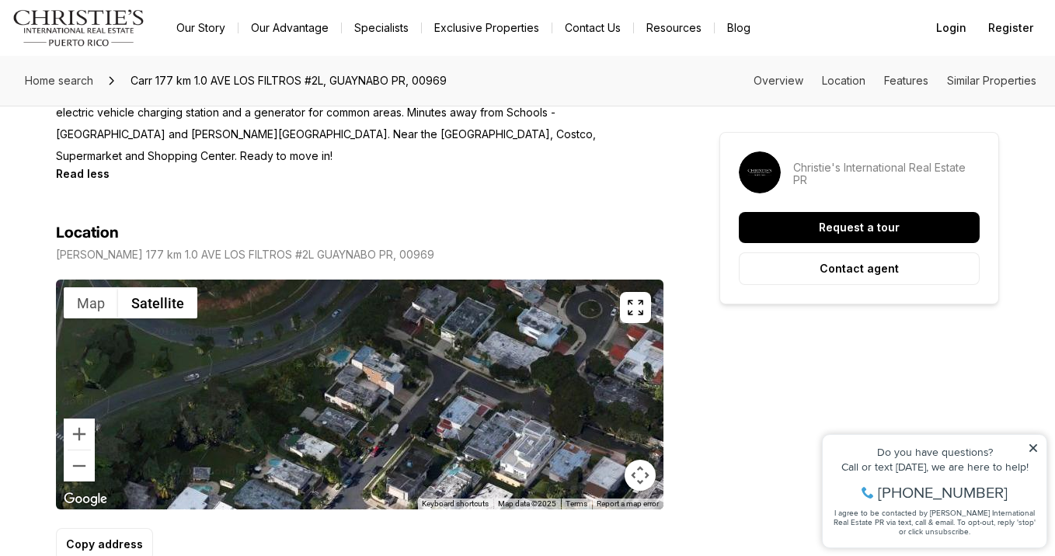
drag, startPoint x: 365, startPoint y: 382, endPoint x: 541, endPoint y: 287, distance: 200.2
click at [541, 287] on div at bounding box center [360, 395] width 608 height 230
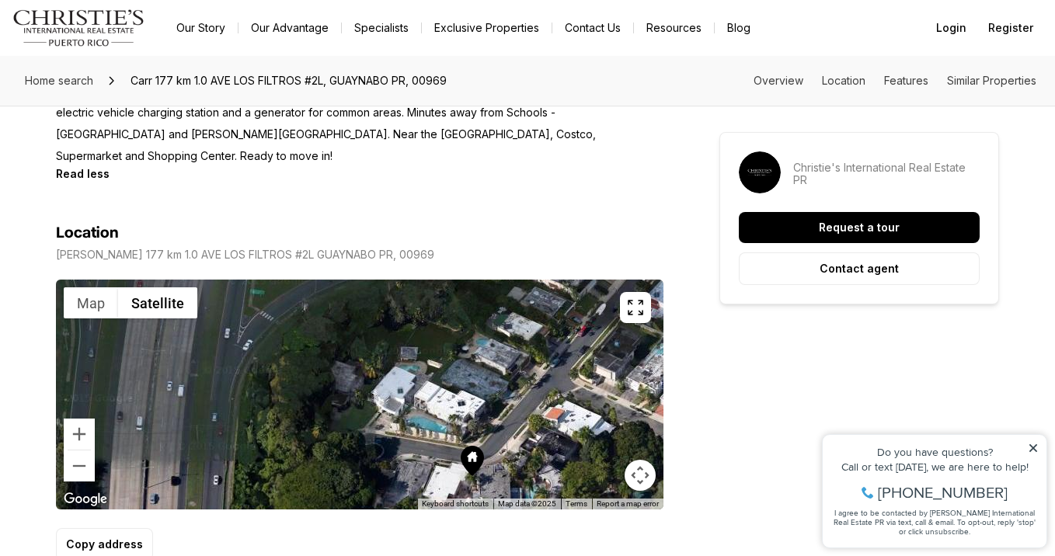
drag, startPoint x: 361, startPoint y: 384, endPoint x: 395, endPoint y: 351, distance: 47.3
click at [395, 351] on div at bounding box center [360, 395] width 608 height 230
click at [80, 451] on button "Zoom out" at bounding box center [79, 466] width 31 height 31
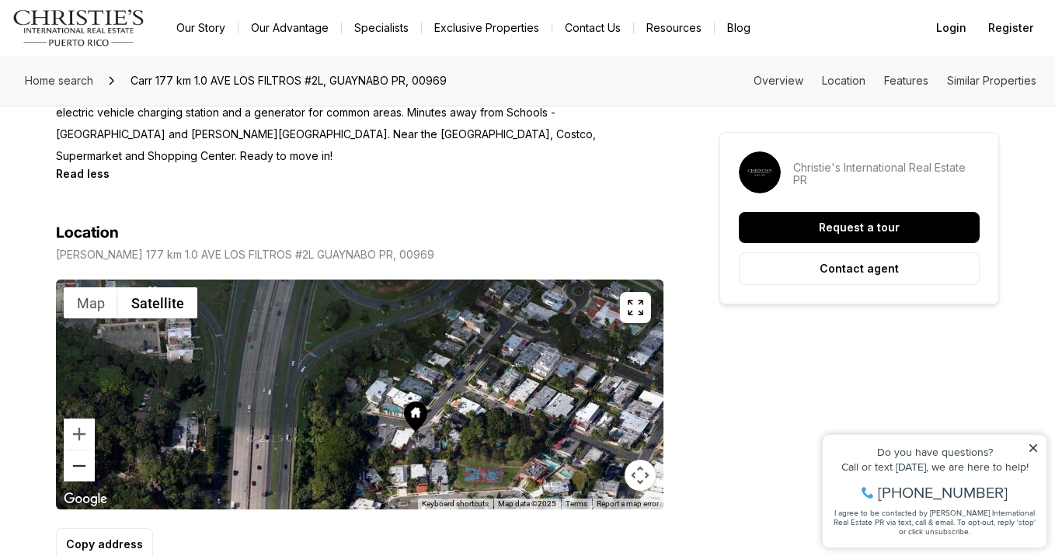
click at [80, 451] on button "Zoom out" at bounding box center [79, 466] width 31 height 31
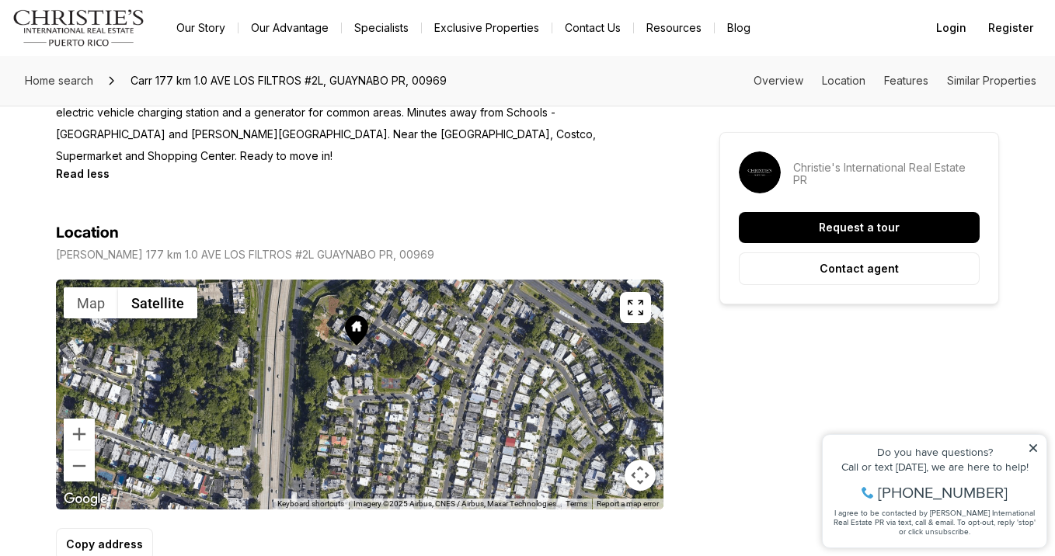
drag, startPoint x: 289, startPoint y: 404, endPoint x: 261, endPoint y: 320, distance: 88.4
click at [261, 320] on div at bounding box center [360, 395] width 608 height 230
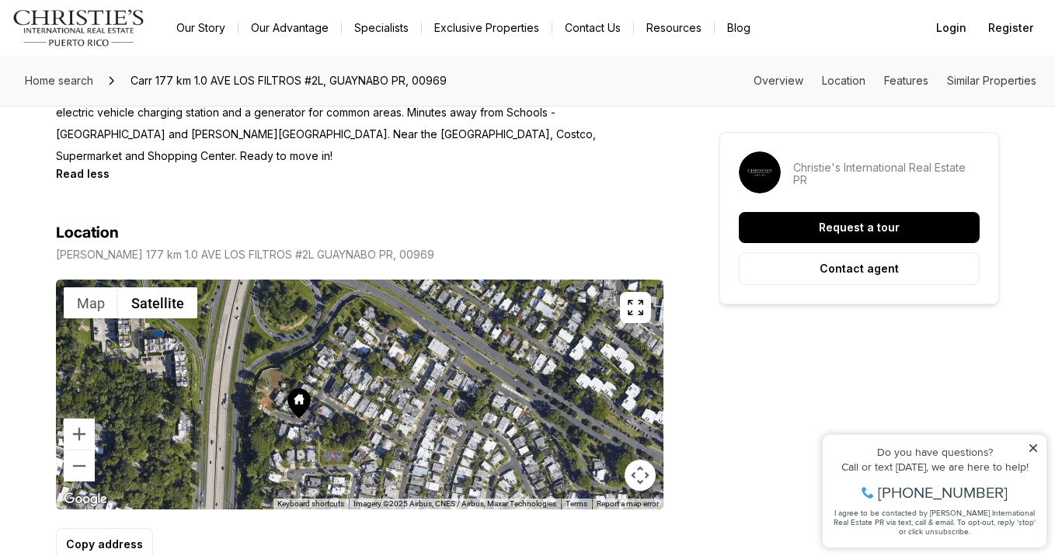
drag, startPoint x: 286, startPoint y: 333, endPoint x: 224, endPoint y: 417, distance: 104.4
click at [224, 417] on div at bounding box center [360, 395] width 608 height 230
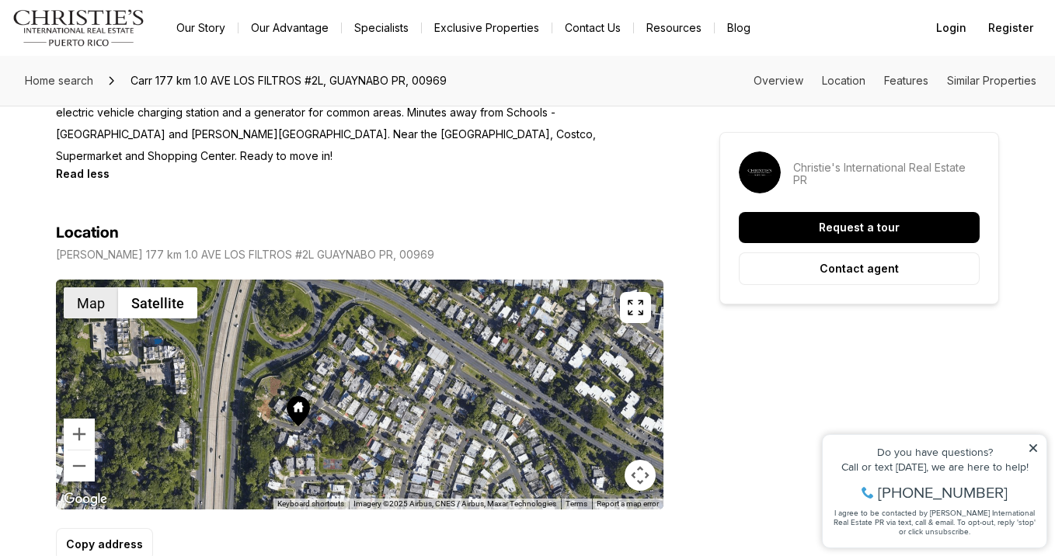
click at [102, 294] on button "Map" at bounding box center [91, 302] width 54 height 31
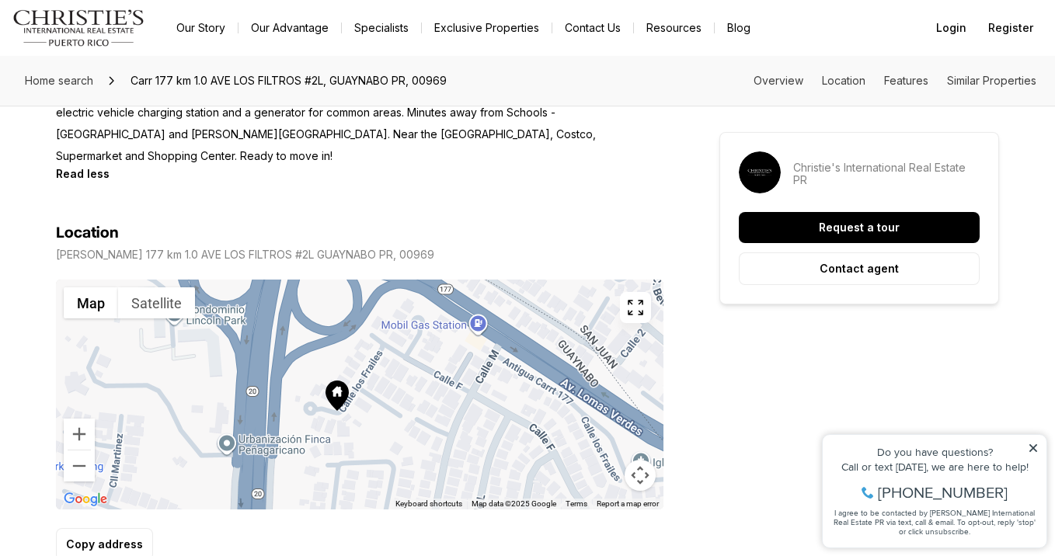
drag, startPoint x: 245, startPoint y: 309, endPoint x: 285, endPoint y: 297, distance: 41.5
click at [285, 297] on div at bounding box center [360, 395] width 608 height 230
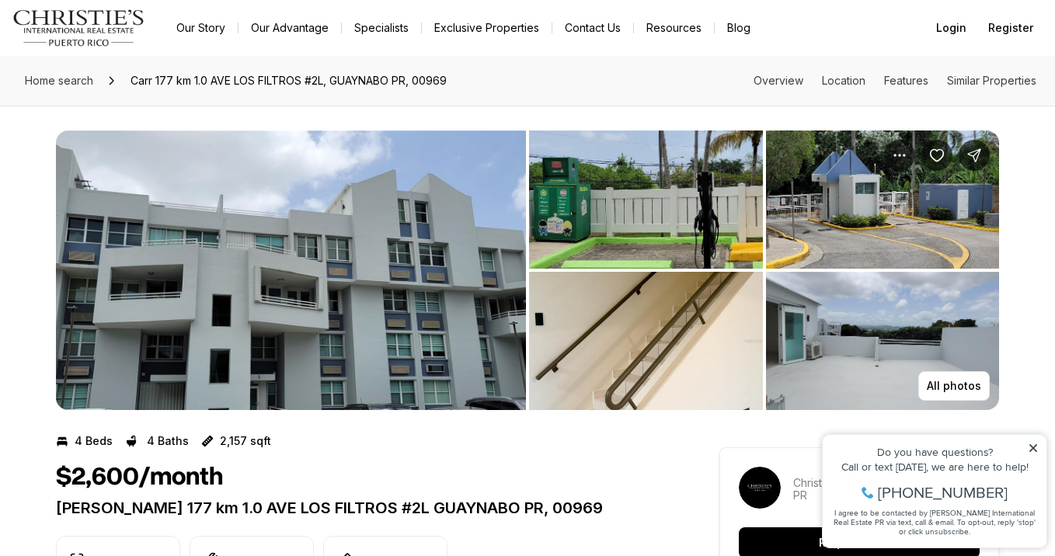
scroll to position [0, 0]
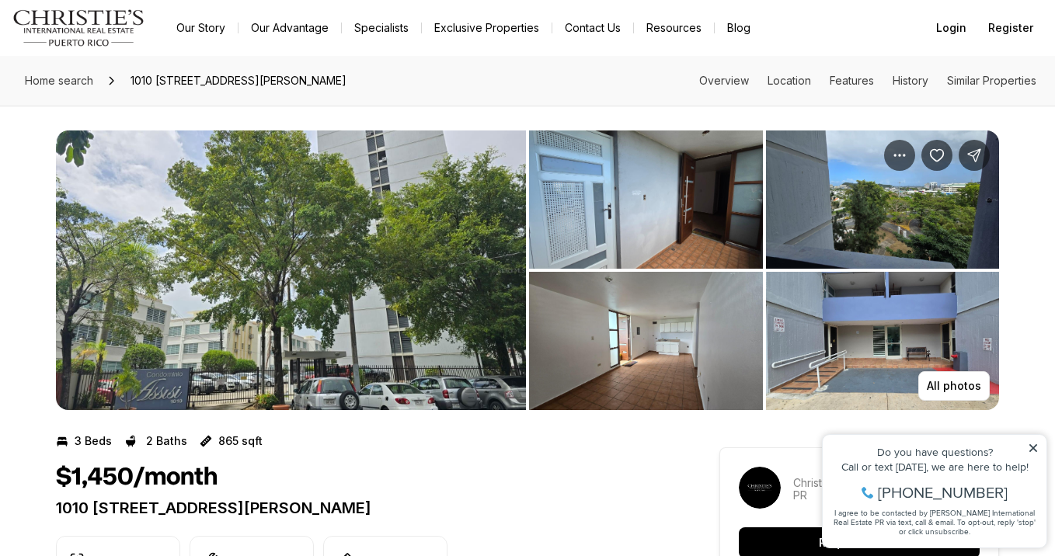
click at [655, 203] on img "View image gallery" at bounding box center [646, 200] width 234 height 138
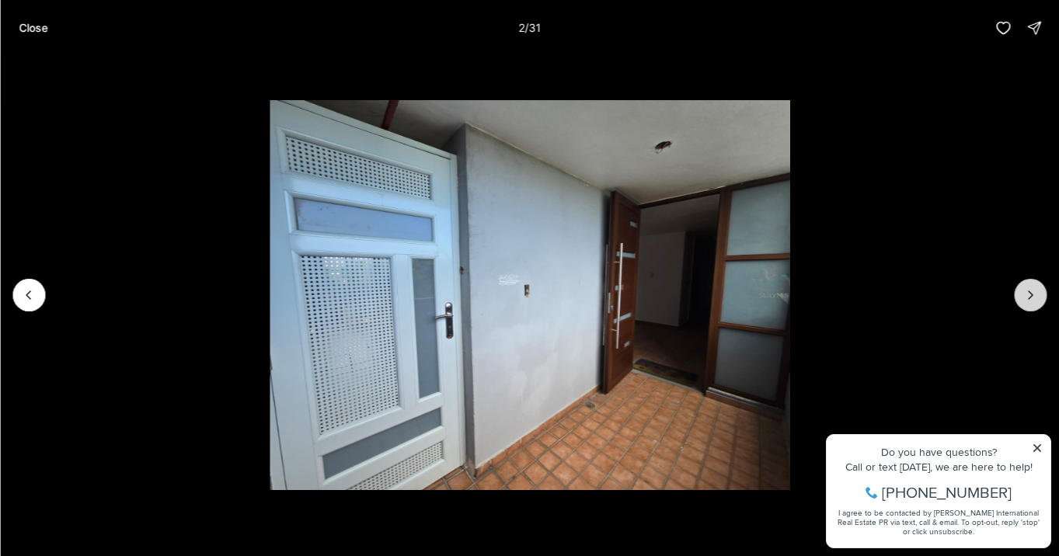
click at [1035, 298] on icon "Next slide" at bounding box center [1030, 295] width 16 height 16
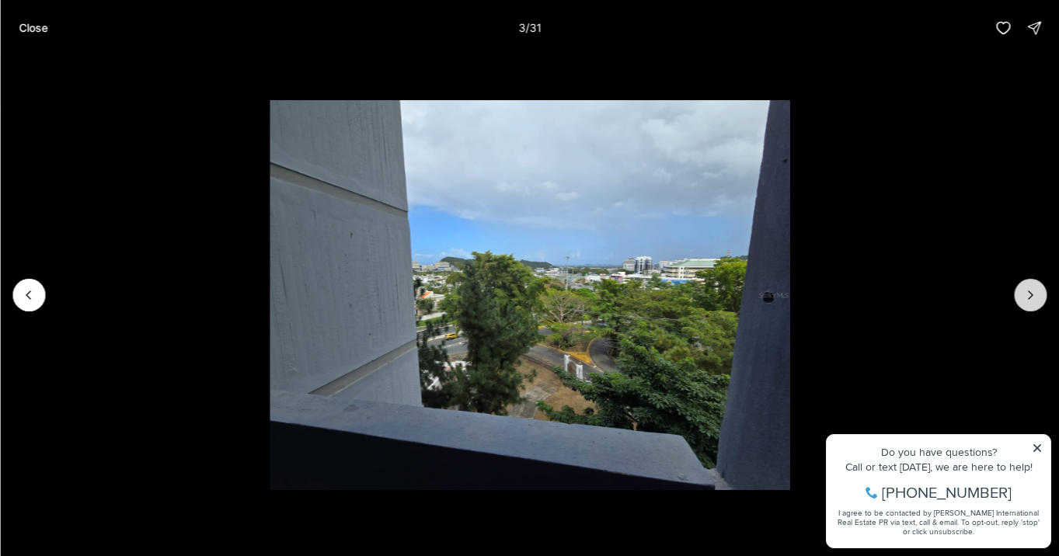
click at [1034, 298] on icon "Next slide" at bounding box center [1030, 295] width 16 height 16
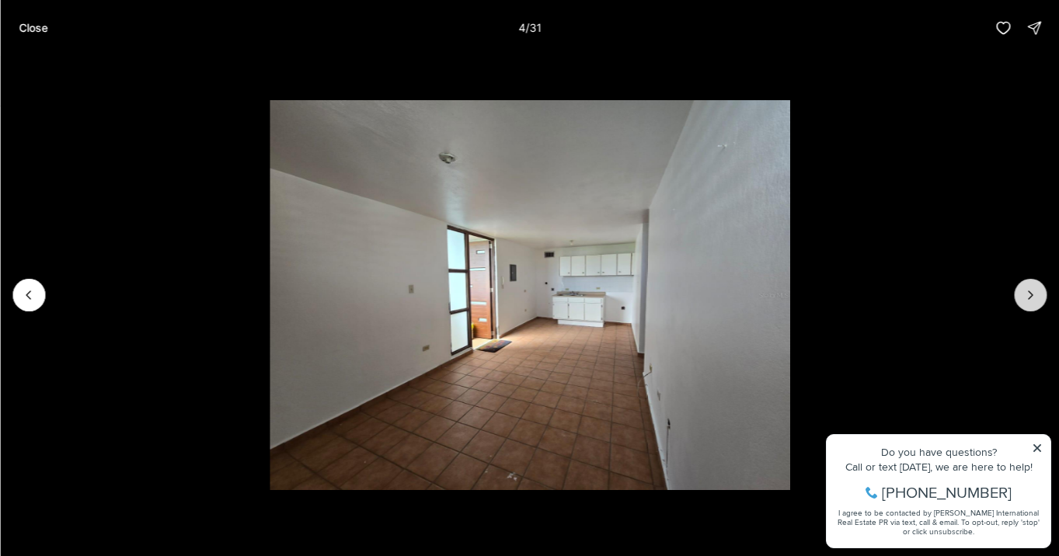
click at [1034, 298] on icon "Next slide" at bounding box center [1030, 295] width 16 height 16
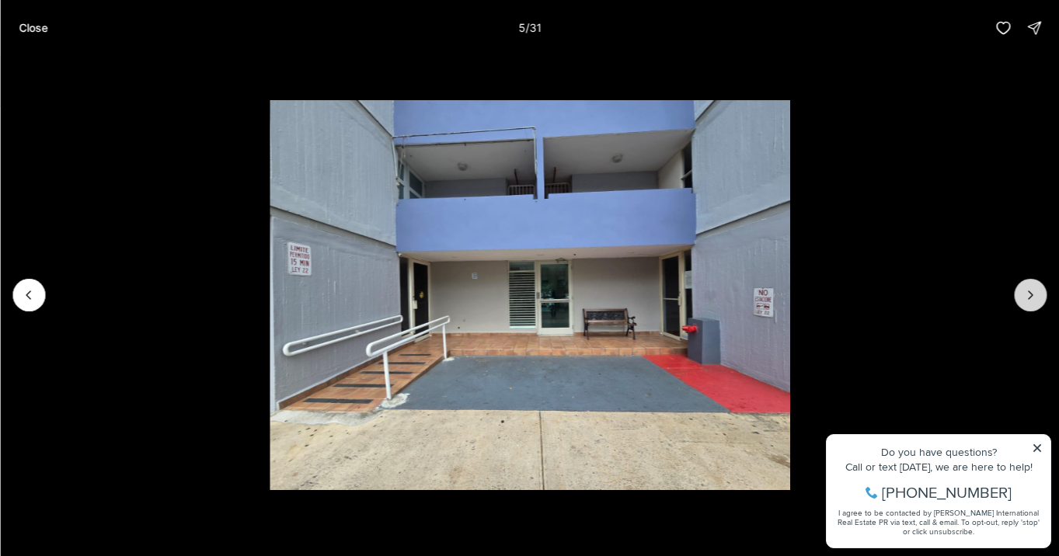
click at [1034, 298] on icon "Next slide" at bounding box center [1030, 295] width 16 height 16
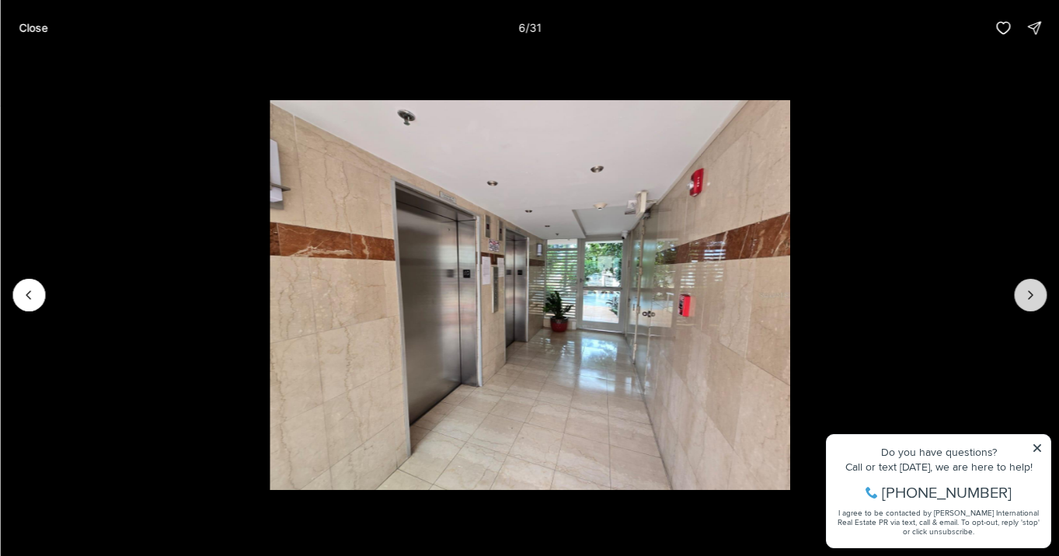
click at [1034, 298] on icon "Next slide" at bounding box center [1030, 295] width 16 height 16
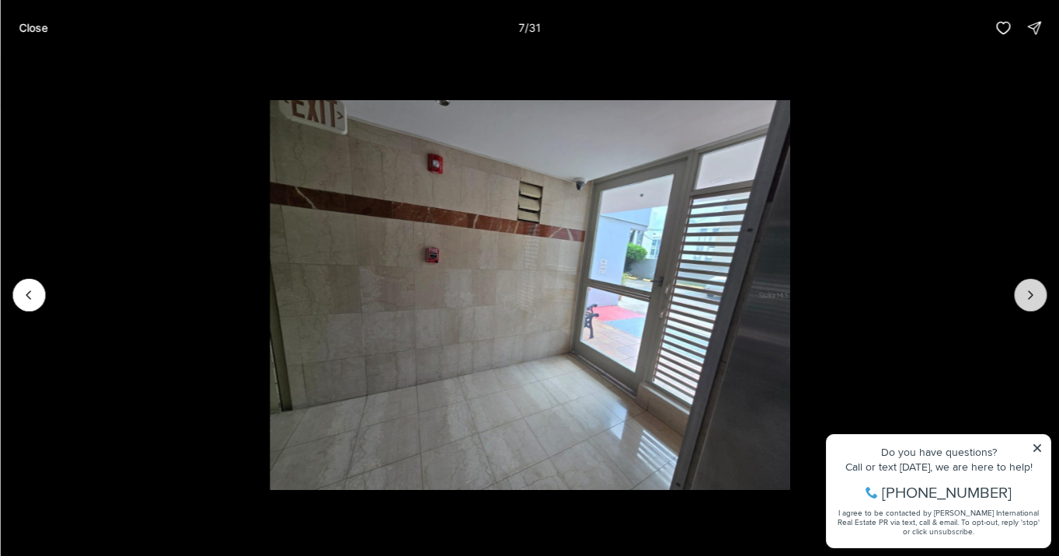
click at [1034, 298] on icon "Next slide" at bounding box center [1030, 295] width 16 height 16
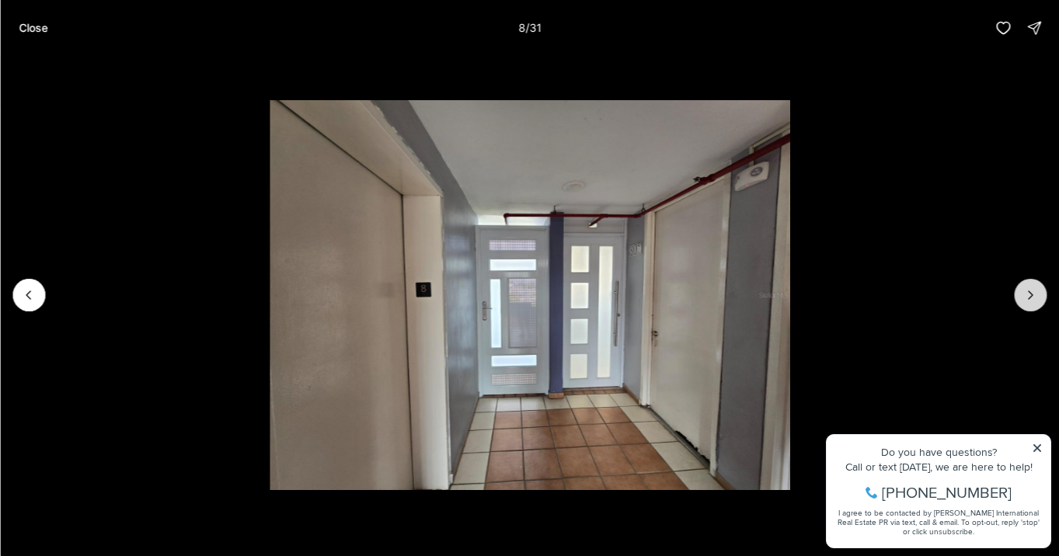
click at [1034, 298] on icon "Next slide" at bounding box center [1030, 295] width 16 height 16
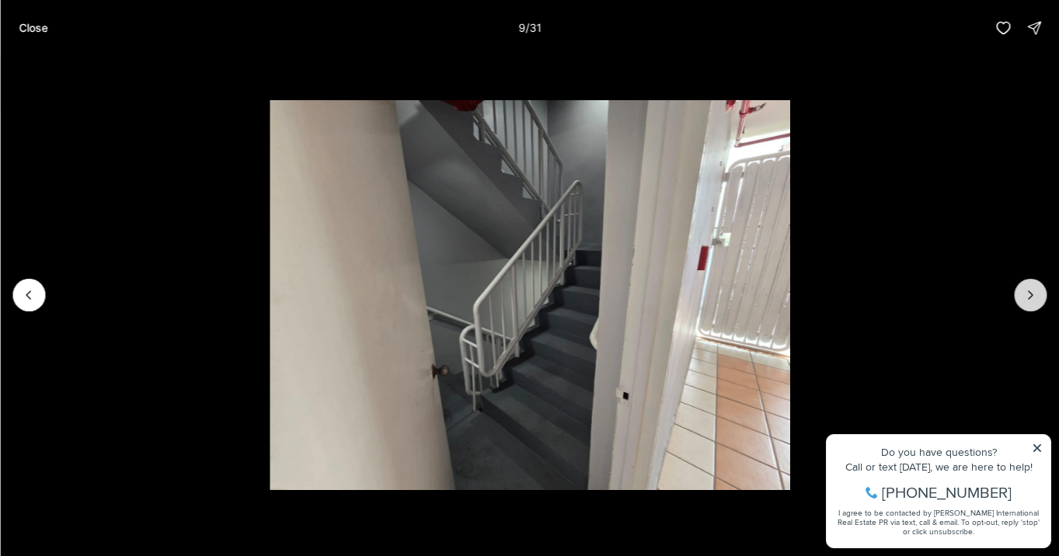
click at [1034, 298] on icon "Next slide" at bounding box center [1030, 295] width 16 height 16
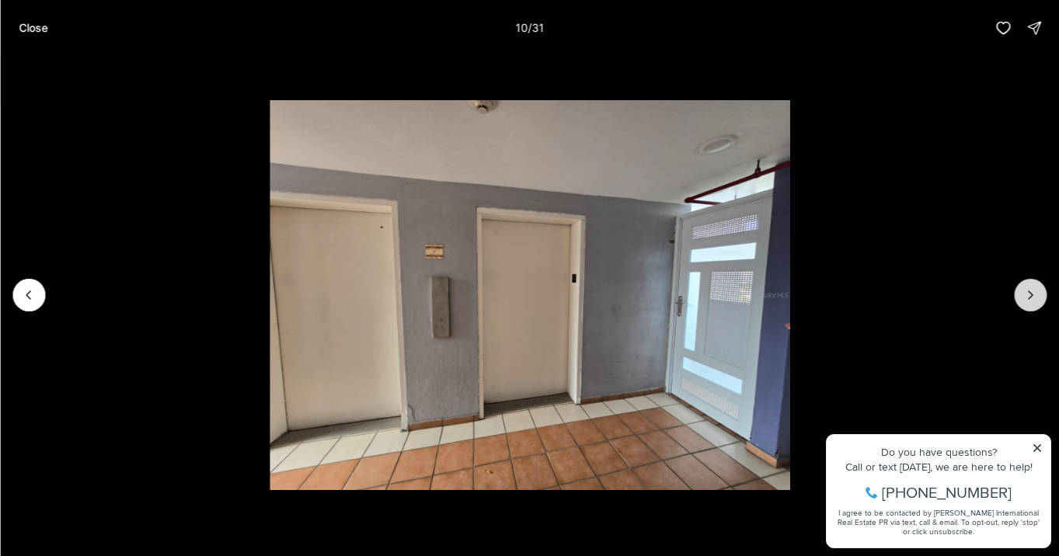
click at [1034, 298] on icon "Next slide" at bounding box center [1030, 295] width 16 height 16
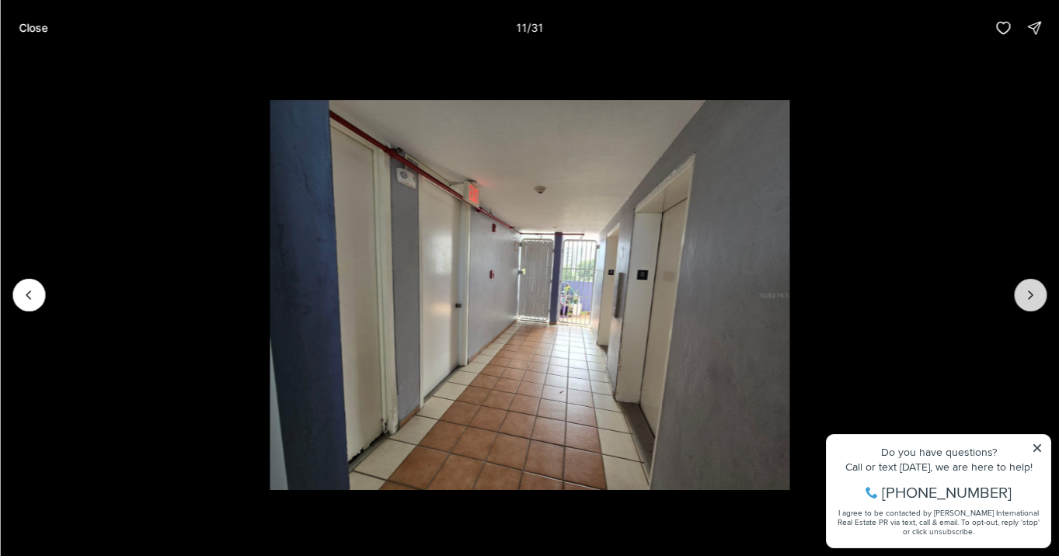
click at [1034, 298] on icon "Next slide" at bounding box center [1030, 295] width 16 height 16
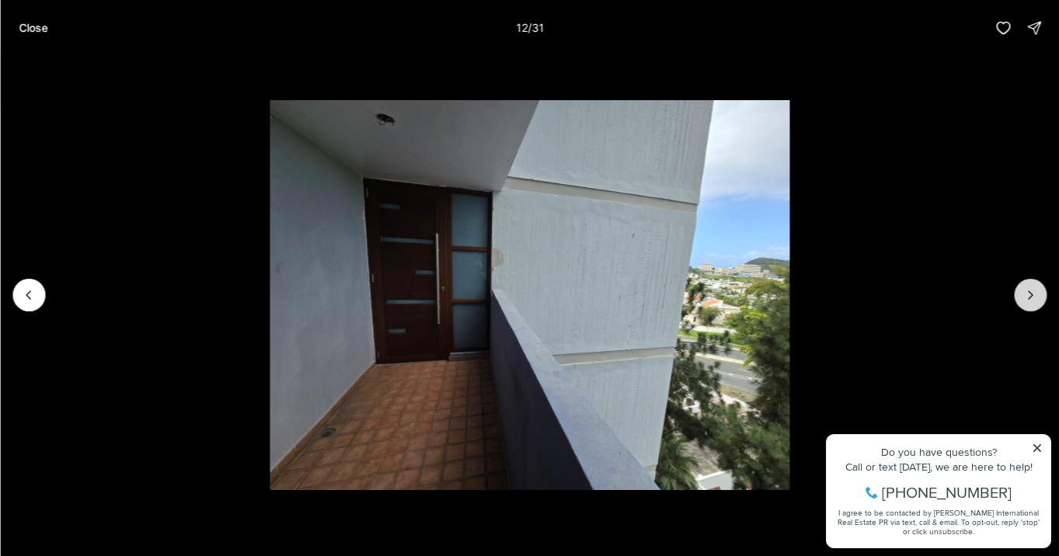
click at [1033, 298] on icon "Next slide" at bounding box center [1030, 295] width 16 height 16
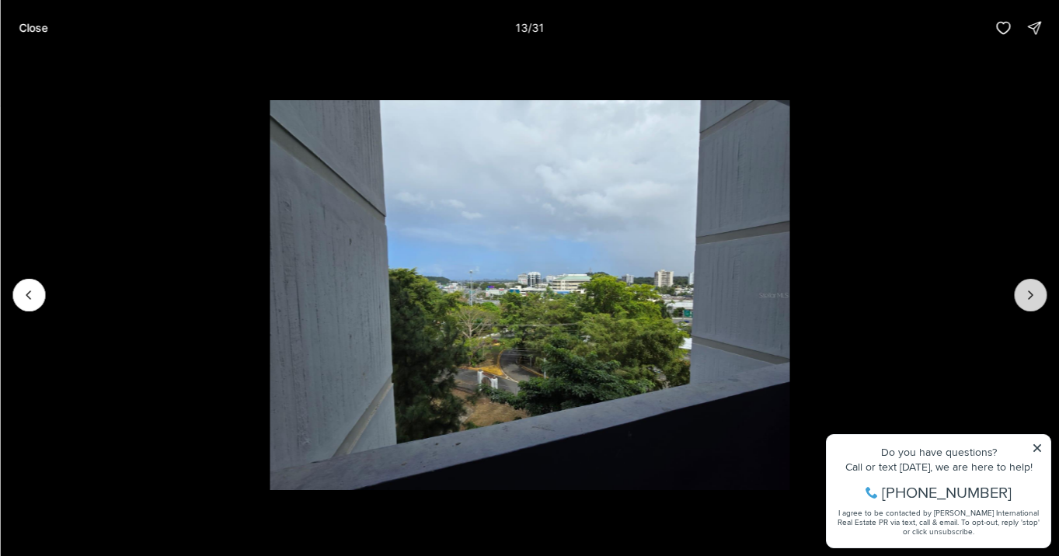
click at [1033, 298] on icon "Next slide" at bounding box center [1030, 295] width 16 height 16
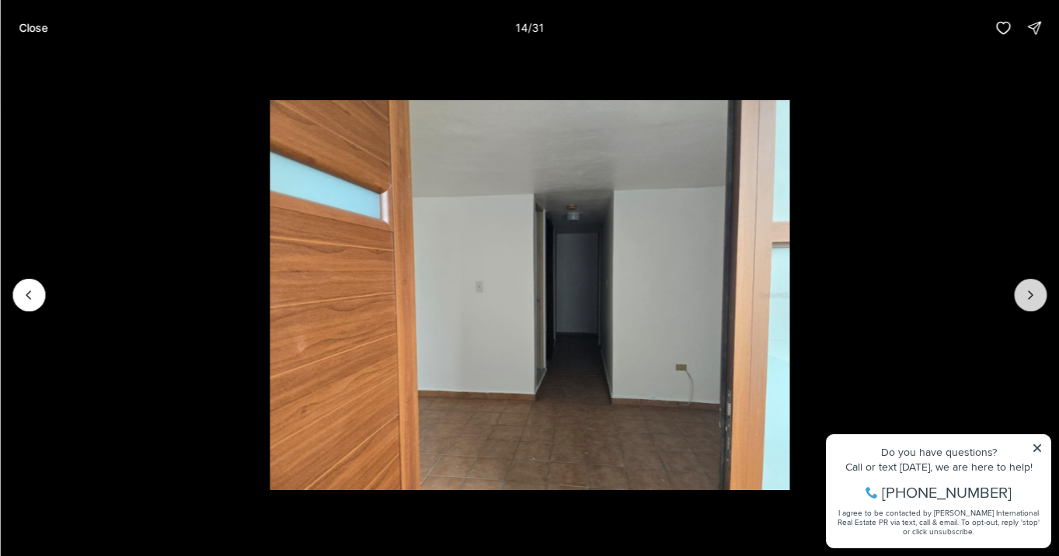
click at [1033, 298] on icon "Next slide" at bounding box center [1030, 295] width 16 height 16
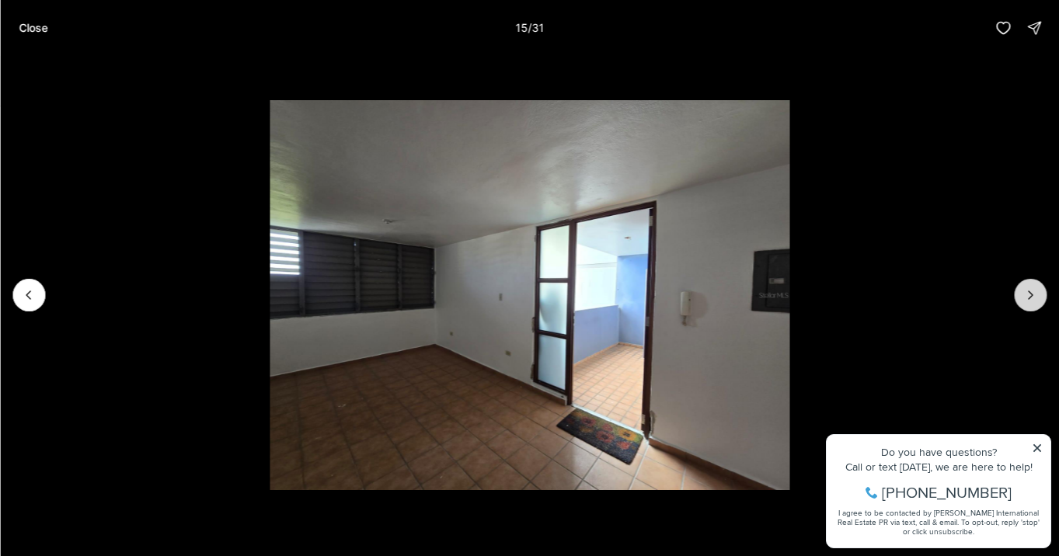
click at [1033, 298] on icon "Next slide" at bounding box center [1030, 295] width 16 height 16
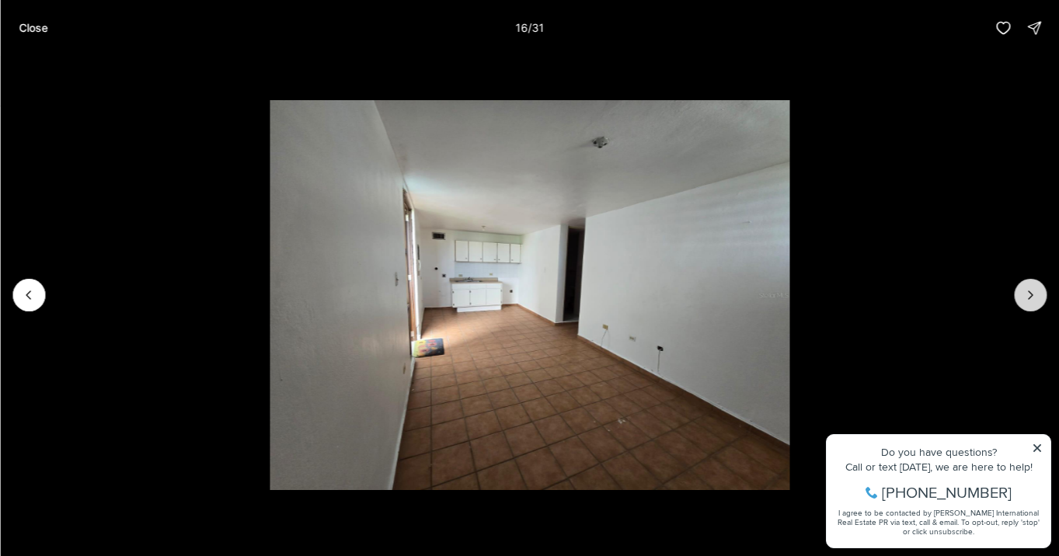
click at [1022, 297] on button "Next slide" at bounding box center [1030, 295] width 33 height 33
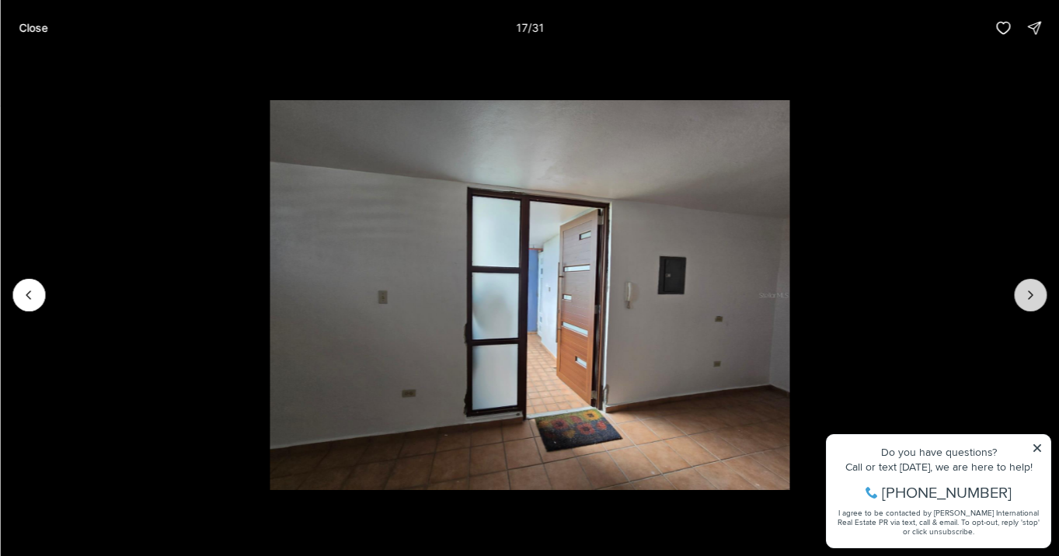
click at [1022, 297] on button "Next slide" at bounding box center [1030, 295] width 33 height 33
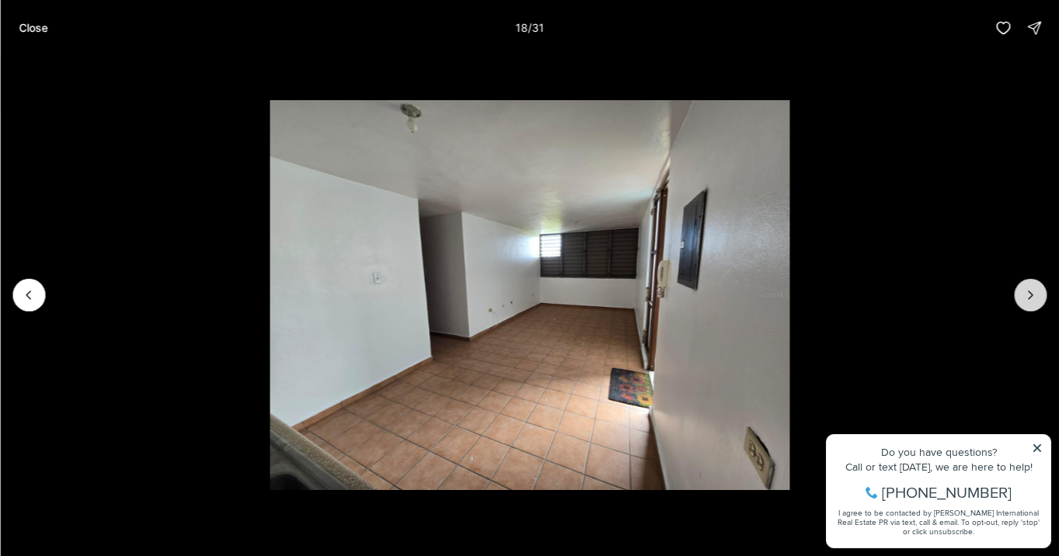
click at [1022, 297] on button "Next slide" at bounding box center [1030, 295] width 33 height 33
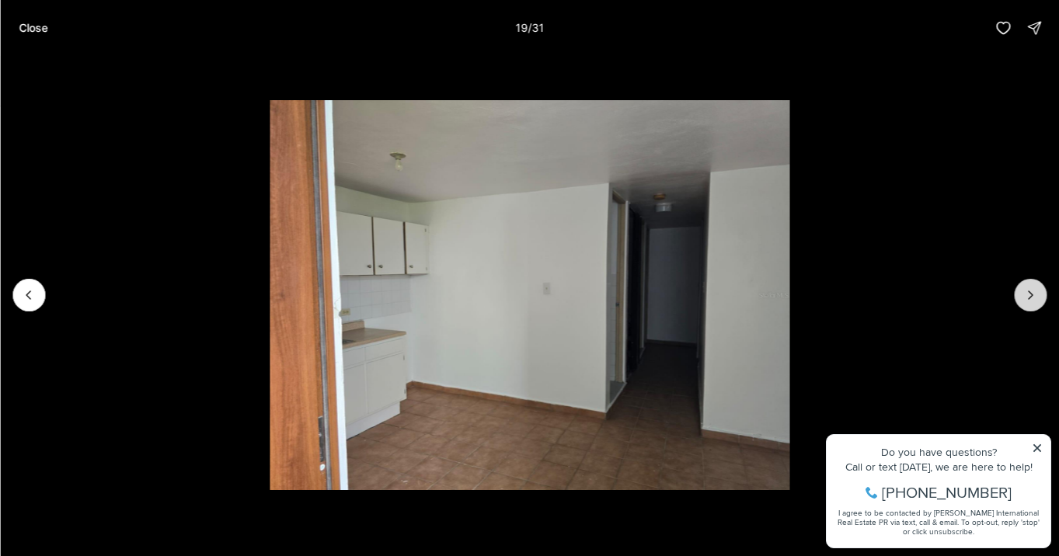
click at [1022, 297] on button "Next slide" at bounding box center [1030, 295] width 33 height 33
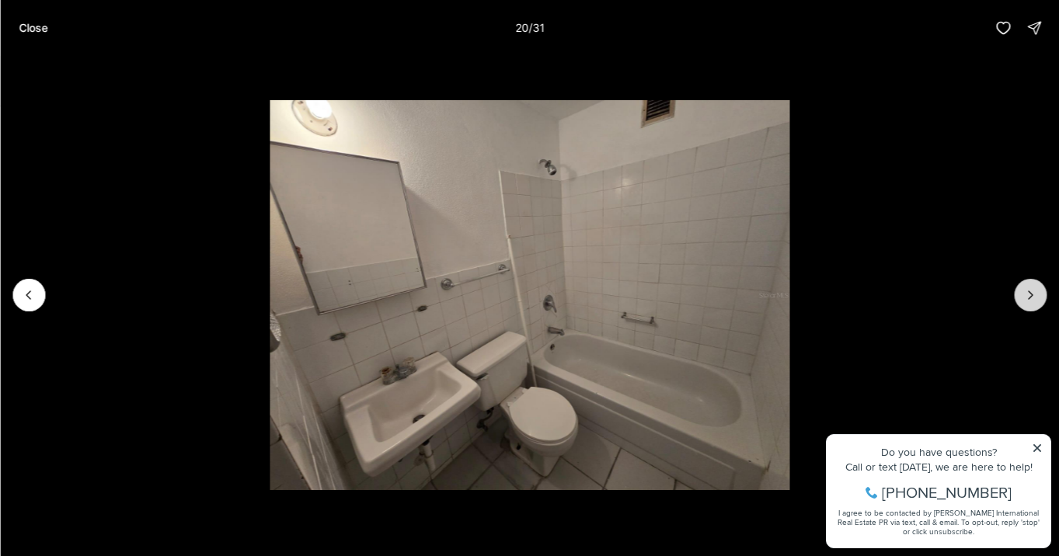
click at [1022, 297] on button "Next slide" at bounding box center [1030, 295] width 33 height 33
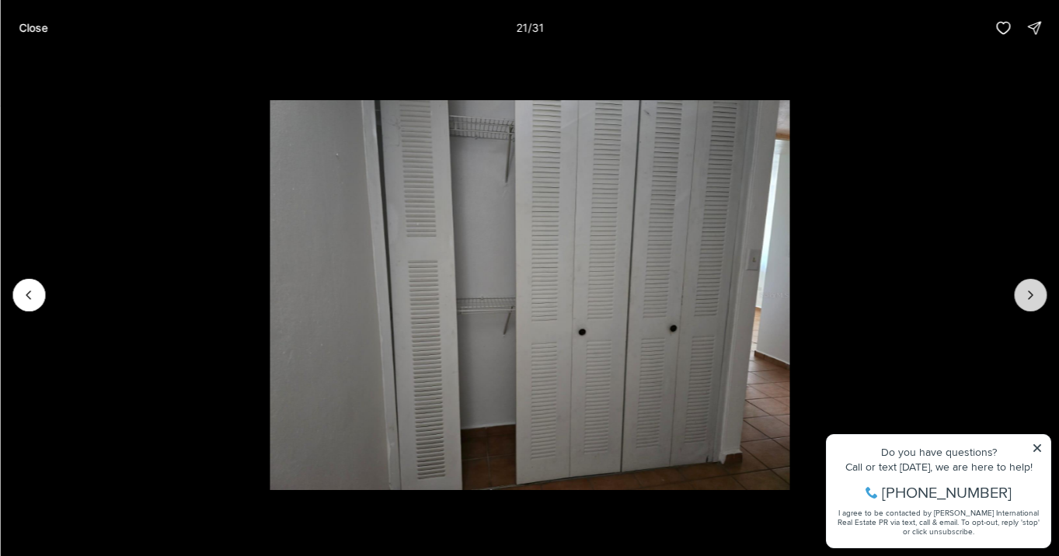
click at [1022, 297] on button "Next slide" at bounding box center [1030, 295] width 33 height 33
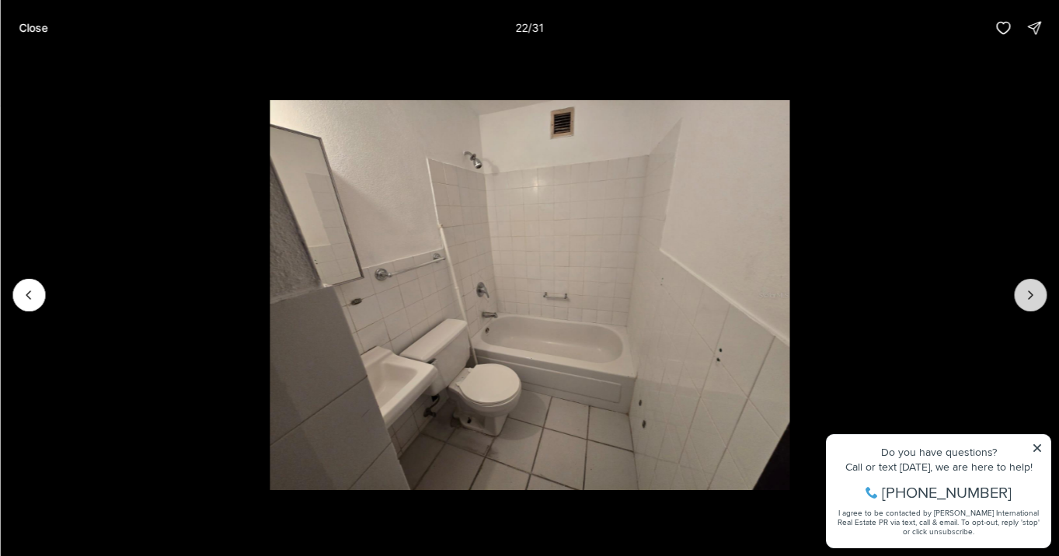
click at [1022, 297] on button "Next slide" at bounding box center [1030, 295] width 33 height 33
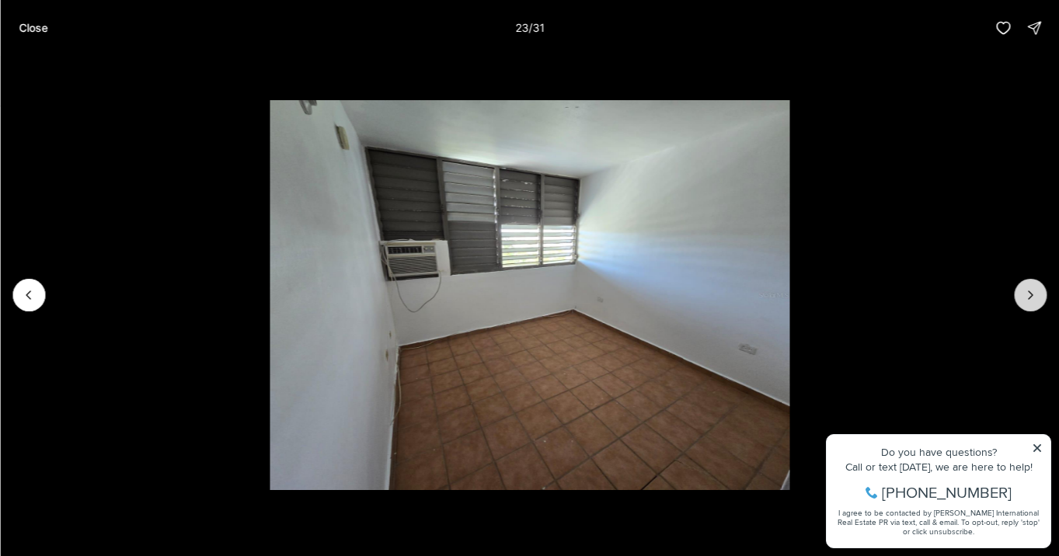
click at [1022, 297] on button "Next slide" at bounding box center [1030, 295] width 33 height 33
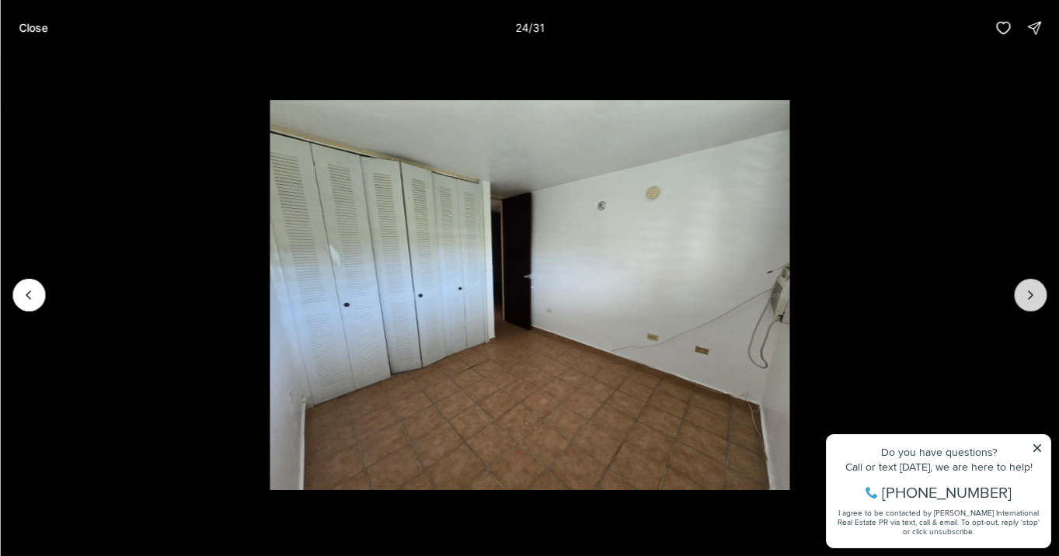
click at [1022, 297] on button "Next slide" at bounding box center [1030, 295] width 33 height 33
